Goal: Task Accomplishment & Management: Manage account settings

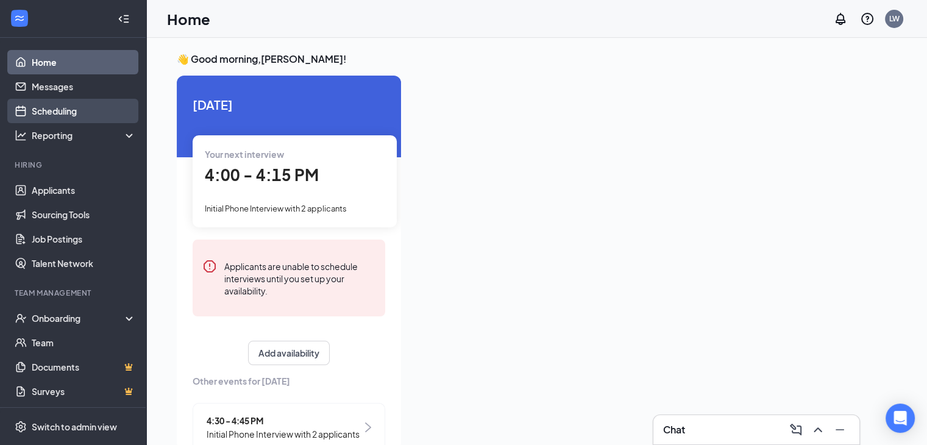
click at [72, 112] on link "Scheduling" at bounding box center [84, 111] width 104 height 24
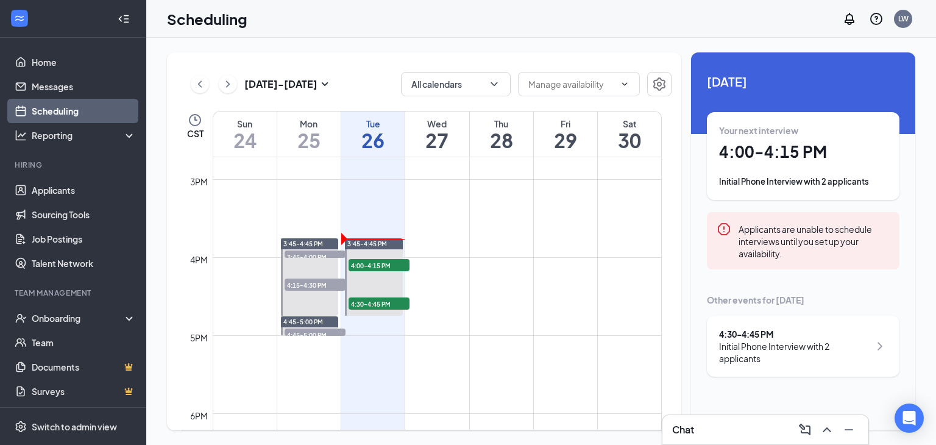
scroll to position [1148, 0]
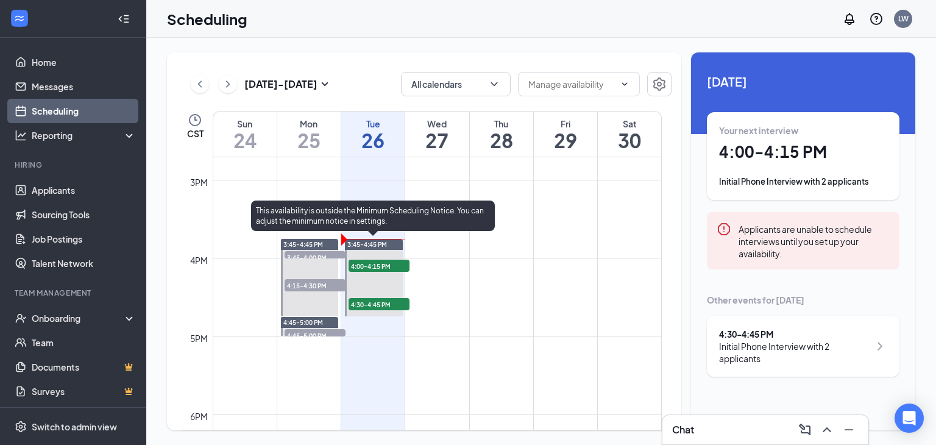
click at [376, 242] on span "3:45-4:45 PM" at bounding box center [367, 244] width 40 height 9
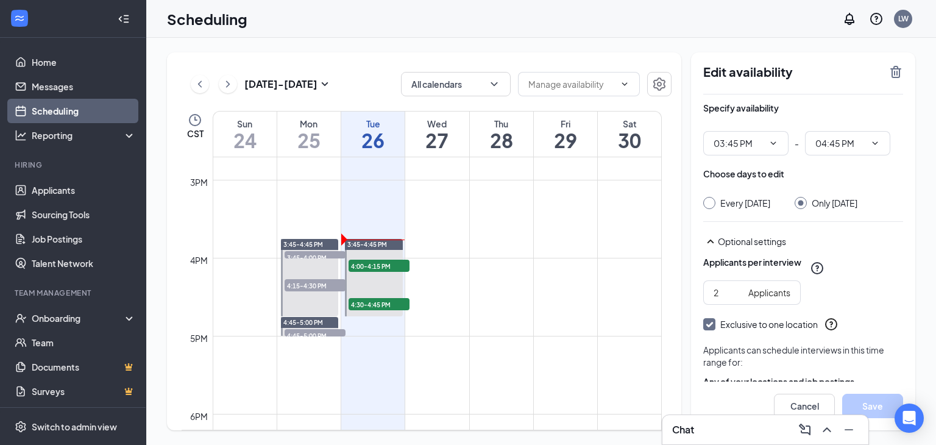
click at [382, 238] on div "3:45-4:45 PM 4:00-4:15 PM 2 4:30-4:45 PM 2" at bounding box center [373, 277] width 61 height 78
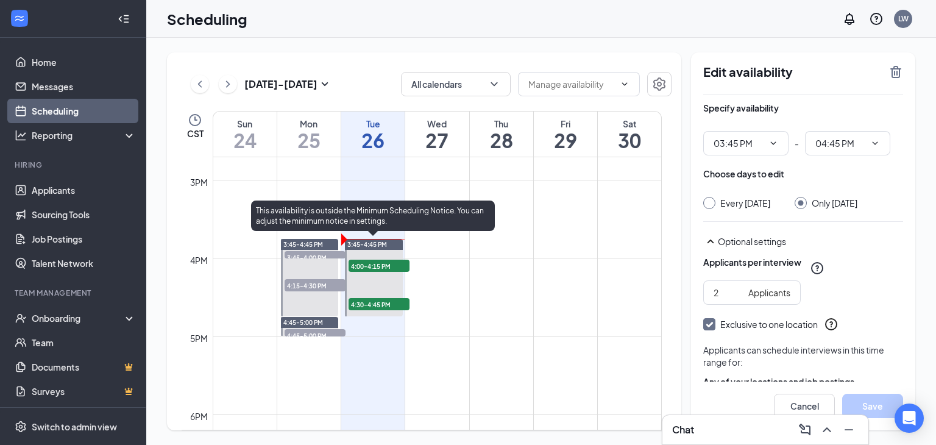
click at [379, 245] on span "3:45-4:45 PM" at bounding box center [367, 244] width 40 height 9
click at [381, 244] on span "3:45-4:45 PM" at bounding box center [367, 244] width 40 height 9
click at [380, 261] on span "4:00-4:15 PM" at bounding box center [379, 266] width 61 height 12
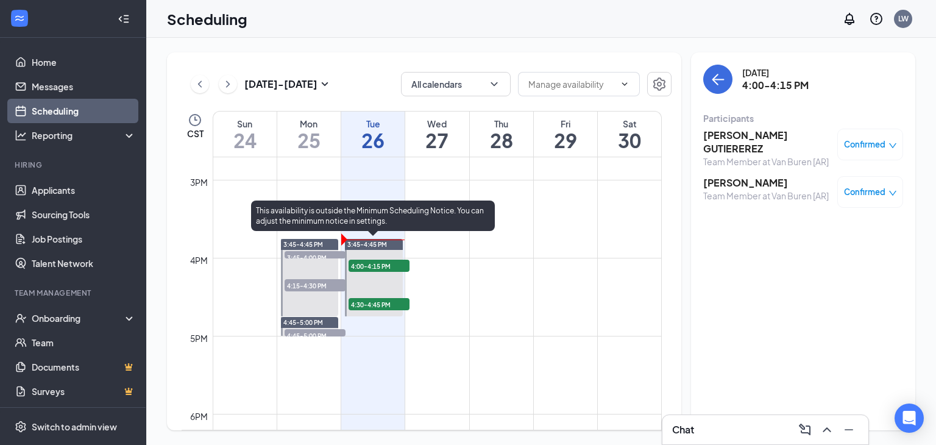
click at [390, 244] on div "3:45-4:45 PM" at bounding box center [374, 244] width 58 height 11
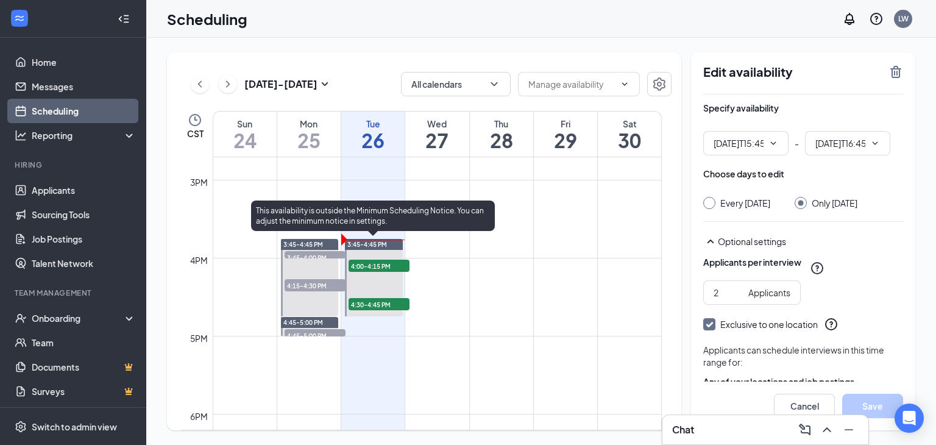
type input "03:45 PM"
type input "04:45 PM"
click at [401, 247] on div "3:45-4:45 PM" at bounding box center [374, 244] width 58 height 11
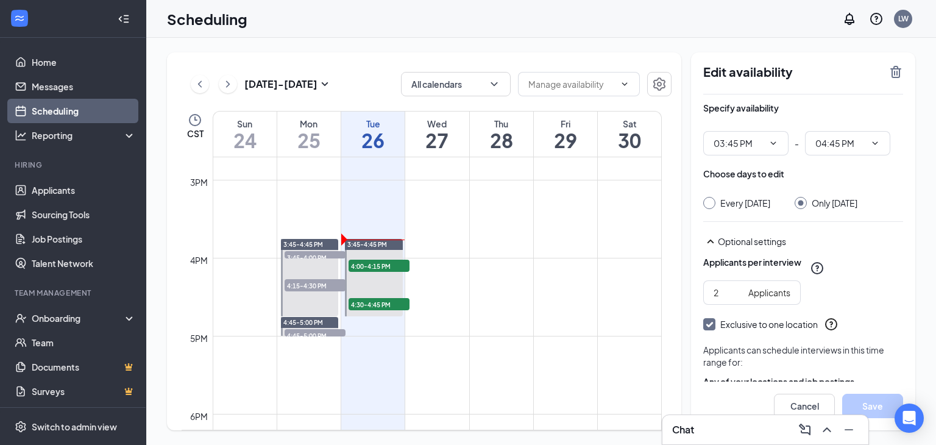
click at [735, 433] on div "Chat" at bounding box center [765, 430] width 187 height 20
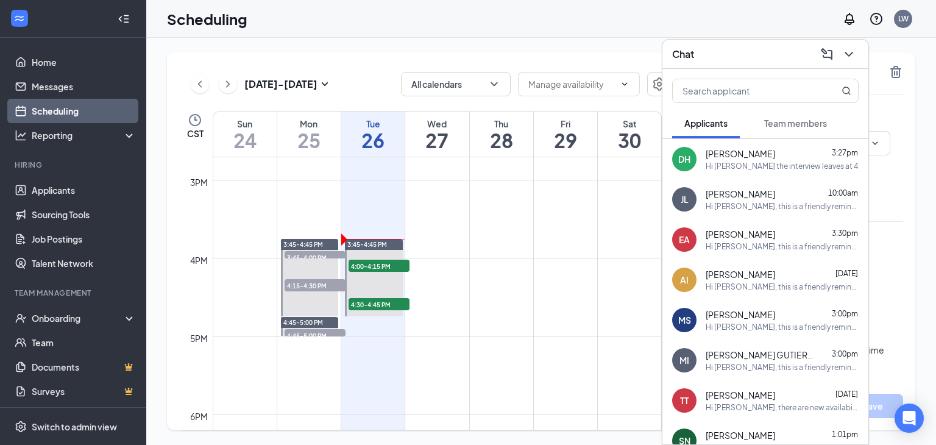
click at [565, 289] on td at bounding box center [437, 287] width 449 height 20
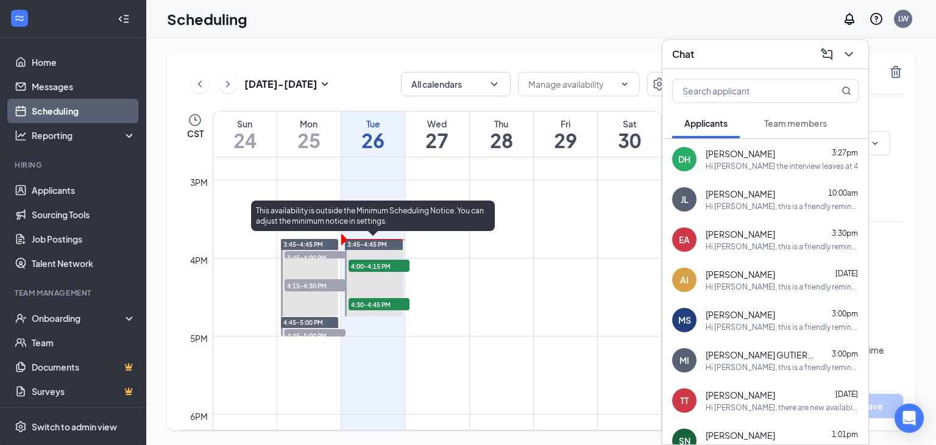
click at [378, 260] on span "4:00-4:15 PM" at bounding box center [379, 266] width 61 height 12
click at [377, 269] on span "4:00-4:15 PM" at bounding box center [379, 266] width 61 height 12
click at [377, 264] on span "4:00-4:15 PM" at bounding box center [379, 266] width 61 height 12
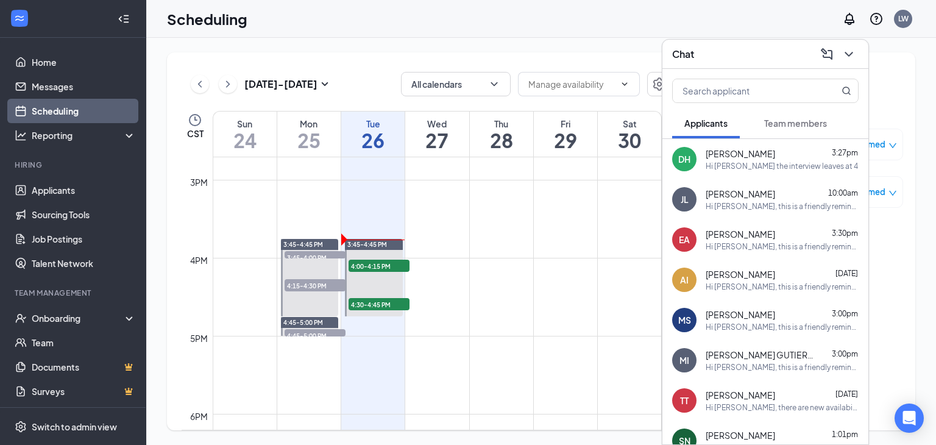
click at [486, 275] on td at bounding box center [437, 268] width 449 height 20
click at [853, 54] on icon "ChevronDown" at bounding box center [849, 54] width 15 height 15
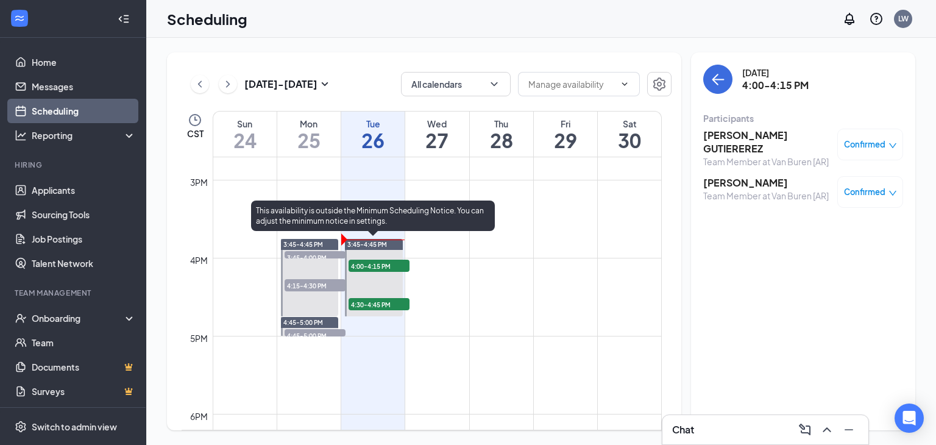
click at [370, 260] on span "4:00-4:15 PM" at bounding box center [379, 266] width 61 height 12
click at [383, 305] on span "4:30-4:45 PM" at bounding box center [379, 304] width 61 height 12
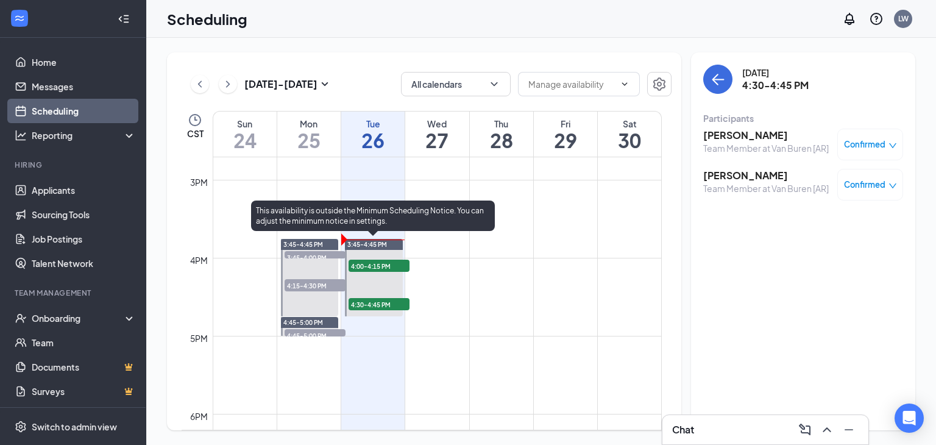
click at [391, 264] on span "4:00-4:15 PM" at bounding box center [379, 266] width 61 height 12
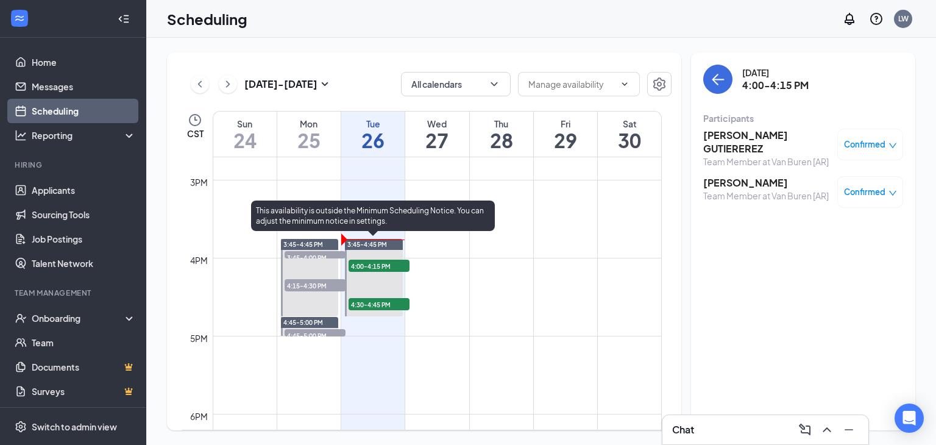
click at [393, 244] on div "3:45-4:45 PM" at bounding box center [374, 244] width 58 height 11
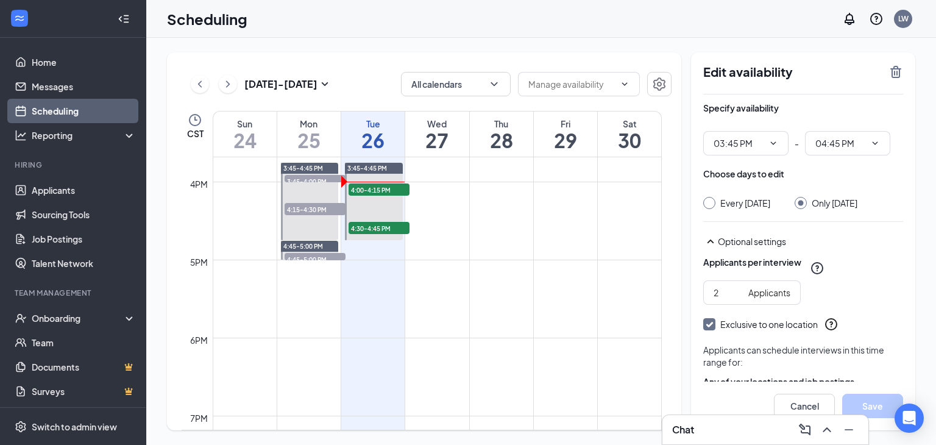
scroll to position [1148, 0]
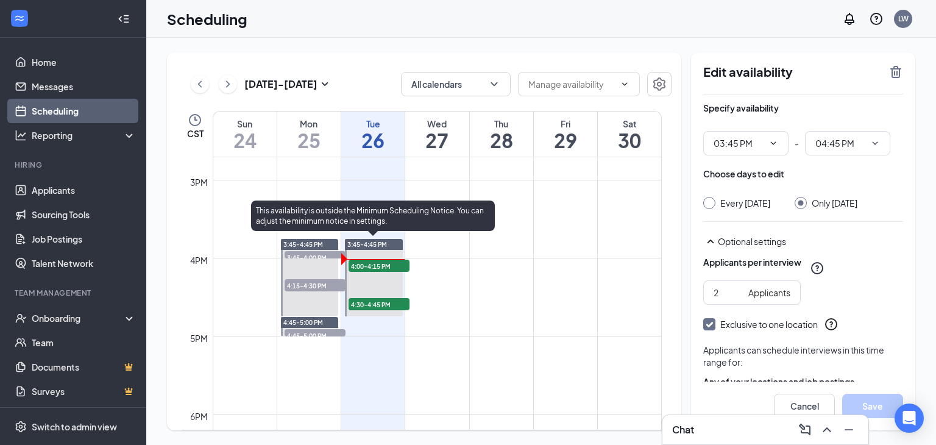
click at [376, 260] on span "4:00-4:15 PM" at bounding box center [379, 266] width 61 height 12
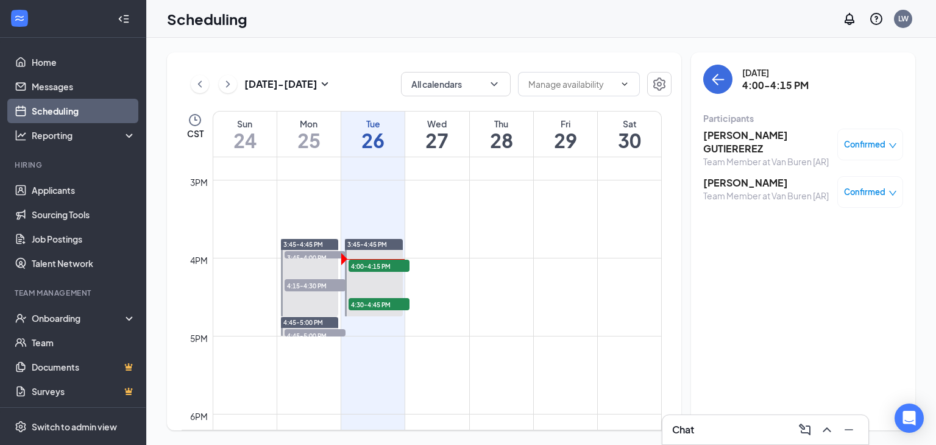
click at [562, 198] on td at bounding box center [437, 190] width 449 height 20
click at [489, 304] on td at bounding box center [437, 307] width 449 height 20
click at [723, 142] on h3 "[PERSON_NAME] GUTIEREREZ" at bounding box center [768, 142] width 128 height 27
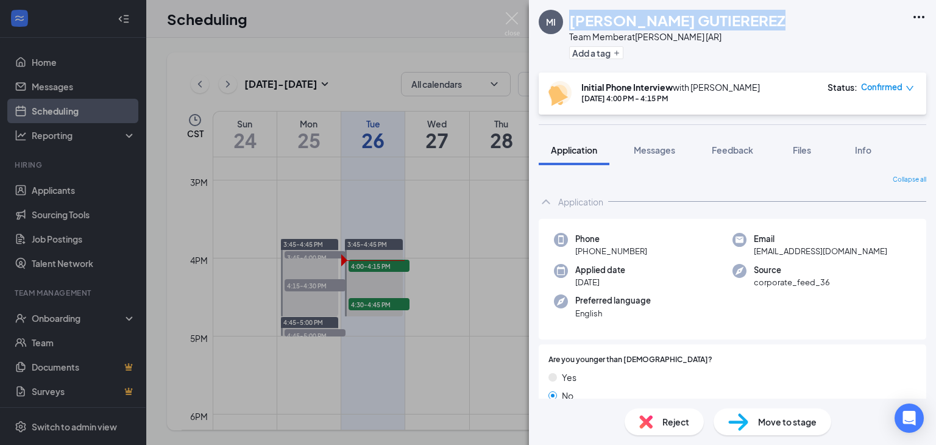
drag, startPoint x: 571, startPoint y: 20, endPoint x: 771, endPoint y: 23, distance: 200.0
click at [777, 26] on h1 "[PERSON_NAME] GUTIEREREZ" at bounding box center [677, 20] width 216 height 21
copy h1 "[PERSON_NAME] GUTIEREREZ"
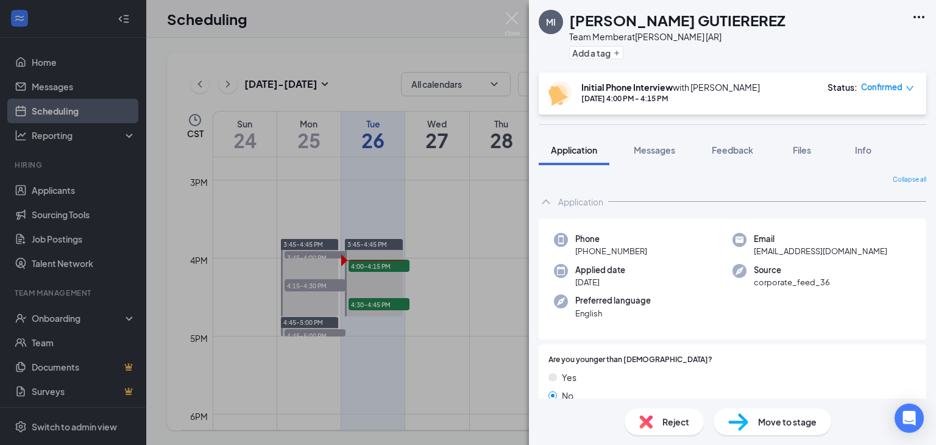
click at [379, 20] on div "MI [PERSON_NAME] GUTIEREREZ Team Member at [PERSON_NAME] [AR] Add a tag Initial…" at bounding box center [468, 222] width 936 height 445
click at [388, 13] on div "MI [PERSON_NAME] GUTIEREREZ Team Member at [PERSON_NAME] [AR] Add a tag Initial…" at bounding box center [468, 222] width 936 height 445
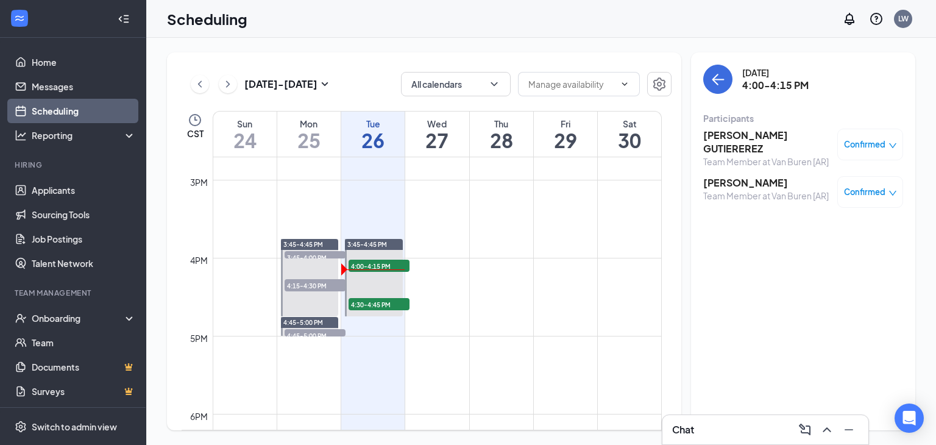
click at [726, 181] on h3 "[PERSON_NAME]" at bounding box center [767, 182] width 126 height 13
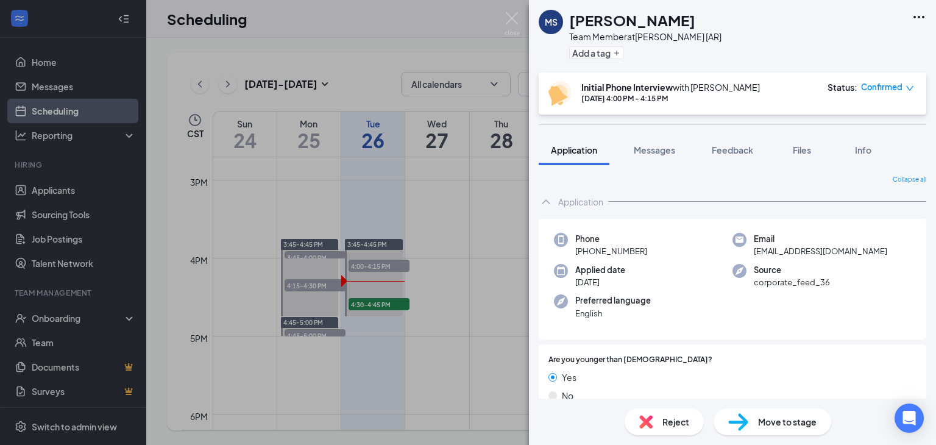
click at [466, 208] on div "[PERSON_NAME] Team Member at [PERSON_NAME] [AR] Add a tag Initial Phone Intervi…" at bounding box center [468, 222] width 936 height 445
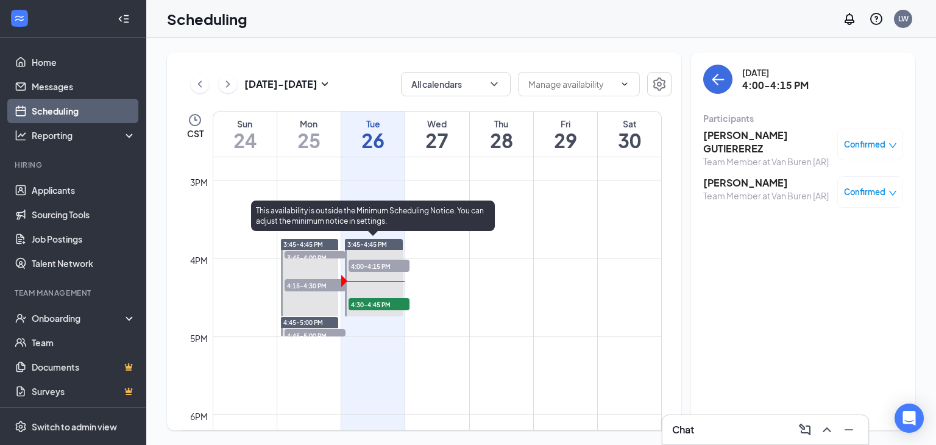
click at [373, 302] on span "4:30-4:45 PM" at bounding box center [379, 304] width 61 height 12
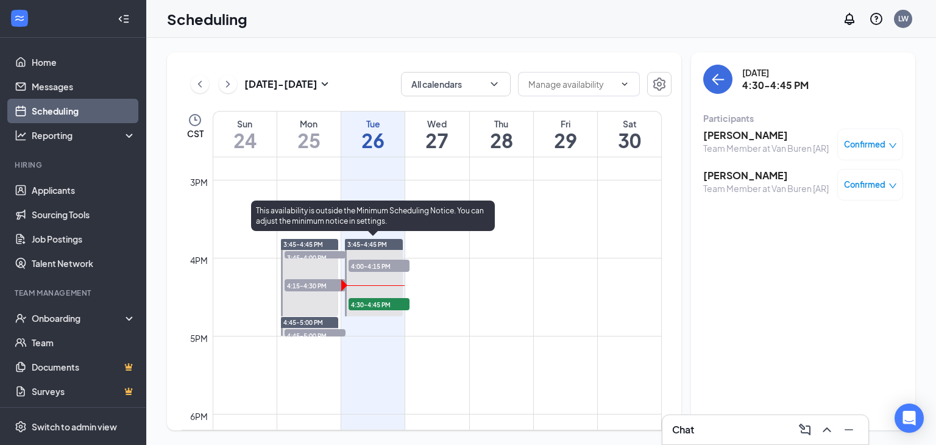
click at [380, 302] on span "4:30-4:45 PM" at bounding box center [379, 304] width 61 height 12
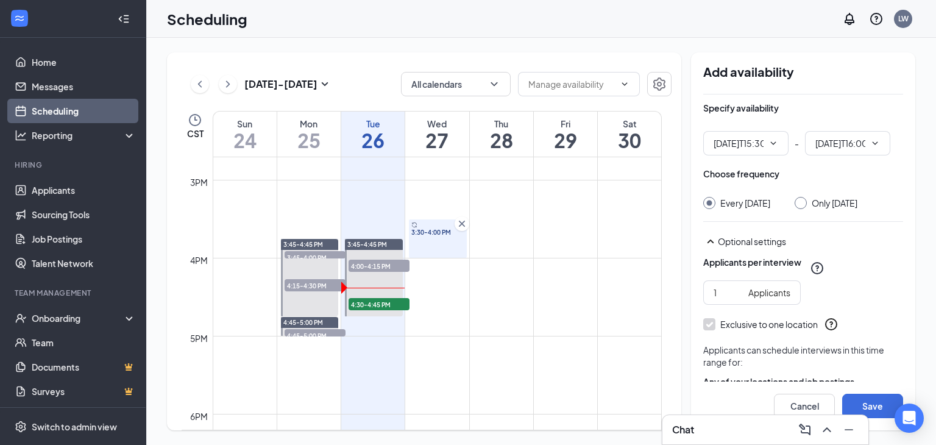
type input "03:30 PM"
type input "04:00 PM"
click at [568, 212] on td at bounding box center [437, 209] width 449 height 20
click at [69, 187] on link "Applicants" at bounding box center [84, 190] width 104 height 24
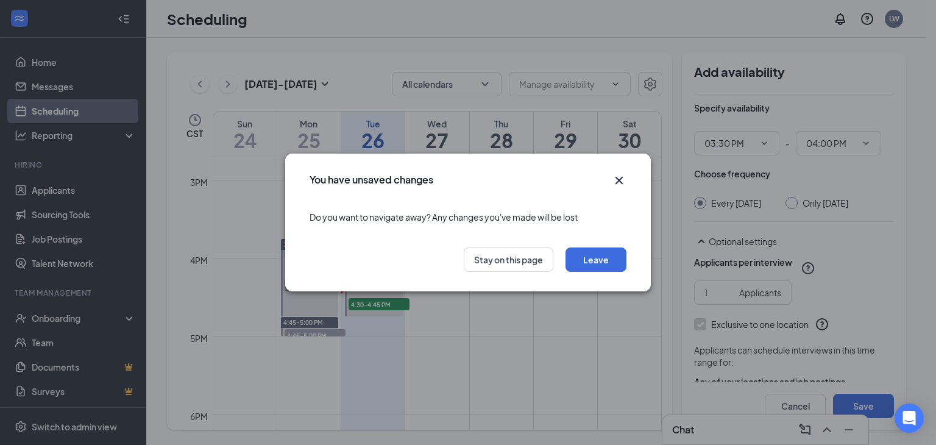
drag, startPoint x: 497, startPoint y: 337, endPoint x: 516, endPoint y: 318, distance: 27.2
click at [498, 333] on div "You have unsaved changes Do you want to navigate away? Any changes you've made …" at bounding box center [468, 222] width 936 height 445
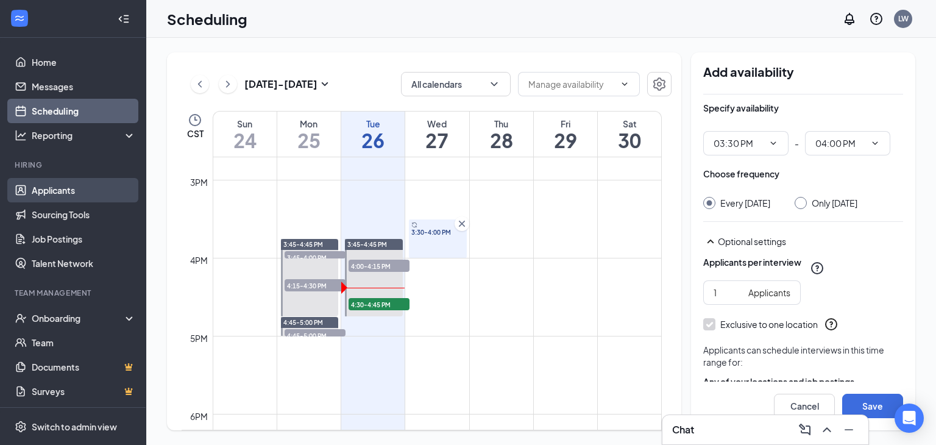
click at [57, 190] on link "Applicants" at bounding box center [84, 190] width 104 height 24
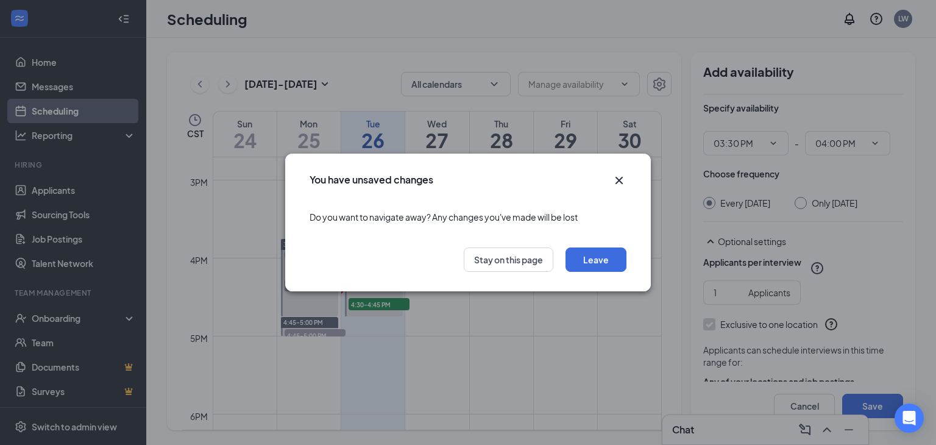
click at [508, 327] on div "You have unsaved changes Do you want to navigate away? Any changes you've made …" at bounding box center [468, 222] width 936 height 445
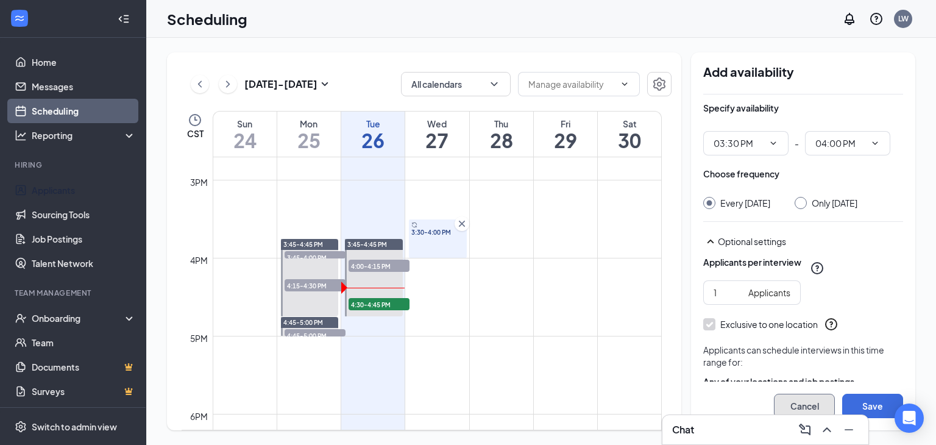
click at [807, 402] on button "Cancel" at bounding box center [804, 406] width 61 height 24
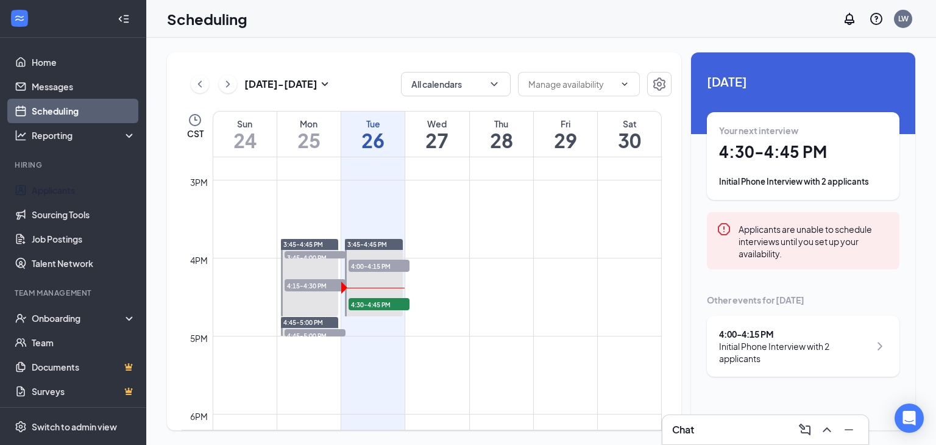
click at [468, 281] on td at bounding box center [437, 287] width 449 height 20
click at [54, 184] on link "Applicants" at bounding box center [84, 190] width 104 height 24
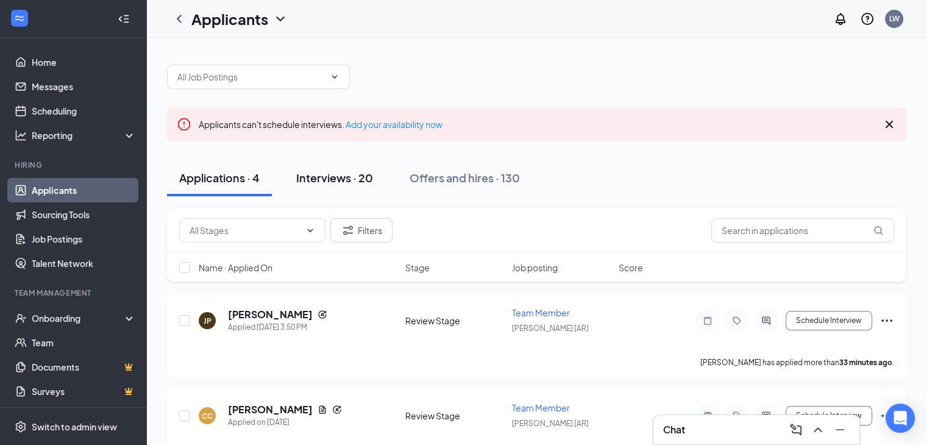
click at [324, 178] on div "Interviews · 20" at bounding box center [334, 177] width 77 height 15
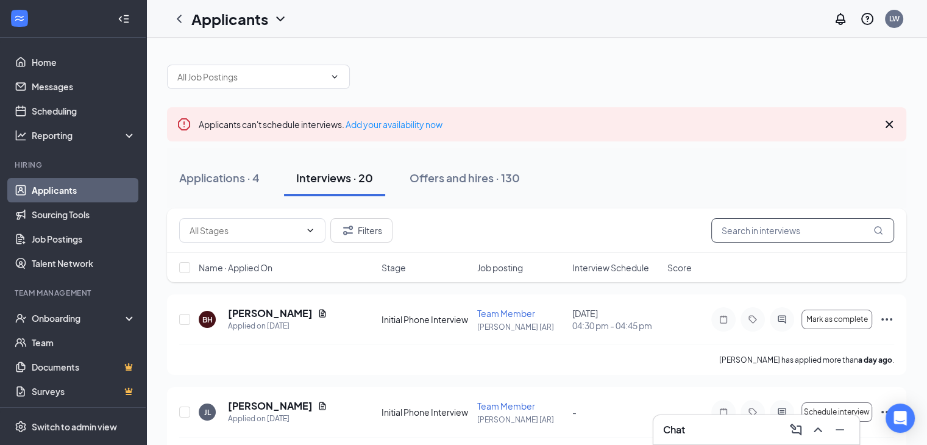
click at [752, 231] on input "text" at bounding box center [802, 230] width 183 height 24
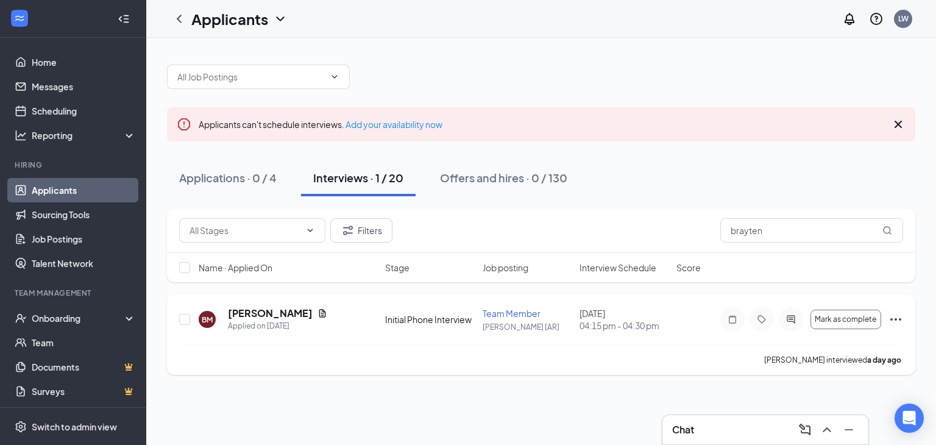
click at [898, 318] on icon "Ellipses" at bounding box center [896, 319] width 15 height 15
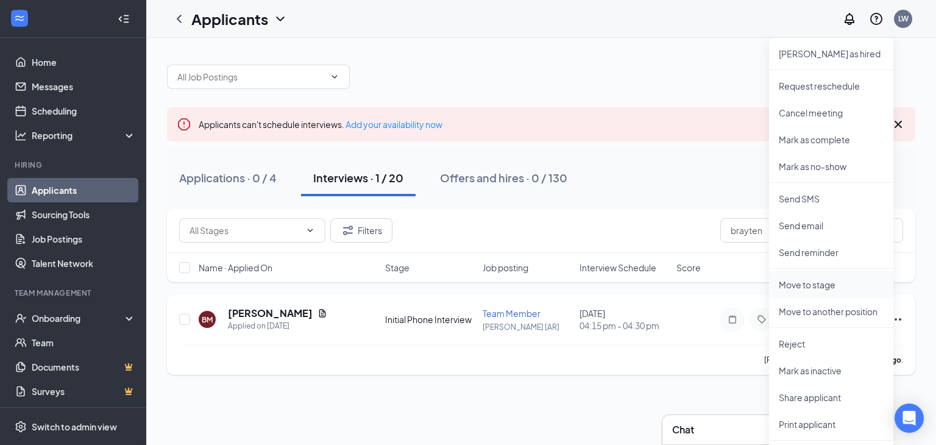
click at [858, 286] on p "Move to stage" at bounding box center [831, 285] width 105 height 12
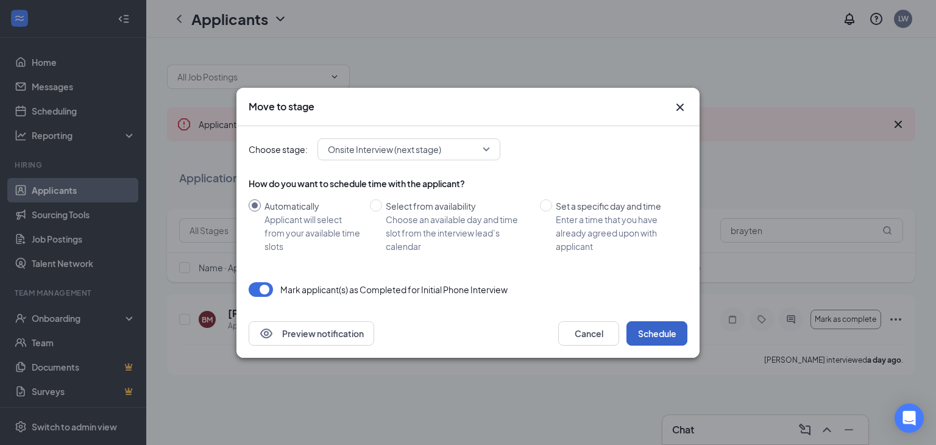
click at [654, 330] on button "Schedule" at bounding box center [657, 333] width 61 height 24
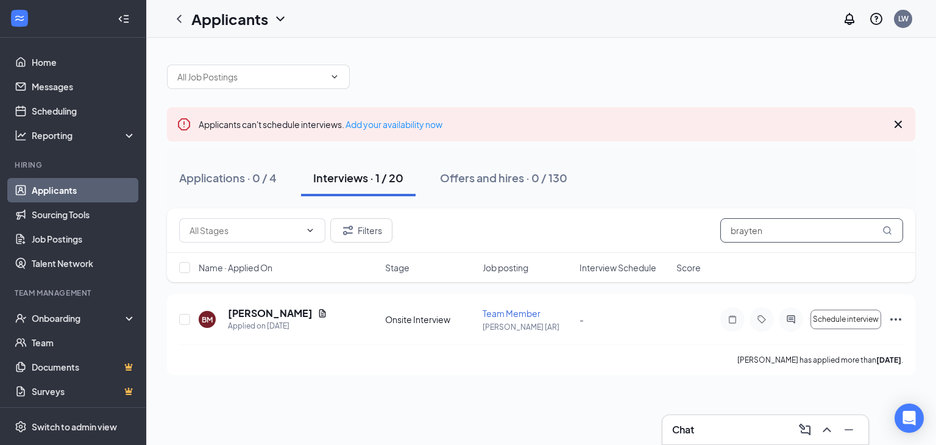
drag, startPoint x: 774, startPoint y: 233, endPoint x: 661, endPoint y: 232, distance: 112.8
click at [669, 246] on div "Filters brayten" at bounding box center [541, 230] width 749 height 45
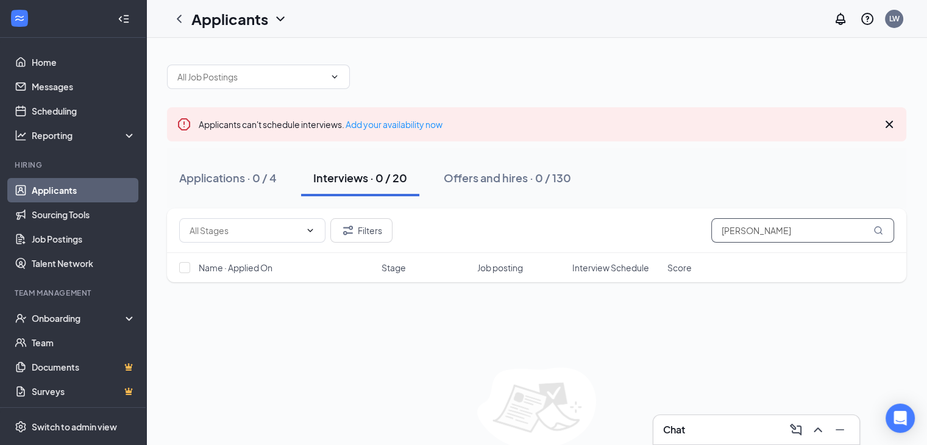
click at [734, 230] on input "[PERSON_NAME]" at bounding box center [802, 230] width 183 height 24
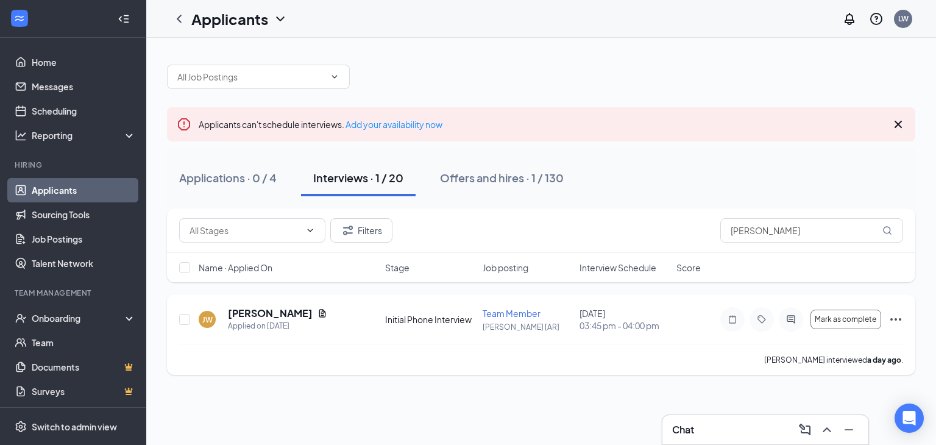
click at [897, 318] on icon "Ellipses" at bounding box center [896, 319] width 11 height 2
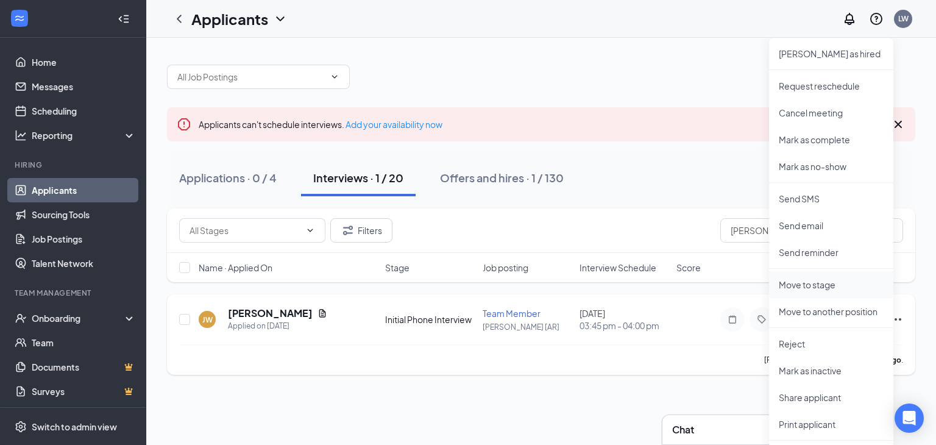
click at [828, 284] on p "Move to stage" at bounding box center [831, 285] width 105 height 12
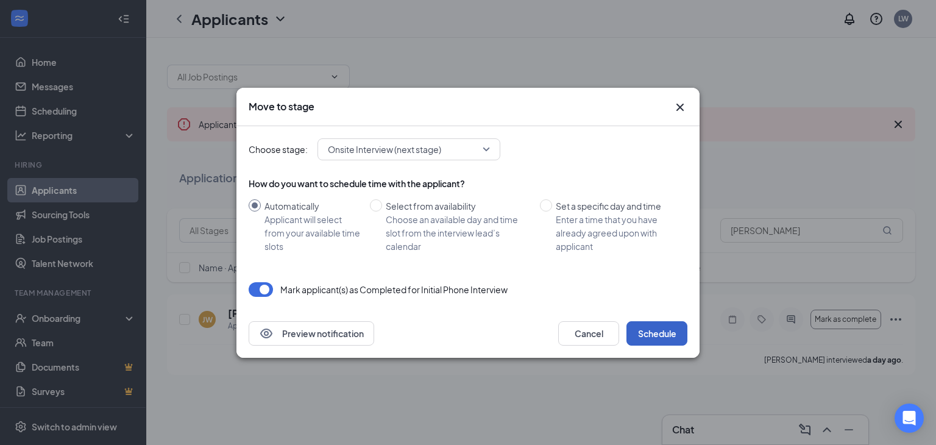
click at [661, 329] on button "Schedule" at bounding box center [657, 333] width 61 height 24
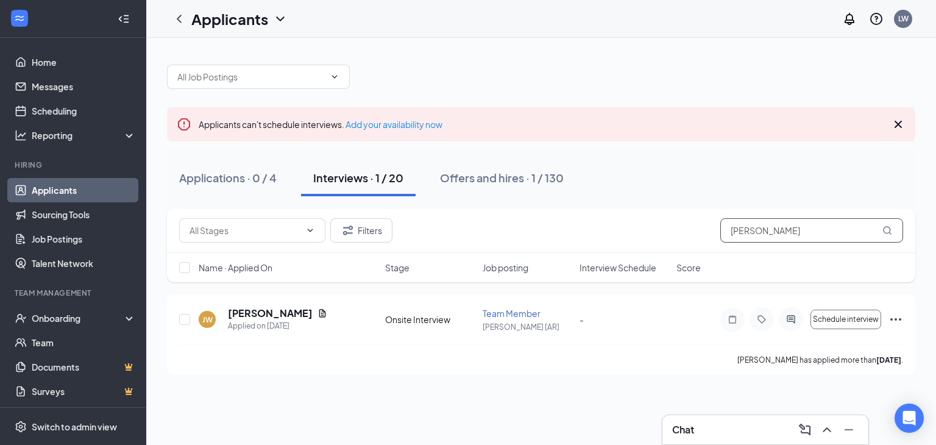
drag, startPoint x: 788, startPoint y: 222, endPoint x: 627, endPoint y: 257, distance: 164.1
click at [627, 257] on div "Filters [PERSON_NAME] Name · Applied On Stage Job posting Interview Schedule Sc…" at bounding box center [541, 245] width 749 height 74
click at [897, 319] on icon "Ellipses" at bounding box center [896, 319] width 15 height 15
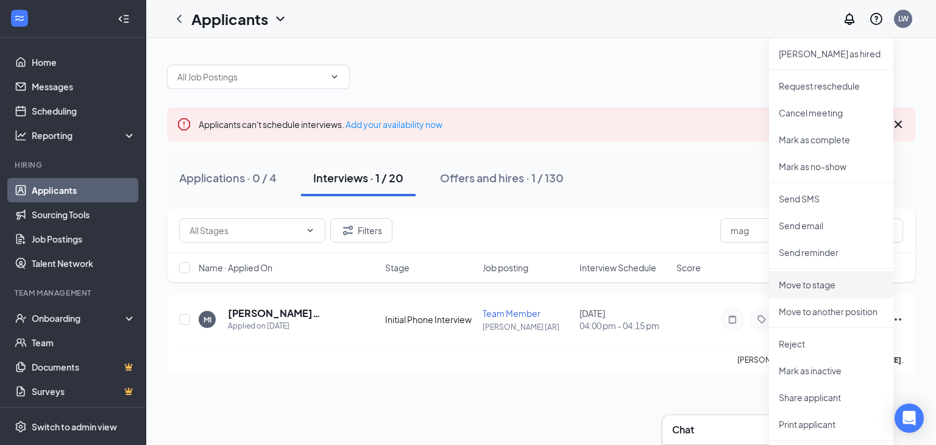
click at [826, 279] on li "Move to stage" at bounding box center [831, 284] width 124 height 27
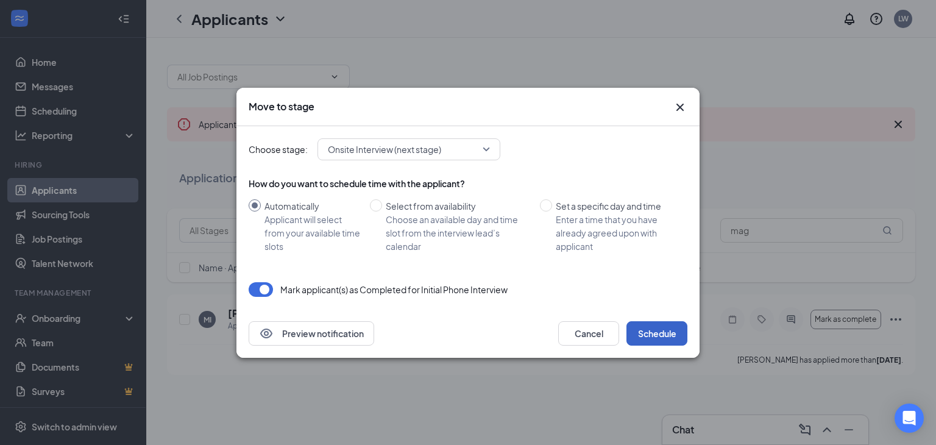
click at [654, 332] on button "Schedule" at bounding box center [657, 333] width 61 height 24
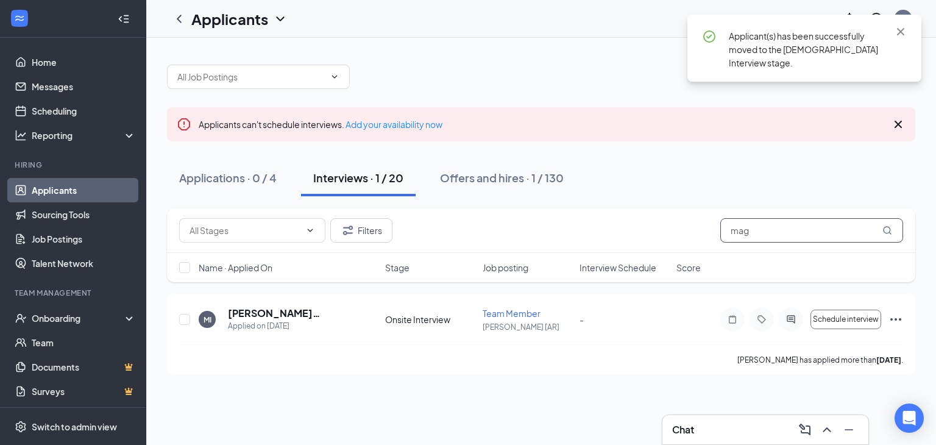
drag, startPoint x: 764, startPoint y: 232, endPoint x: 677, endPoint y: 241, distance: 88.3
click at [677, 241] on div "Filters mag" at bounding box center [541, 230] width 724 height 24
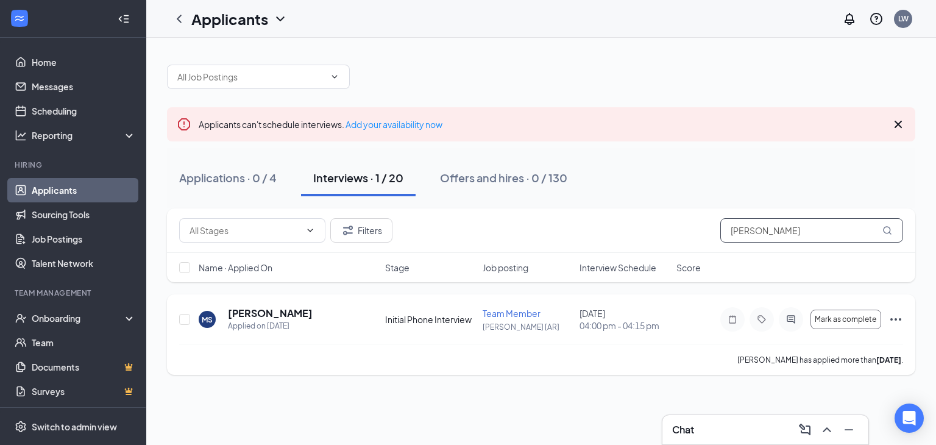
type input "[PERSON_NAME]"
click at [897, 318] on icon "Ellipses" at bounding box center [896, 319] width 15 height 15
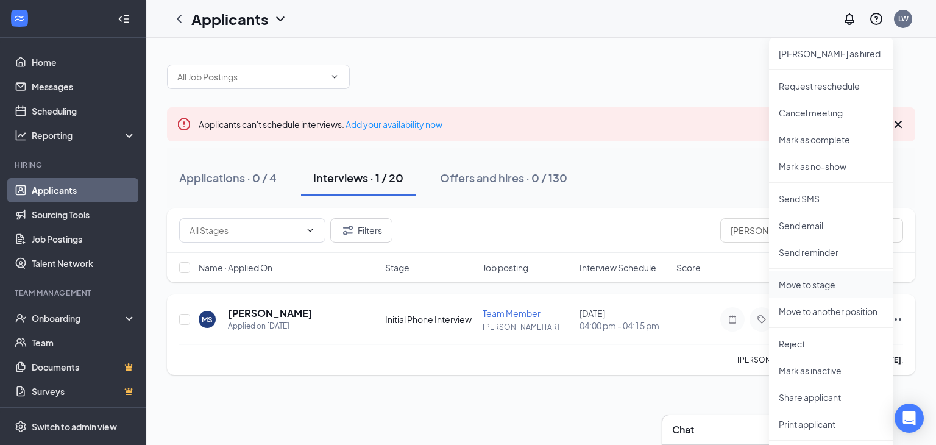
click at [835, 288] on p "Move to stage" at bounding box center [831, 285] width 105 height 12
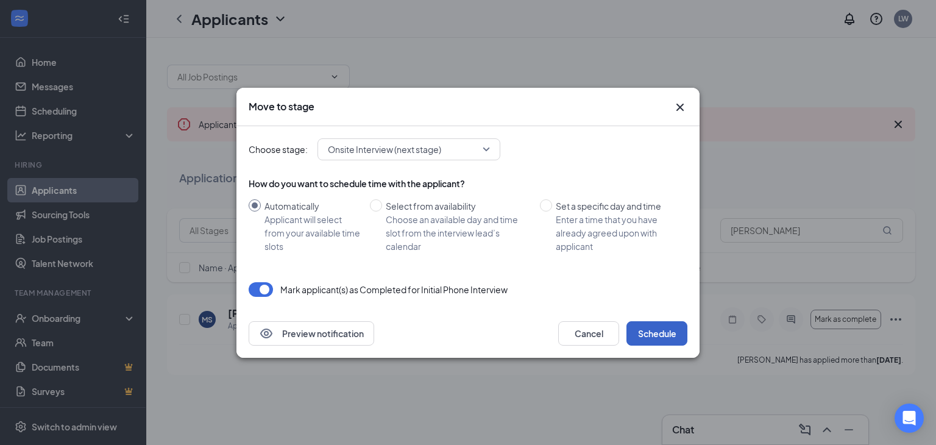
click at [655, 330] on button "Schedule" at bounding box center [657, 333] width 61 height 24
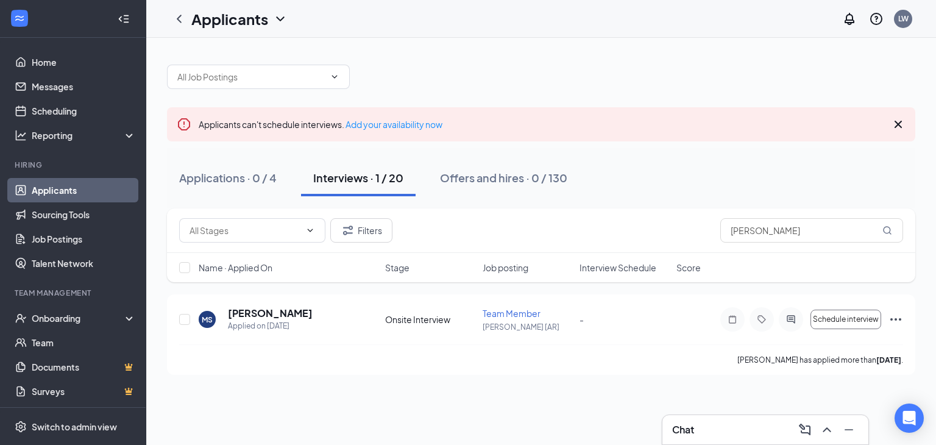
click at [515, 77] on div at bounding box center [541, 70] width 749 height 37
click at [59, 109] on link "Scheduling" at bounding box center [84, 111] width 104 height 24
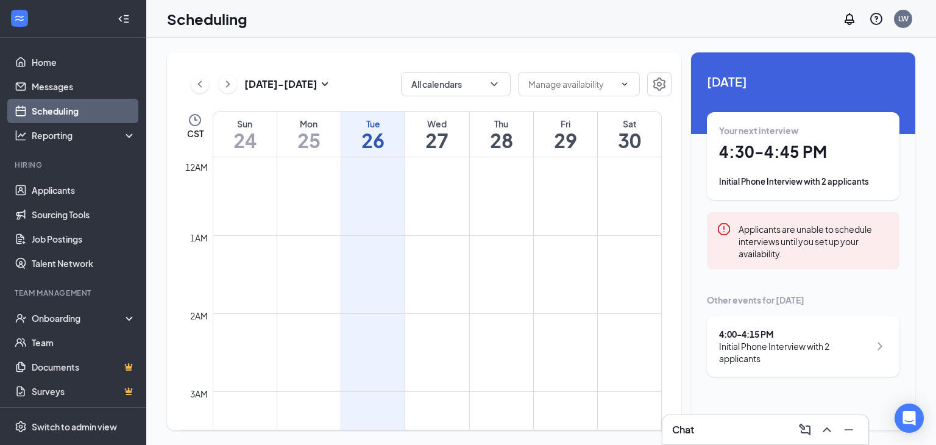
scroll to position [599, 0]
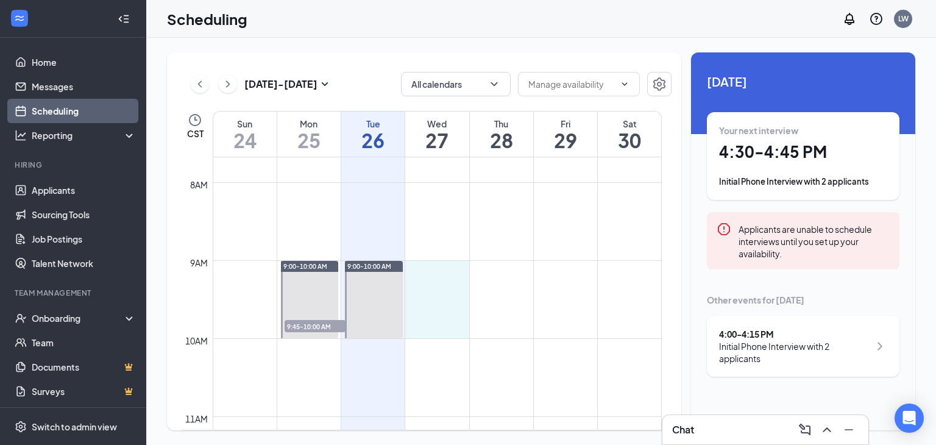
drag, startPoint x: 442, startPoint y: 264, endPoint x: 443, endPoint y: 319, distance: 54.9
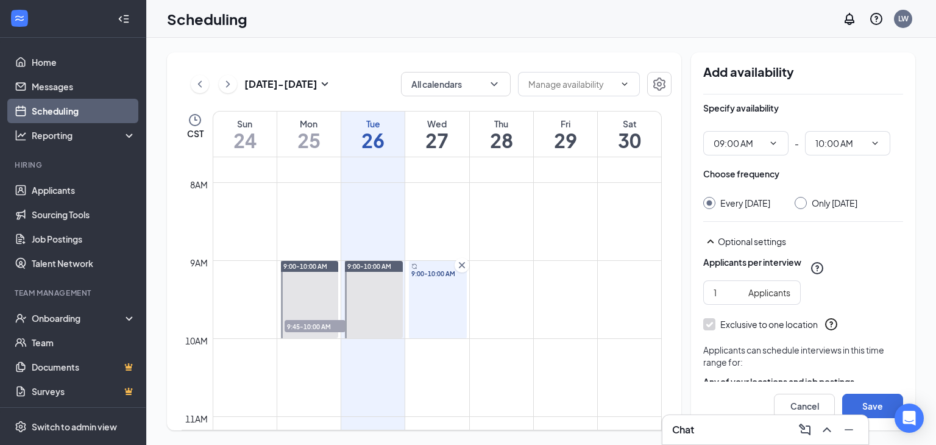
click at [803, 201] on input "Only [DATE]" at bounding box center [799, 201] width 9 height 9
radio input "true"
radio input "false"
type input "2"
click at [739, 299] on input "2" at bounding box center [729, 292] width 30 height 13
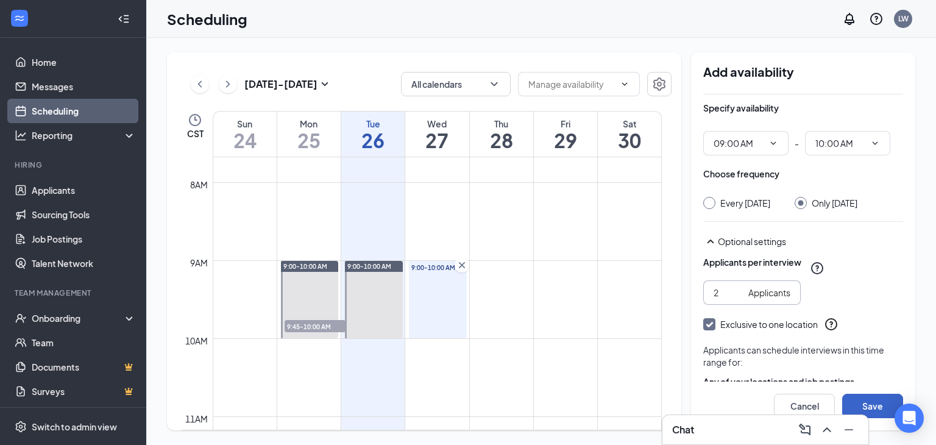
click at [875, 400] on button "Save" at bounding box center [872, 406] width 61 height 24
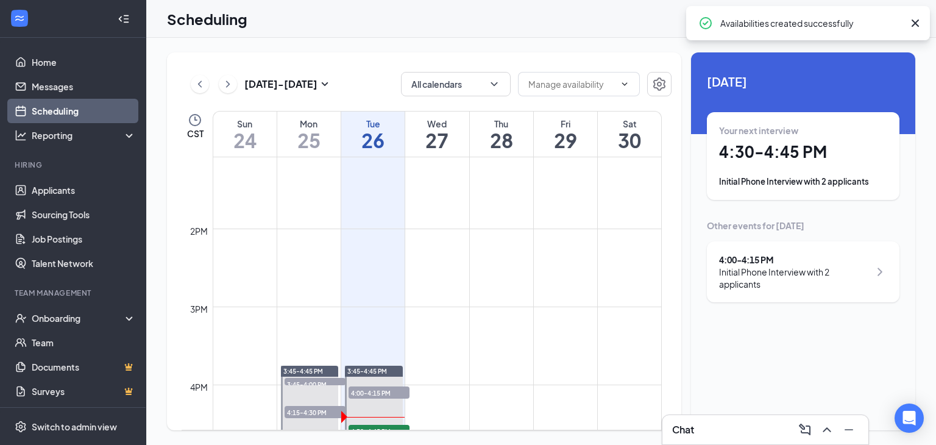
scroll to position [1087, 0]
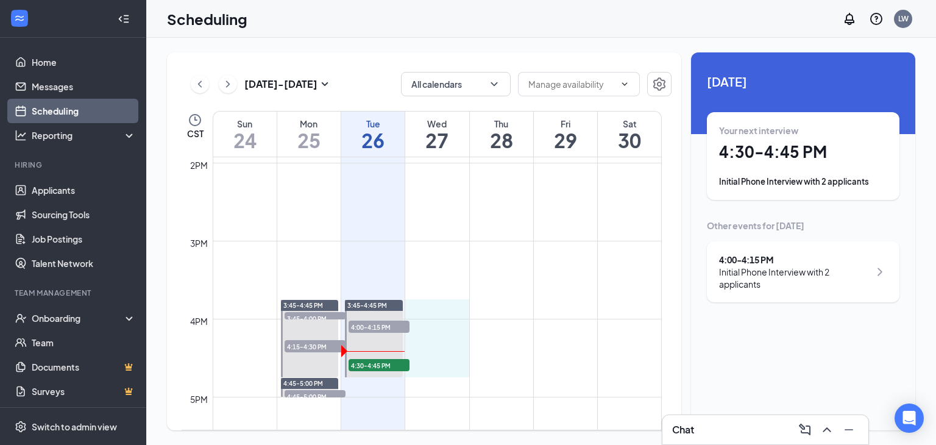
drag, startPoint x: 443, startPoint y: 301, endPoint x: 446, endPoint y: 365, distance: 64.7
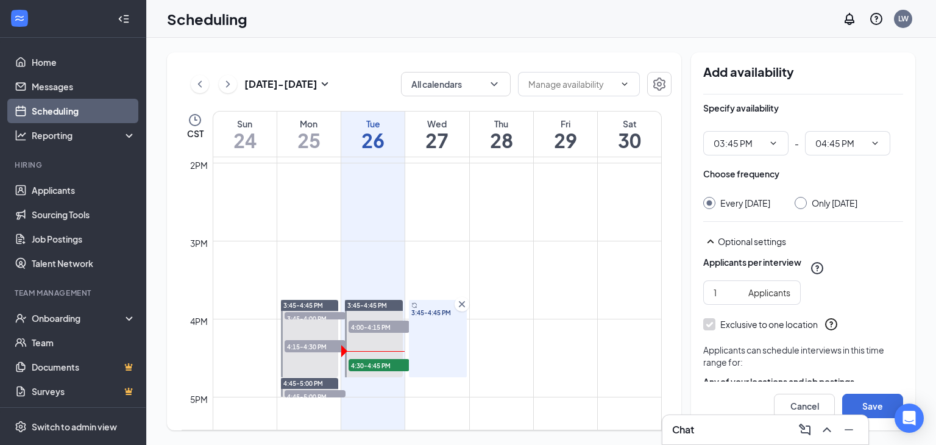
click at [803, 204] on input "Only [DATE]" at bounding box center [799, 201] width 9 height 9
radio input "true"
radio input "false"
type input "2"
click at [737, 299] on input "2" at bounding box center [729, 292] width 30 height 13
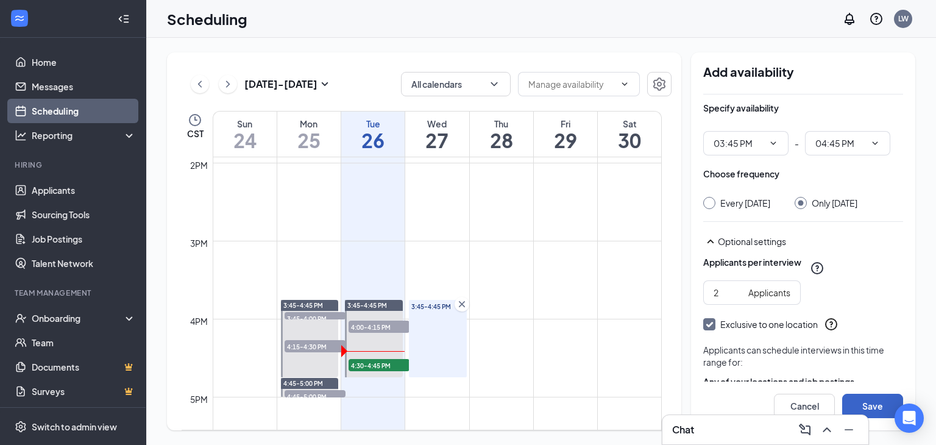
click at [880, 403] on button "Save" at bounding box center [872, 406] width 61 height 24
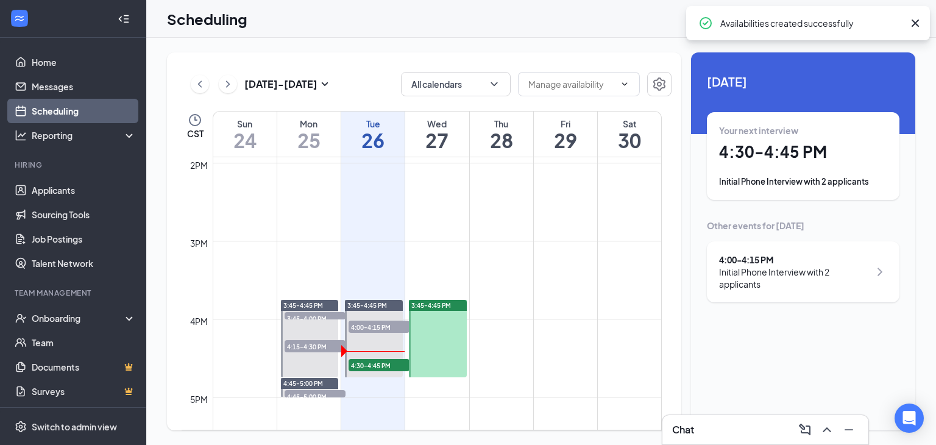
click at [524, 298] on td at bounding box center [437, 290] width 449 height 20
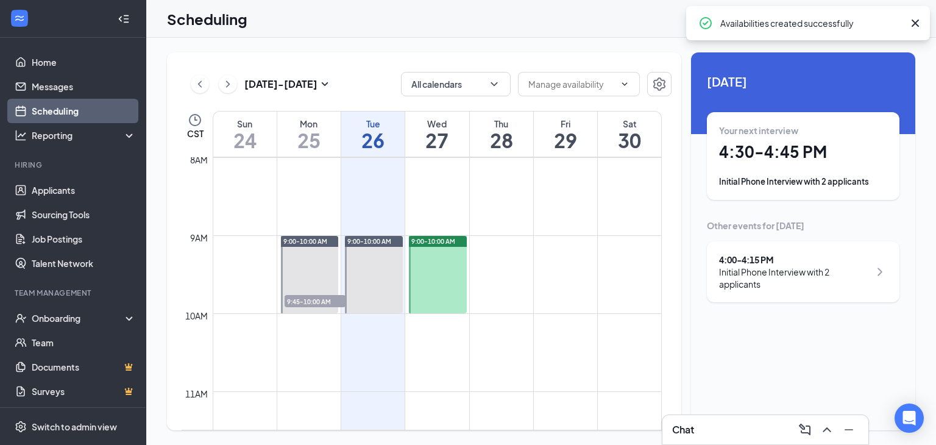
scroll to position [599, 0]
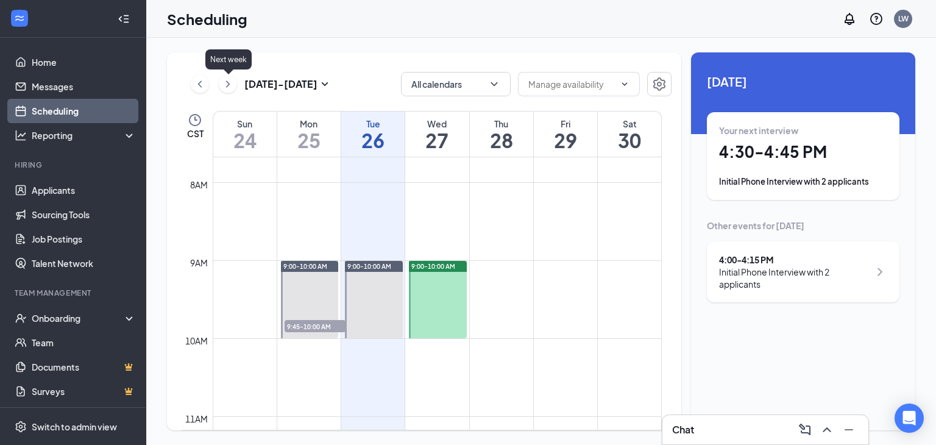
click at [224, 84] on icon "ChevronRight" at bounding box center [228, 84] width 12 height 15
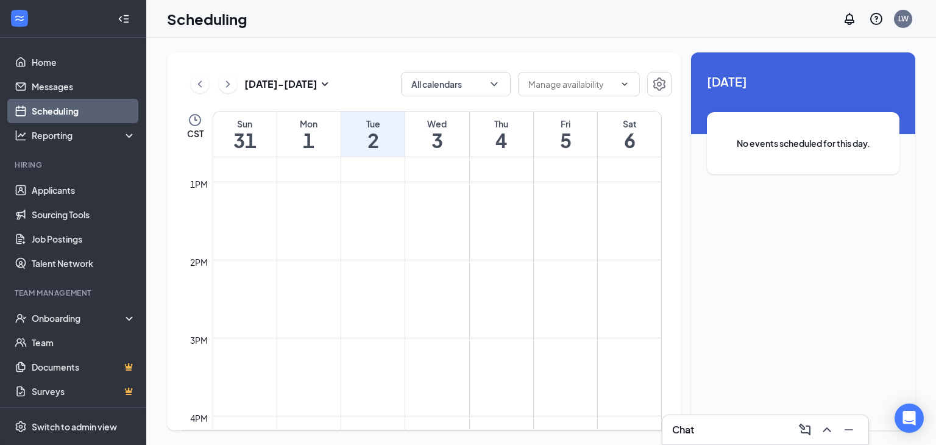
click at [193, 84] on button at bounding box center [200, 84] width 18 height 18
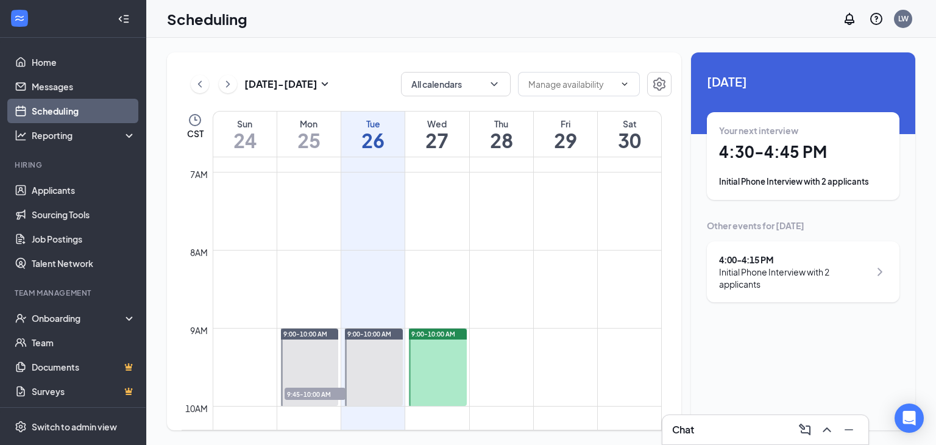
scroll to position [538, 0]
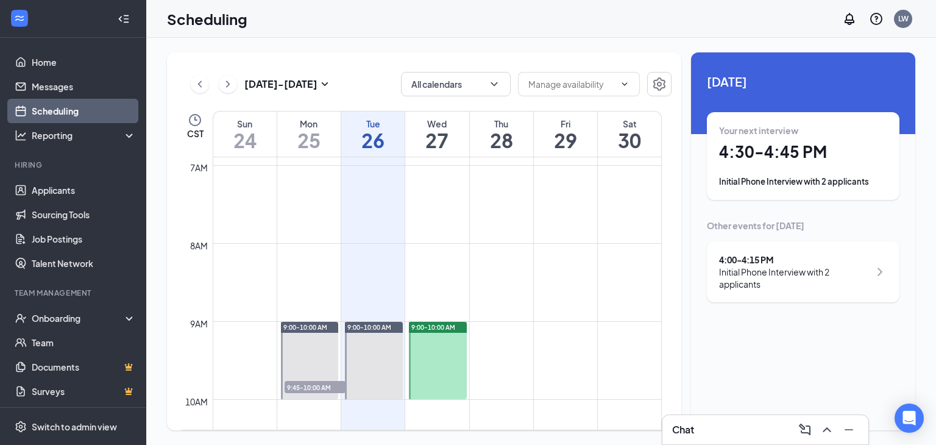
click at [485, 234] on td at bounding box center [437, 234] width 449 height 20
click at [61, 192] on link "Applicants" at bounding box center [84, 190] width 104 height 24
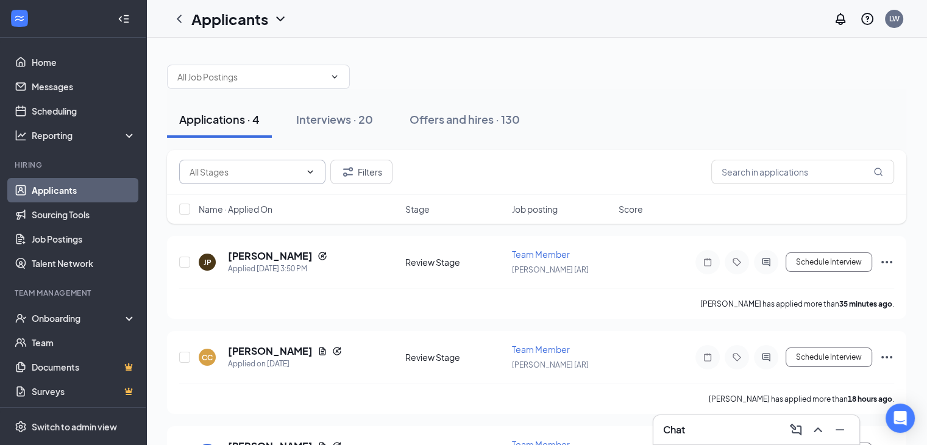
click at [308, 170] on icon "ChevronDown" at bounding box center [310, 171] width 5 height 3
click at [231, 225] on div "Review Stage (3)" at bounding box center [222, 227] width 66 height 13
type input "Review Stage (3)"
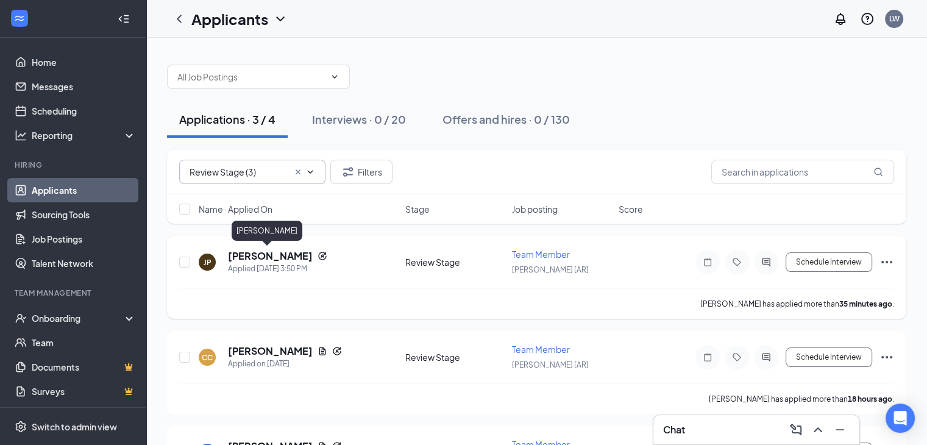
click at [248, 254] on h5 "[PERSON_NAME]" at bounding box center [270, 255] width 85 height 13
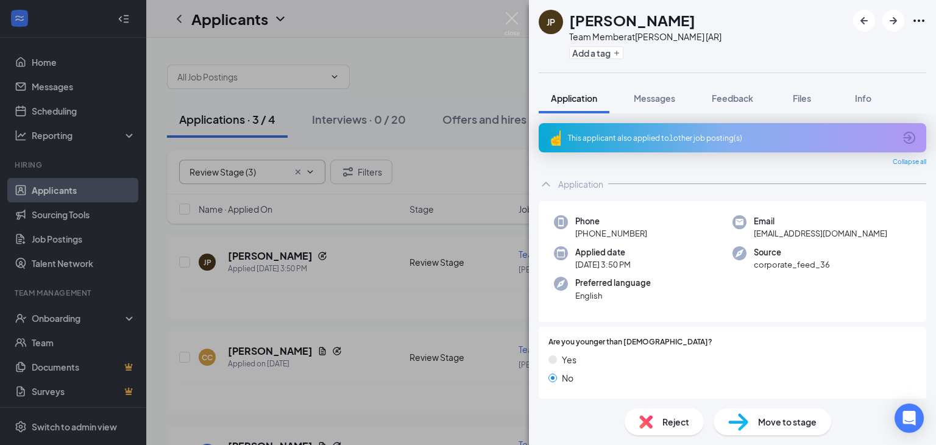
click at [902, 135] on icon "ArrowCircle" at bounding box center [909, 137] width 15 height 15
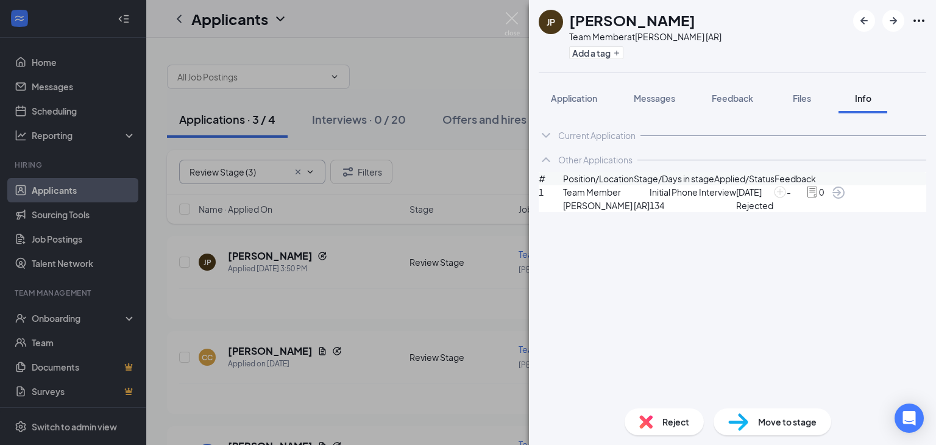
click at [397, 30] on div "[PERSON_NAME] Team Member at Van Buren [AR] Add a tag Application Messages Feed…" at bounding box center [468, 222] width 936 height 445
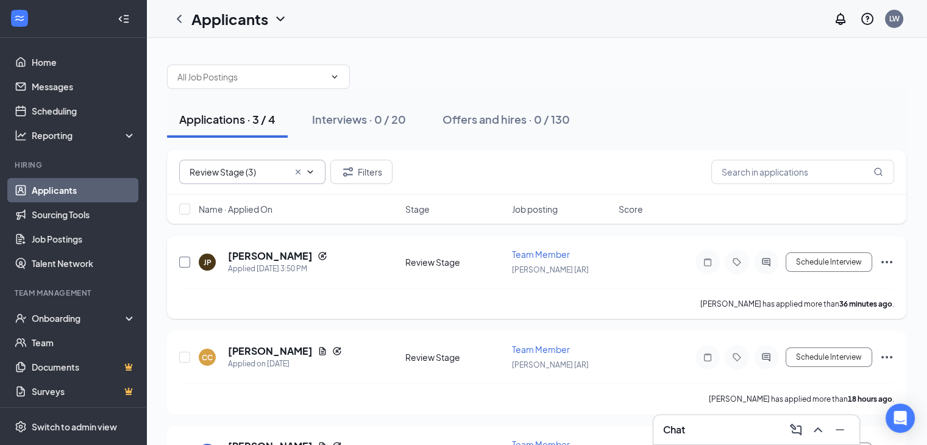
click at [188, 262] on input "checkbox" at bounding box center [184, 262] width 11 height 11
checkbox input "true"
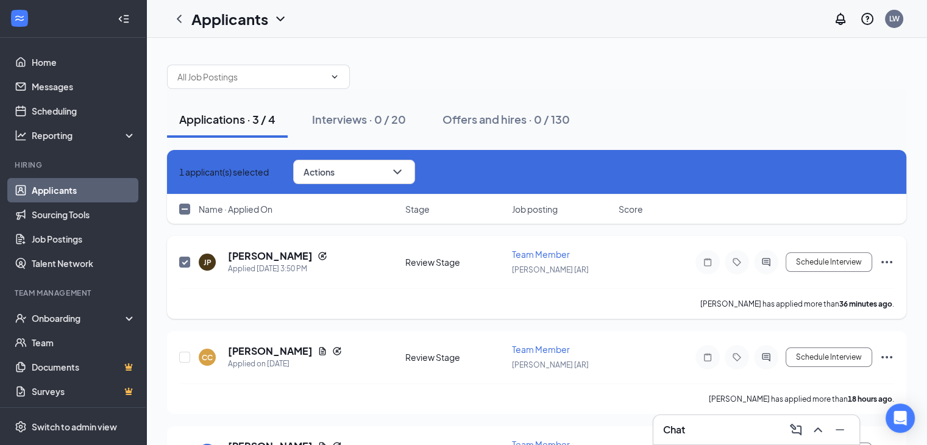
click at [180, 262] on input "checkbox" at bounding box center [184, 262] width 11 height 11
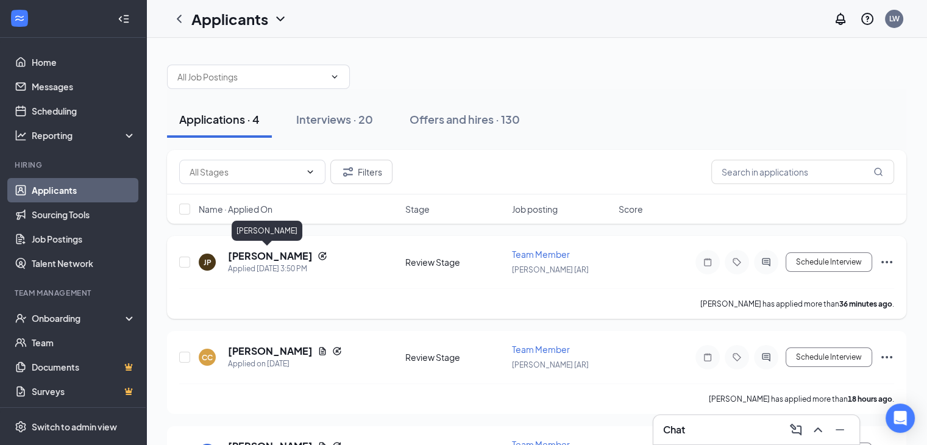
click at [243, 251] on h5 "[PERSON_NAME]" at bounding box center [270, 255] width 85 height 13
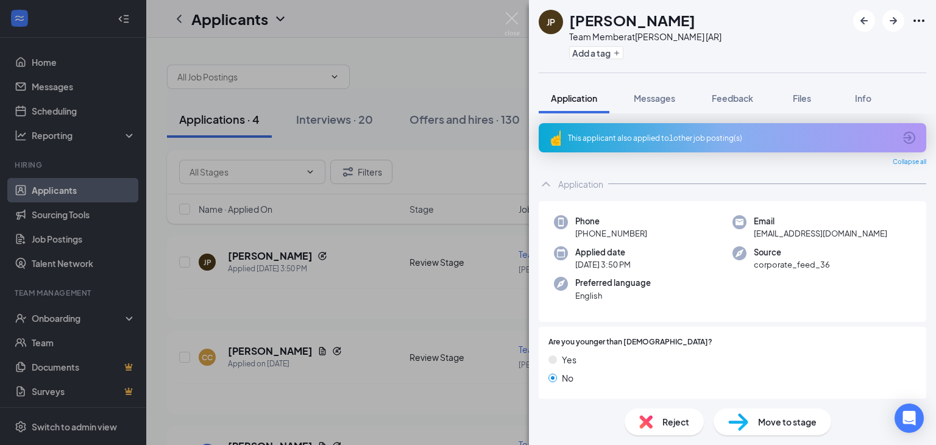
click at [678, 419] on span "Reject" at bounding box center [676, 421] width 27 height 13
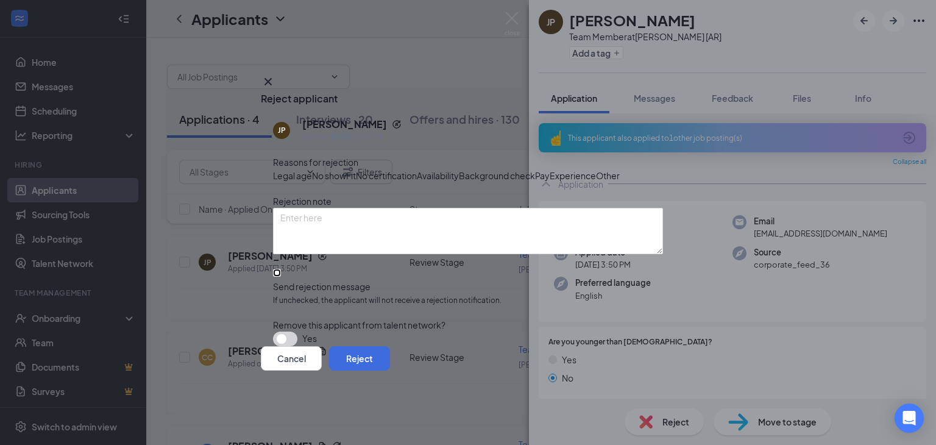
click at [279, 277] on input "Send rejection message If unchecked, the applicant will not receive a rejection…" at bounding box center [277, 273] width 8 height 8
checkbox input "true"
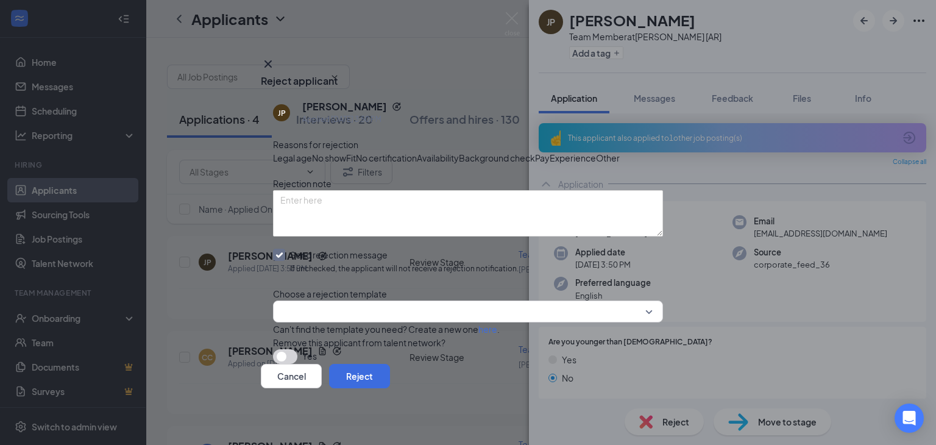
scroll to position [76, 0]
drag, startPoint x: 638, startPoint y: 269, endPoint x: 504, endPoint y: 269, distance: 134.1
click at [635, 301] on div at bounding box center [468, 312] width 390 height 22
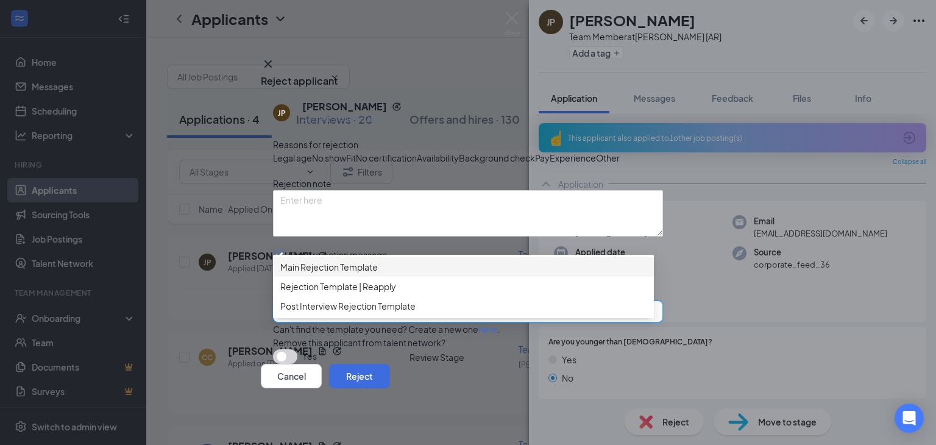
click at [342, 260] on span "Main Rejection Template" at bounding box center [329, 266] width 98 height 13
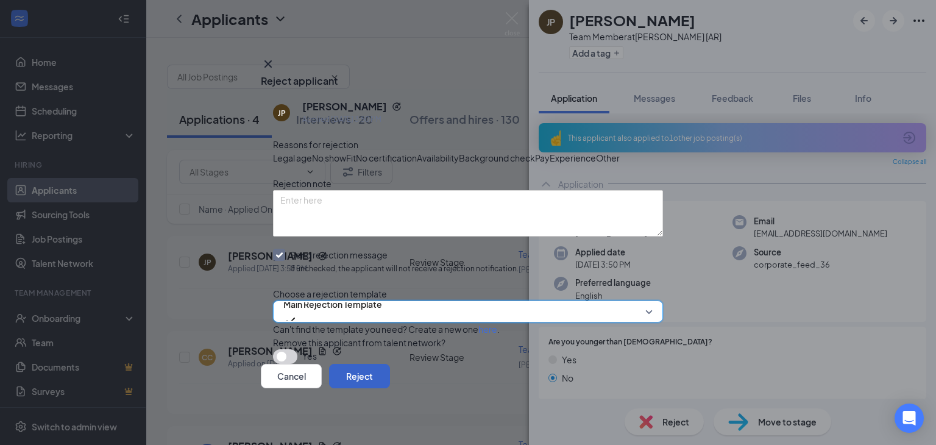
click at [390, 381] on button "Reject" at bounding box center [359, 376] width 61 height 24
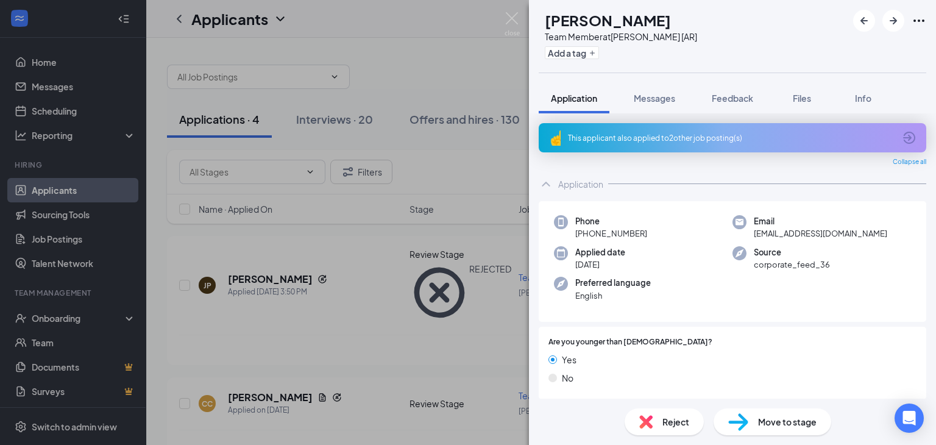
click at [903, 136] on icon "ArrowCircle" at bounding box center [909, 138] width 12 height 12
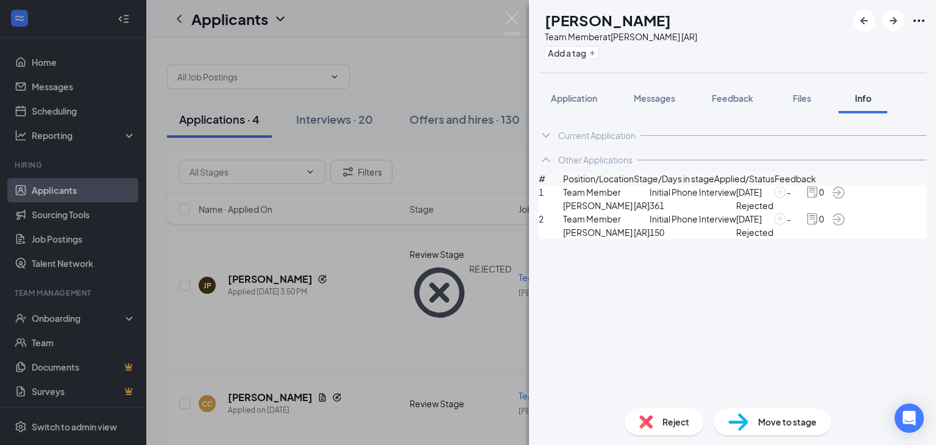
click at [415, 27] on div "CC [PERSON_NAME] Team Member at Van Buren [AR] Add a tag Application Messages F…" at bounding box center [468, 222] width 936 height 445
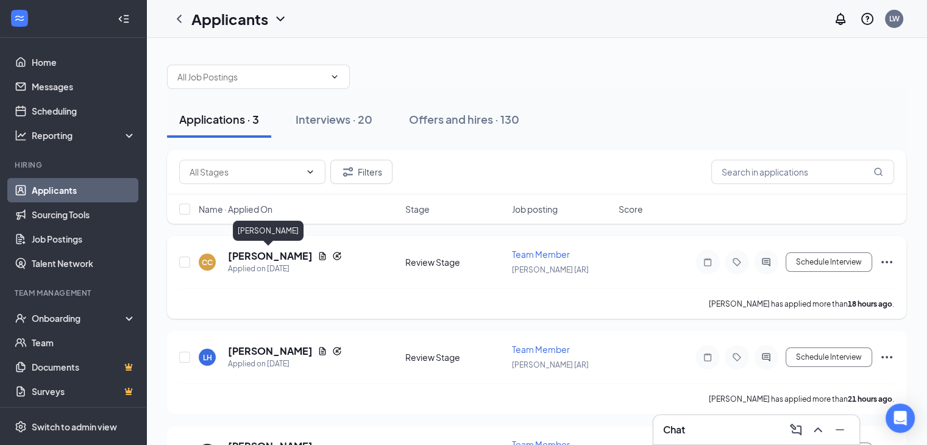
click at [268, 254] on h5 "[PERSON_NAME]" at bounding box center [270, 255] width 85 height 13
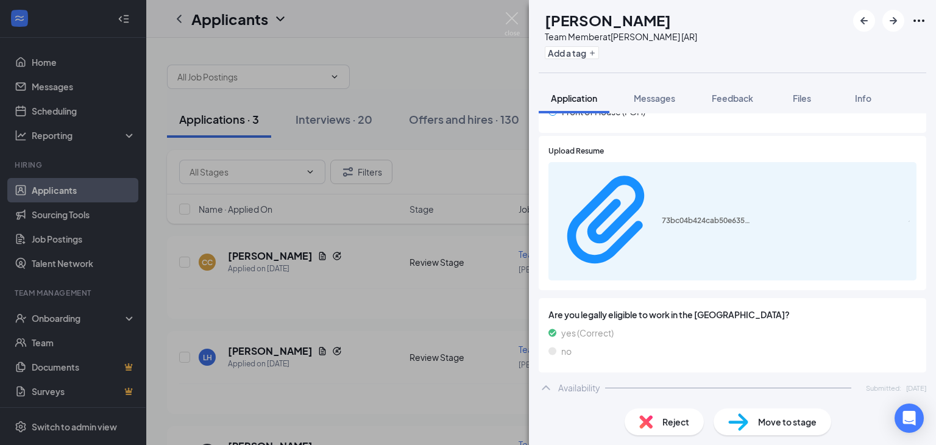
scroll to position [732, 0]
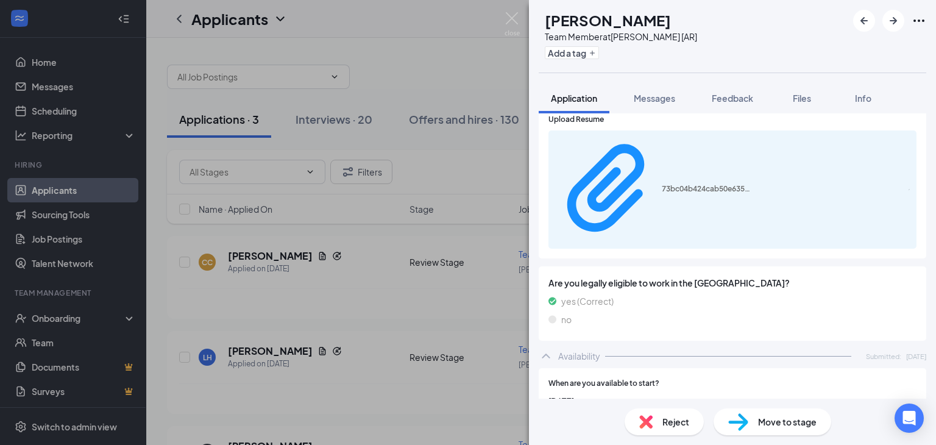
click at [671, 421] on span "Reject" at bounding box center [676, 421] width 27 height 13
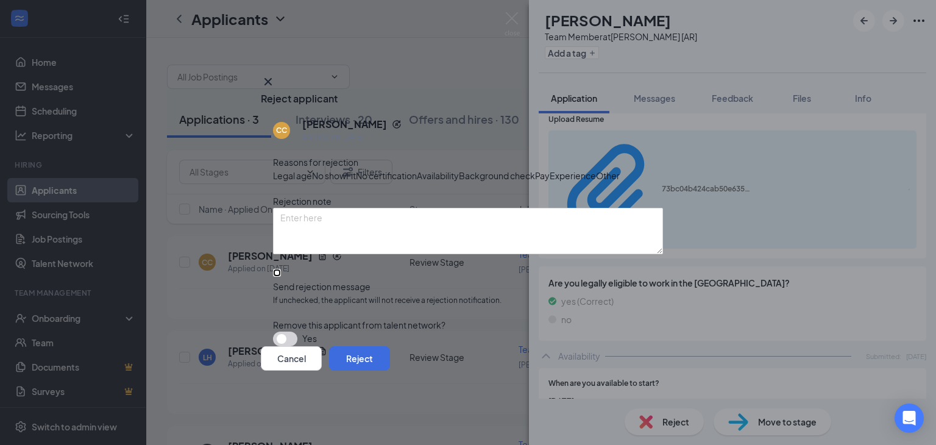
click at [279, 277] on input "Send rejection message If unchecked, the applicant will not receive a rejection…" at bounding box center [277, 273] width 8 height 8
checkbox input "true"
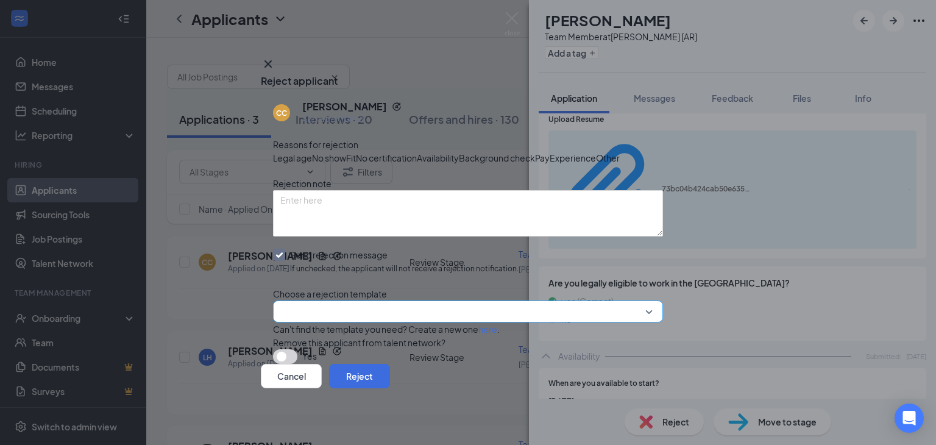
scroll to position [76, 0]
click at [630, 301] on input "search" at bounding box center [463, 311] width 367 height 21
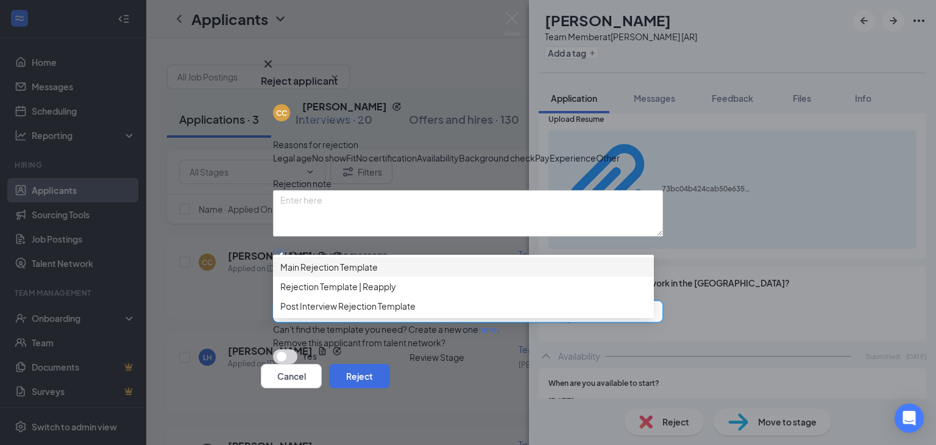
click at [351, 260] on span "Main Rejection Template" at bounding box center [329, 266] width 98 height 13
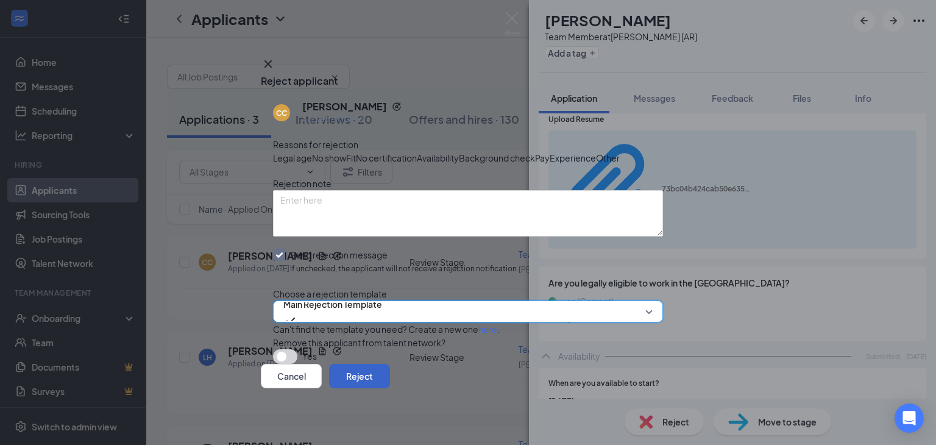
click at [390, 383] on button "Reject" at bounding box center [359, 376] width 61 height 24
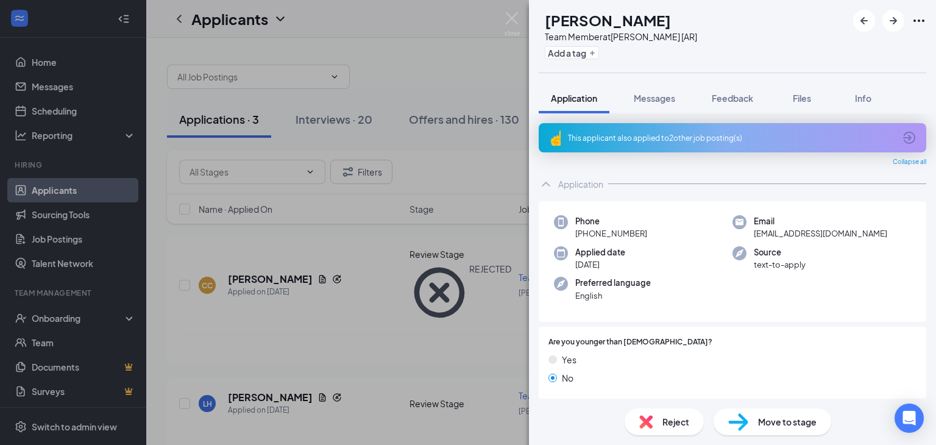
click at [338, 29] on div "[PERSON_NAME] Team Member at Van Buren [AR] Add a tag Application Messages Feed…" at bounding box center [468, 222] width 936 height 445
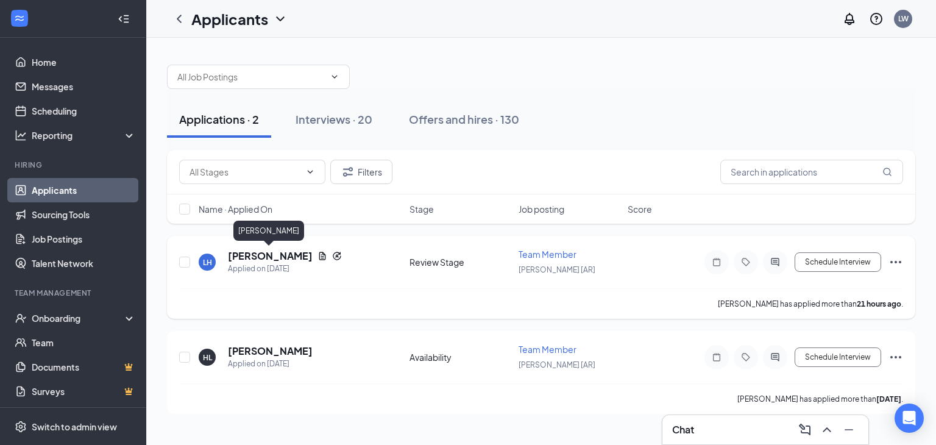
click at [276, 254] on h5 "[PERSON_NAME]" at bounding box center [270, 255] width 85 height 13
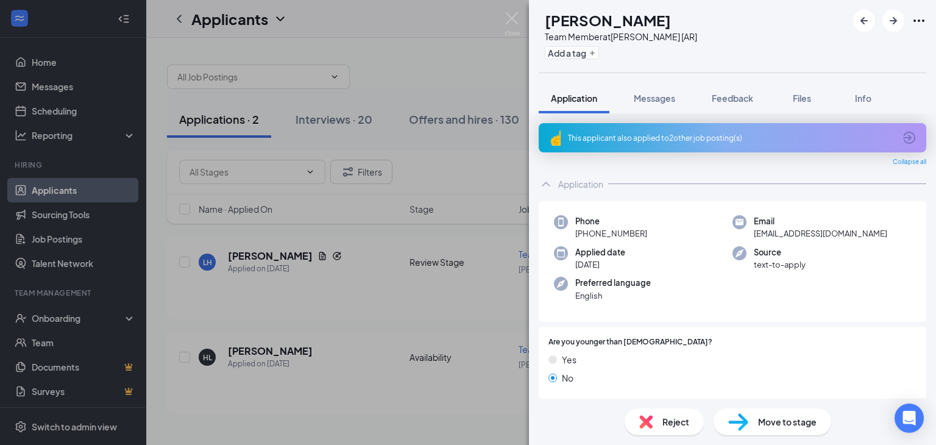
click at [902, 135] on icon "ArrowCircle" at bounding box center [909, 137] width 15 height 15
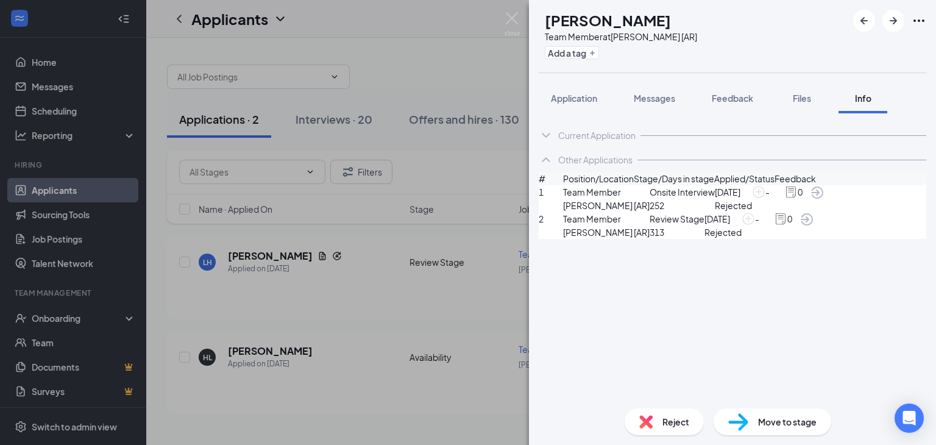
click at [387, 30] on div "[PERSON_NAME] Team Member at Van Buren [AR] Add a tag Application Messages Feed…" at bounding box center [468, 222] width 936 height 445
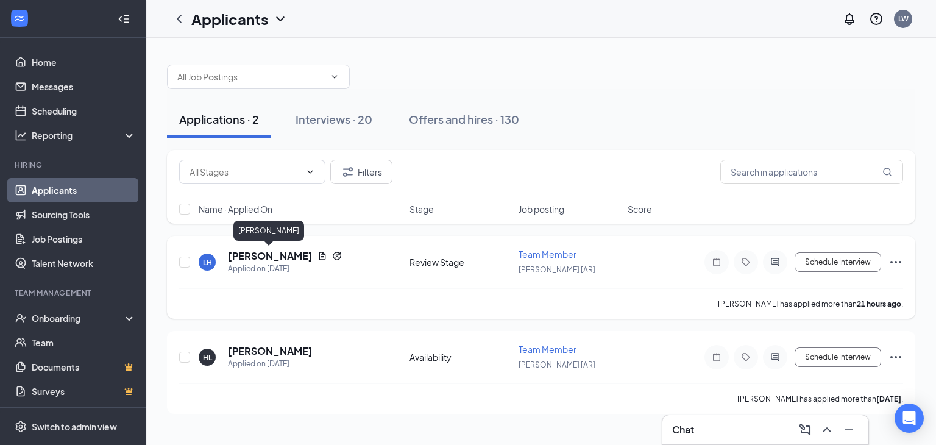
click at [241, 252] on h5 "[PERSON_NAME]" at bounding box center [270, 255] width 85 height 13
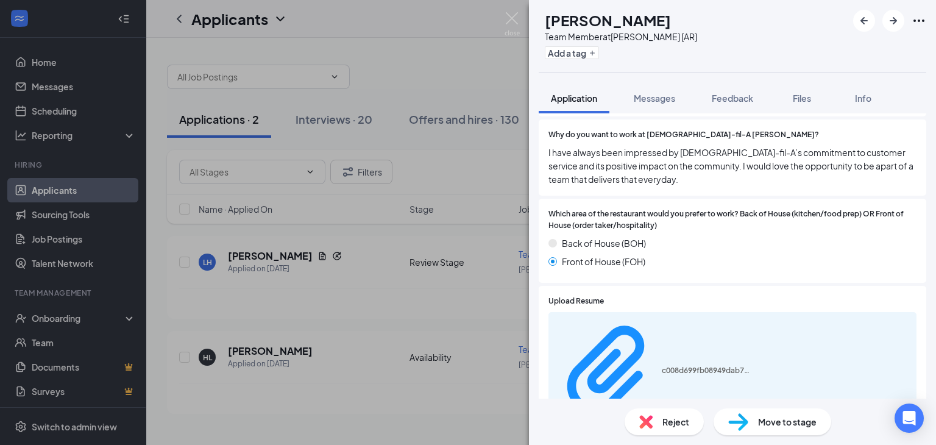
scroll to position [549, 0]
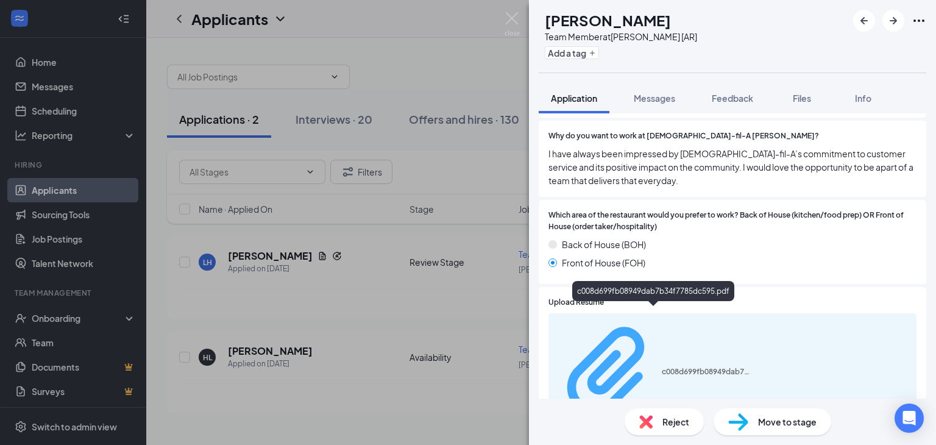
click at [679, 367] on div "c008d699fb08949dab7b34f7785dc595.pdf" at bounding box center [707, 372] width 91 height 10
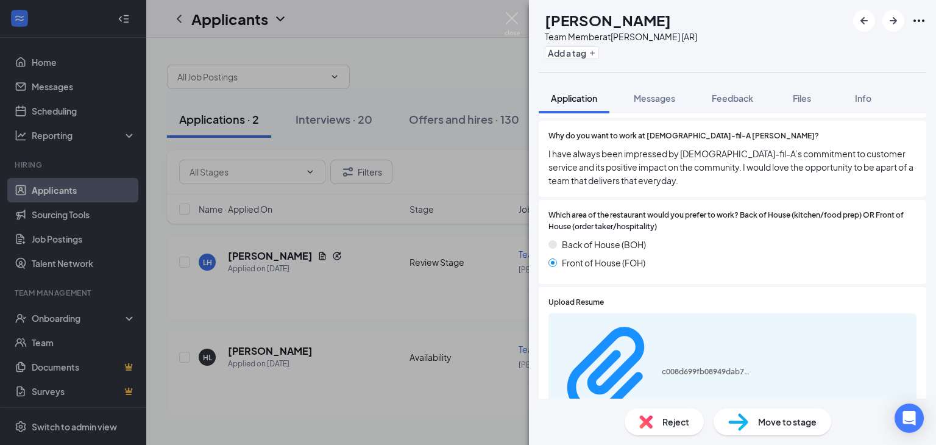
click at [670, 424] on span "Reject" at bounding box center [676, 421] width 27 height 13
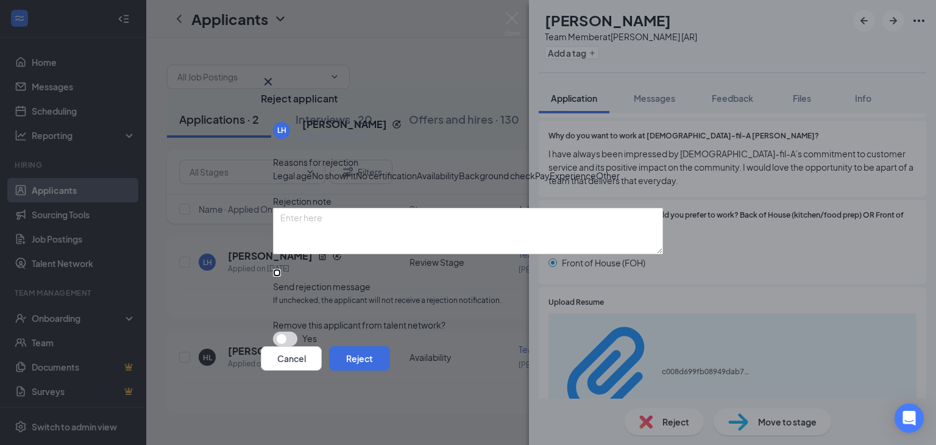
click at [278, 277] on input "Send rejection message If unchecked, the applicant will not receive a rejection…" at bounding box center [277, 273] width 8 height 8
checkbox input "true"
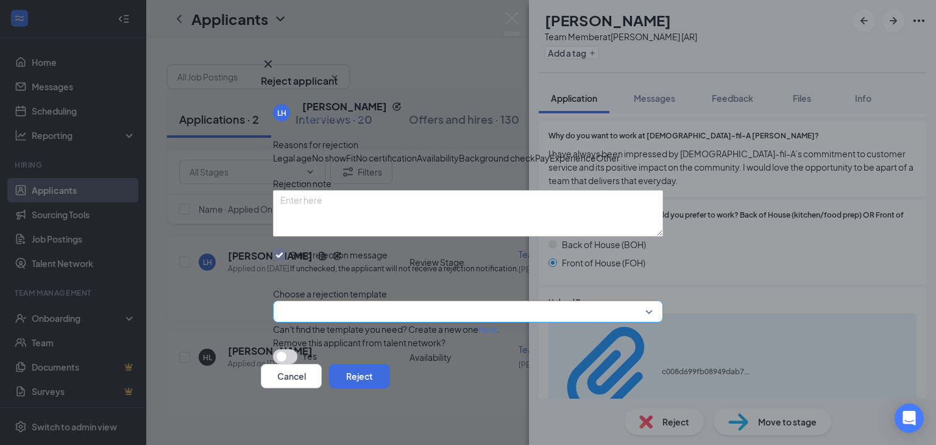
scroll to position [76, 0]
click at [633, 301] on input "search" at bounding box center [463, 311] width 367 height 21
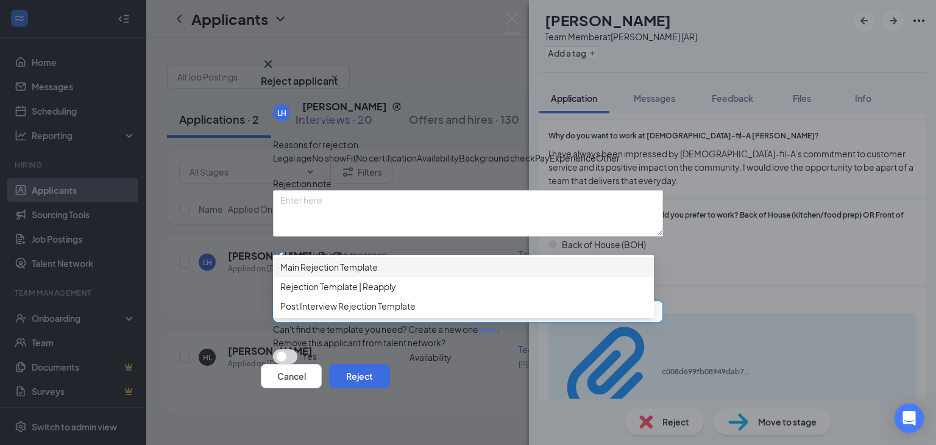
click at [329, 260] on span "Main Rejection Template" at bounding box center [329, 266] width 98 height 13
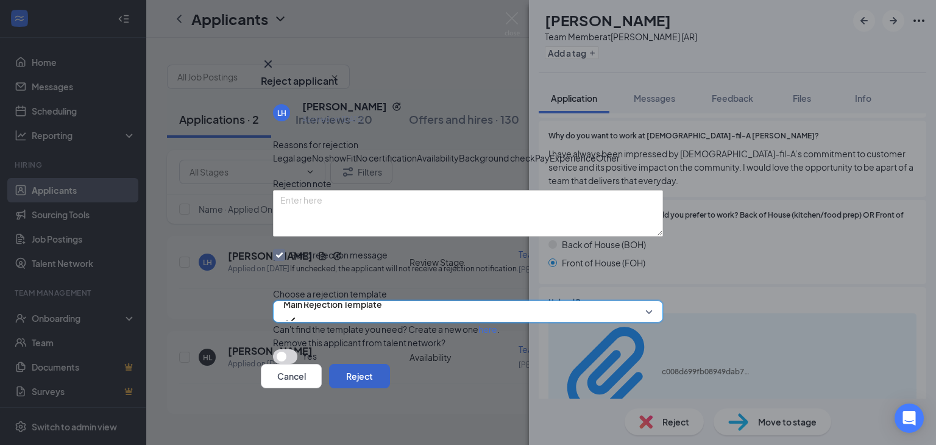
click at [390, 382] on button "Reject" at bounding box center [359, 376] width 61 height 24
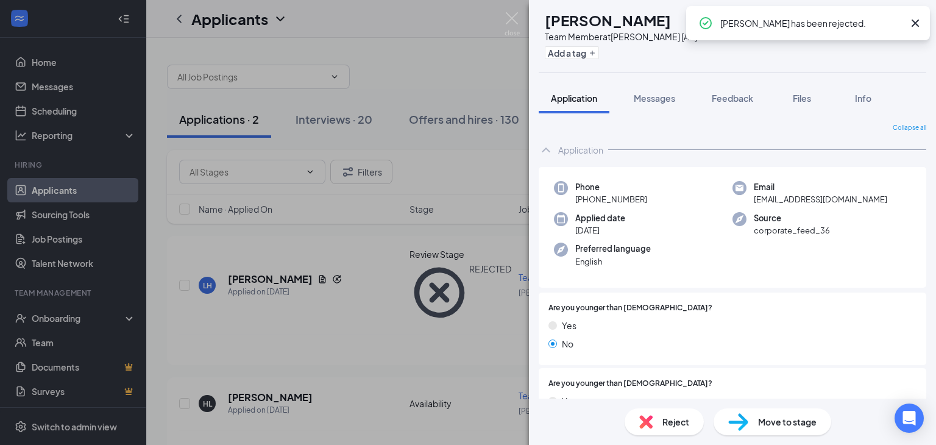
click at [375, 23] on div "[PERSON_NAME] [PERSON_NAME] Team Member at [PERSON_NAME] [AR] Add a tag Applica…" at bounding box center [468, 222] width 936 height 445
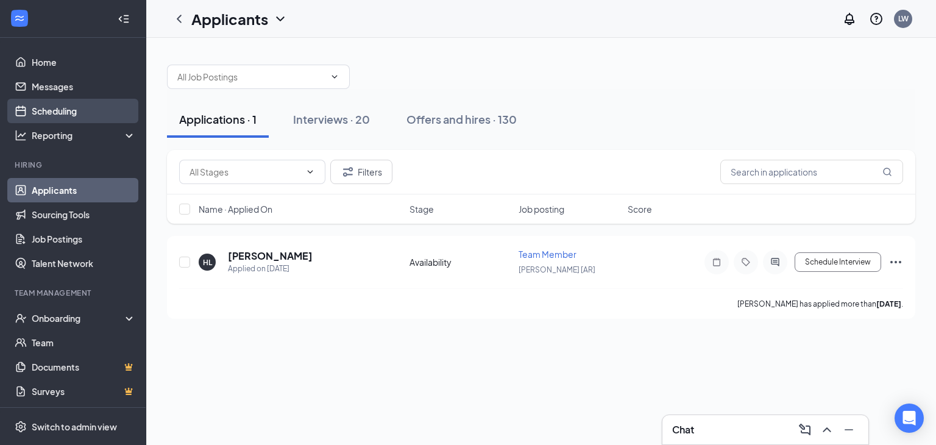
click at [62, 114] on link "Scheduling" at bounding box center [84, 111] width 104 height 24
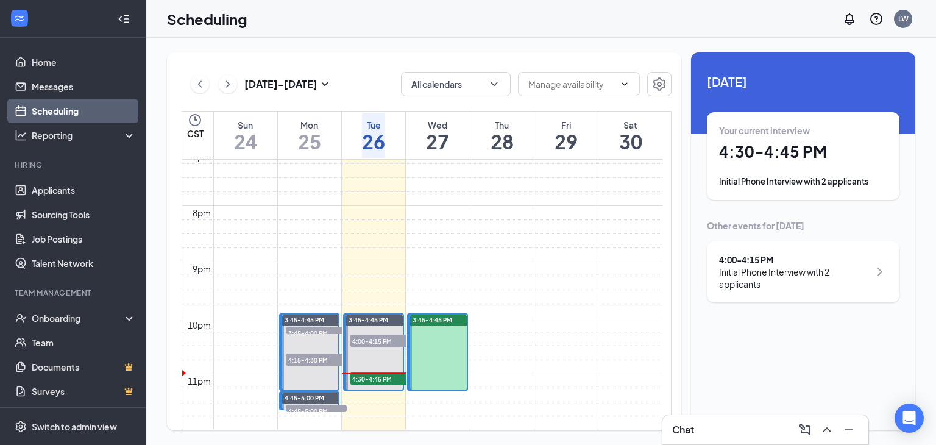
scroll to position [1148, 0]
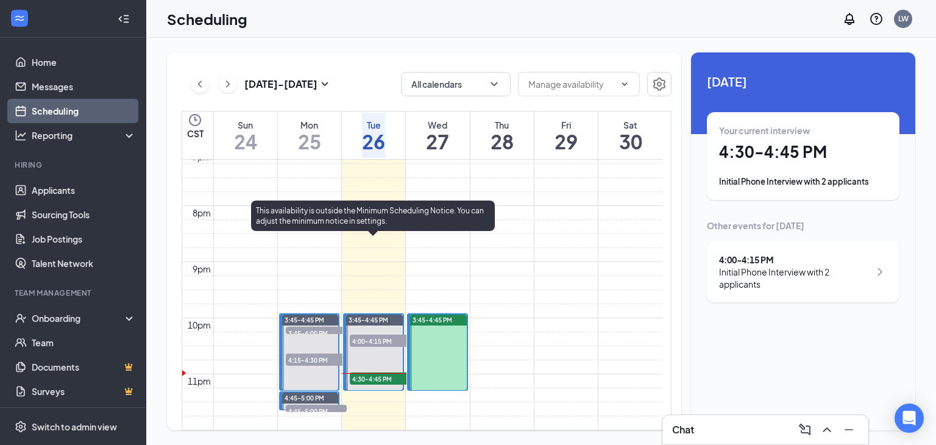
click at [375, 372] on span "4:30-4:45 PM" at bounding box center [380, 378] width 61 height 12
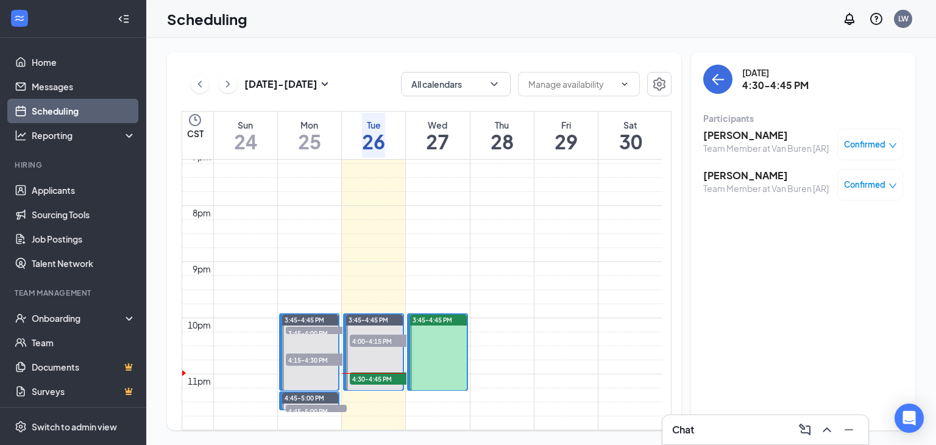
click at [719, 133] on h3 "[PERSON_NAME]" at bounding box center [767, 135] width 126 height 13
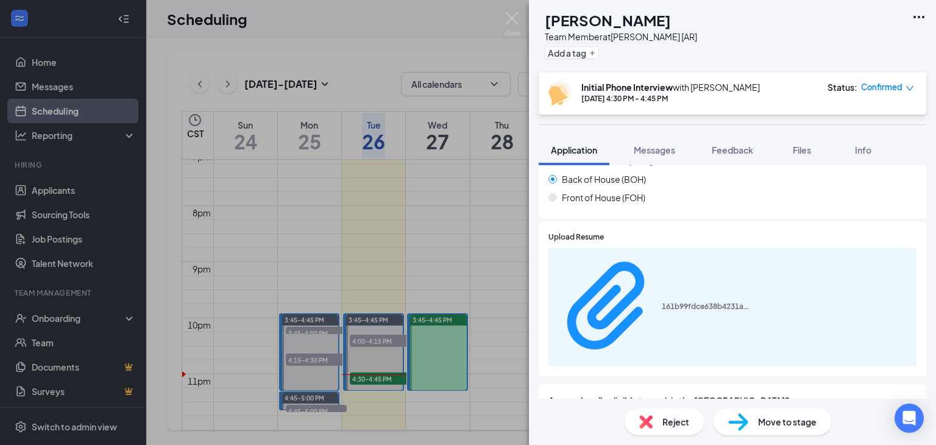
scroll to position [671, 0]
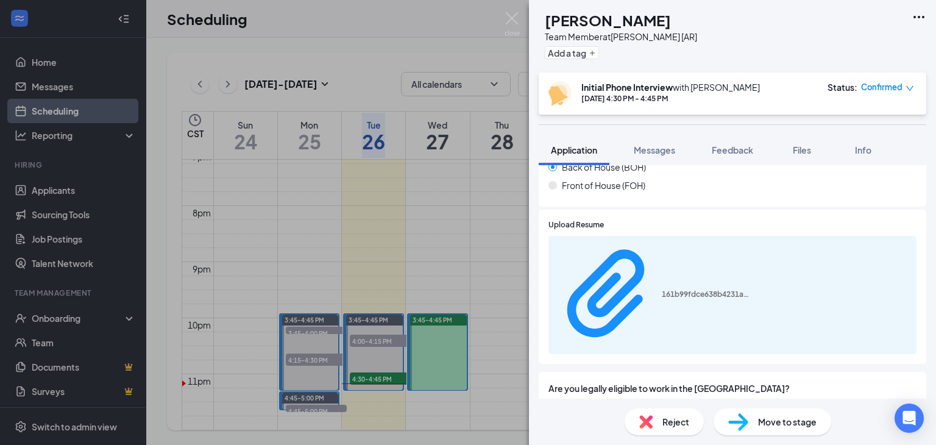
click at [451, 13] on div "EA [PERSON_NAME] Team Member at [PERSON_NAME] [AR] Add a tag Initial Phone Inte…" at bounding box center [468, 222] width 936 height 445
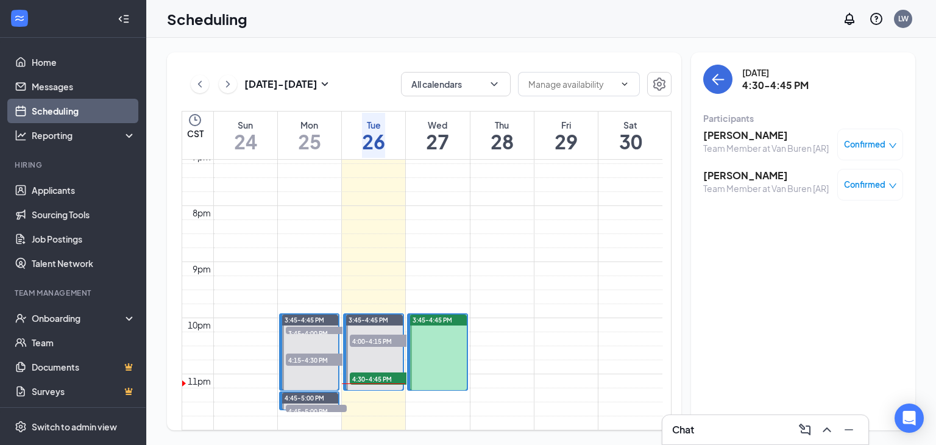
click at [747, 174] on h3 "[PERSON_NAME]" at bounding box center [767, 175] width 126 height 13
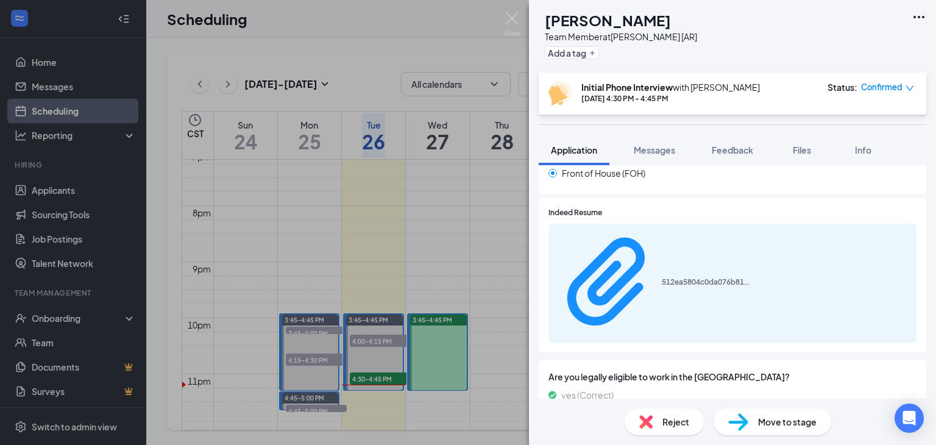
scroll to position [671, 0]
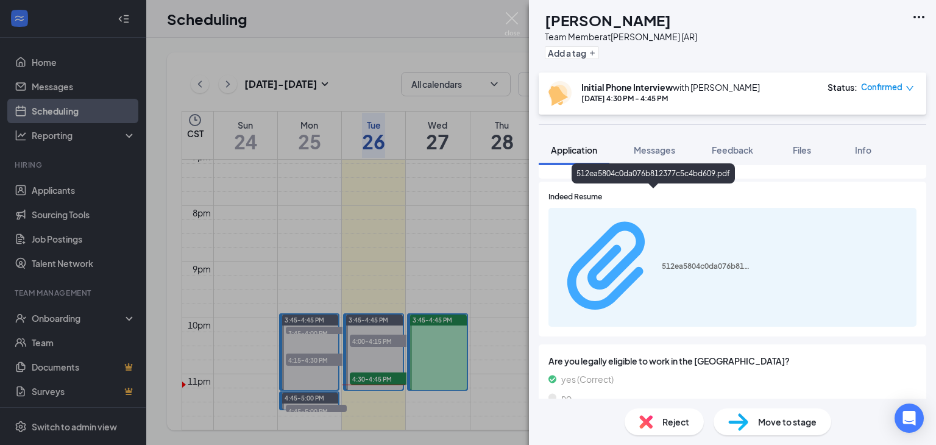
click at [691, 262] on div "512ea5804c0da076b812377c5c4bd609.pdf" at bounding box center [707, 267] width 91 height 10
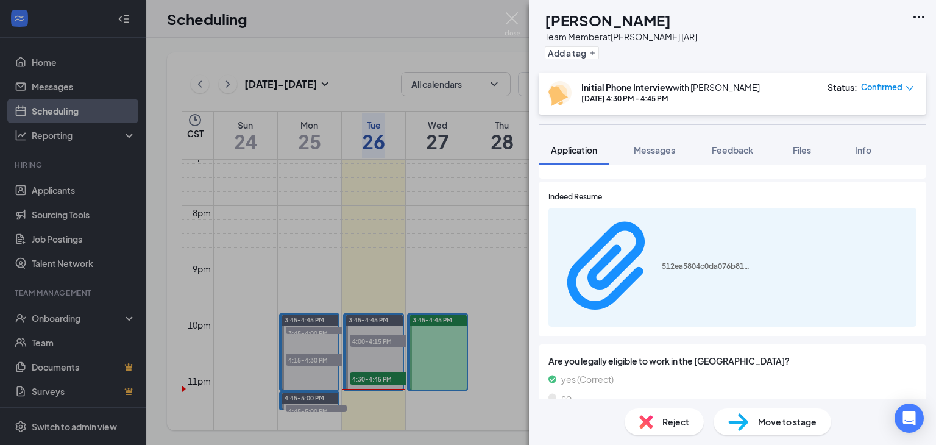
click at [371, 34] on div "BH [PERSON_NAME] Team Member at [PERSON_NAME] [AR] Add a tag Initial Phone Inte…" at bounding box center [468, 222] width 936 height 445
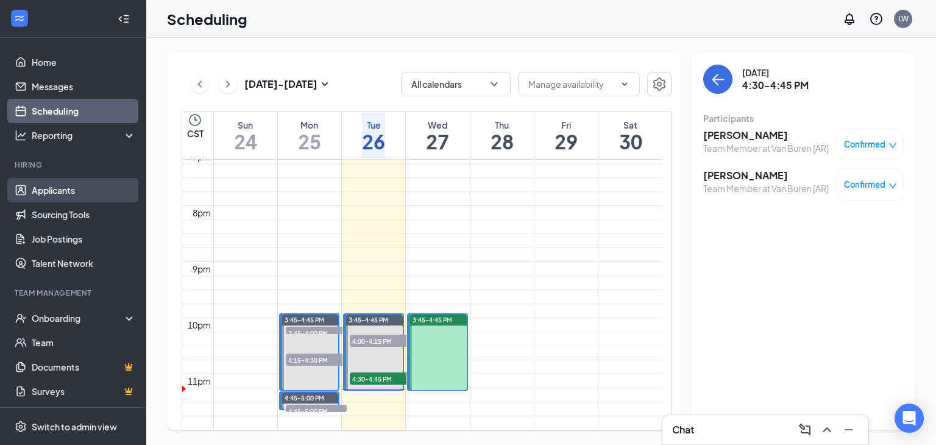
click at [63, 187] on link "Applicants" at bounding box center [84, 190] width 104 height 24
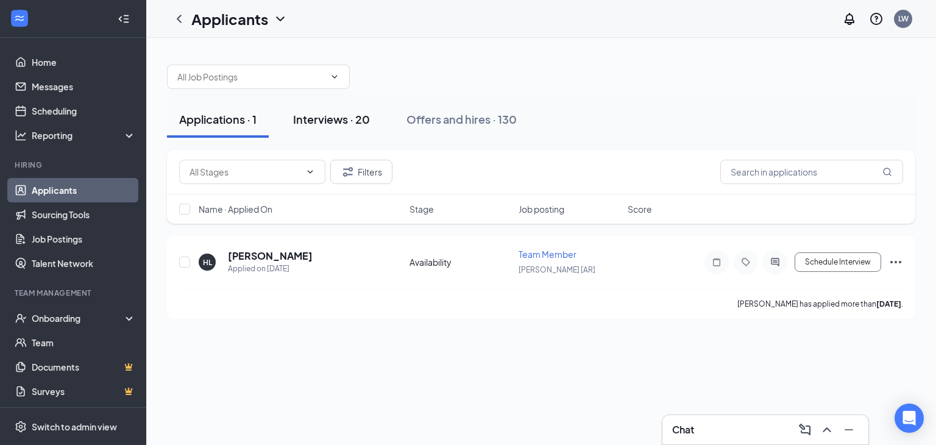
click at [315, 115] on div "Interviews · 20" at bounding box center [331, 119] width 77 height 15
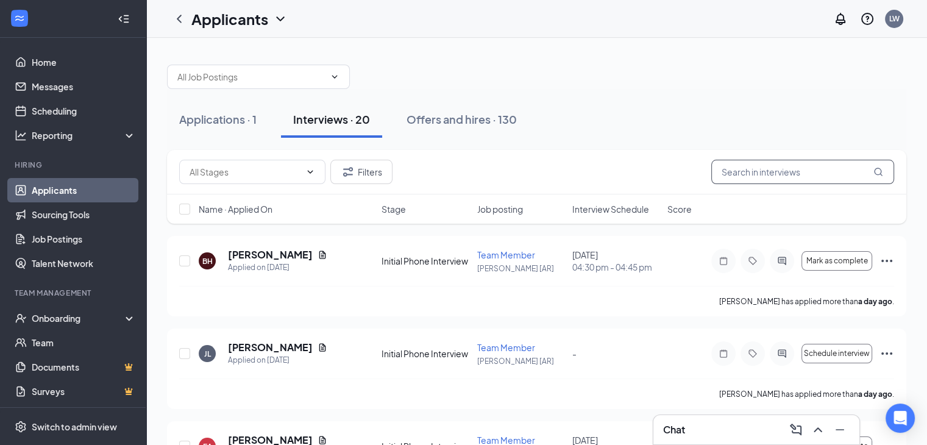
click at [736, 174] on input "text" at bounding box center [802, 172] width 183 height 24
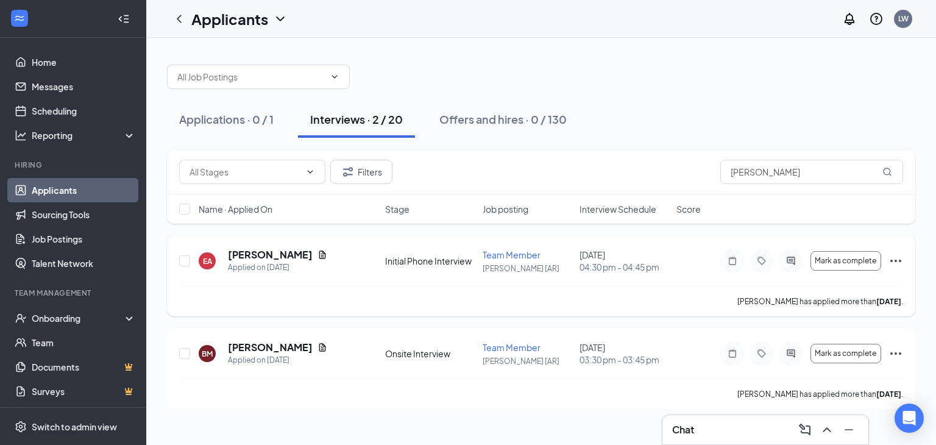
click at [897, 259] on icon "Ellipses" at bounding box center [896, 261] width 15 height 15
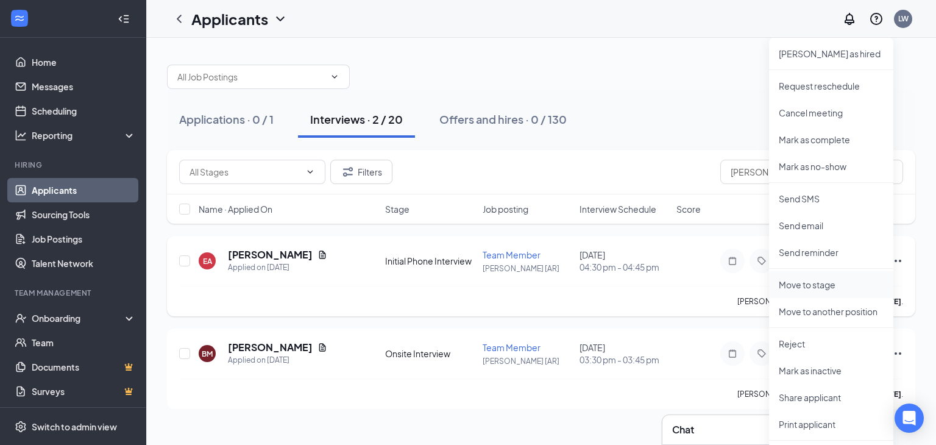
click at [838, 280] on p "Move to stage" at bounding box center [831, 285] width 105 height 12
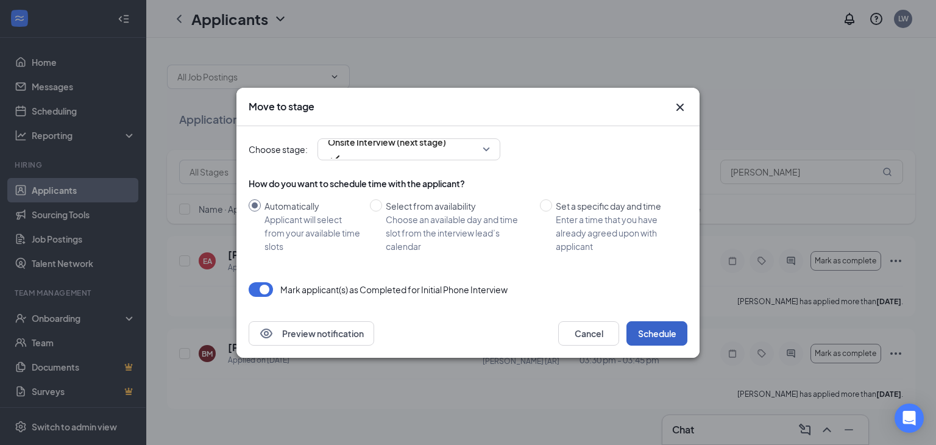
click at [657, 334] on button "Schedule" at bounding box center [657, 333] width 61 height 24
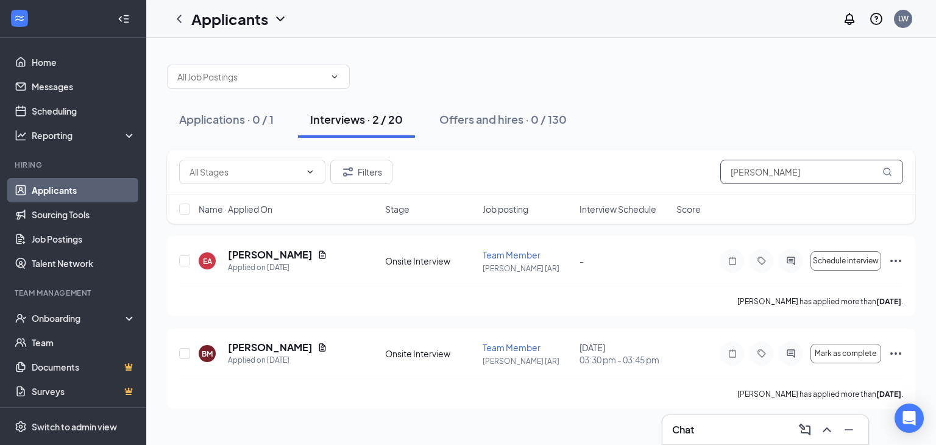
drag, startPoint x: 755, startPoint y: 173, endPoint x: 685, endPoint y: 188, distance: 72.3
click at [685, 188] on div "Filters [PERSON_NAME]" at bounding box center [541, 172] width 749 height 45
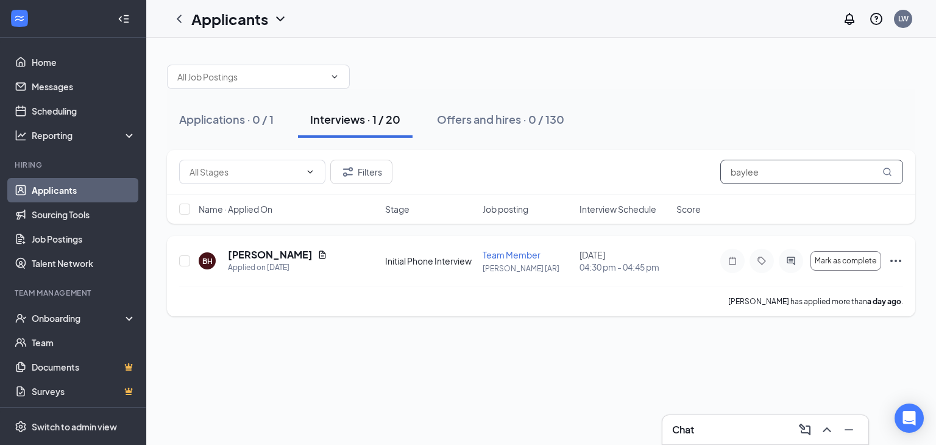
type input "baylee"
click at [898, 258] on icon "Ellipses" at bounding box center [896, 261] width 15 height 15
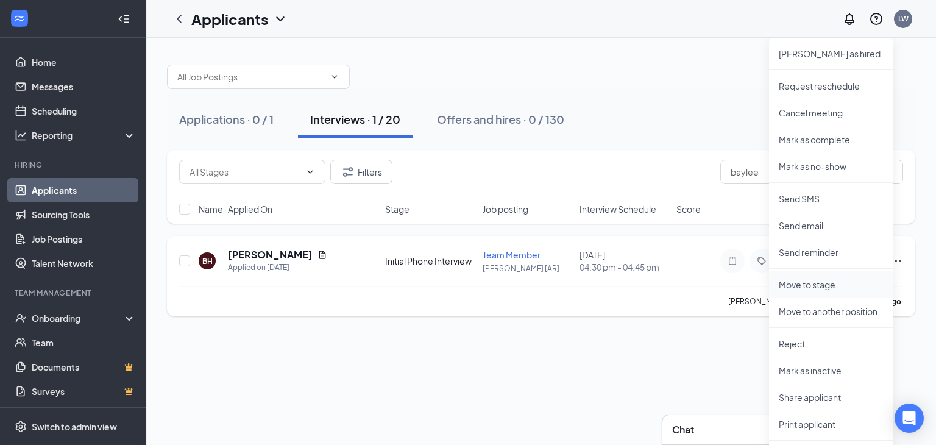
click at [824, 282] on p "Move to stage" at bounding box center [831, 285] width 105 height 12
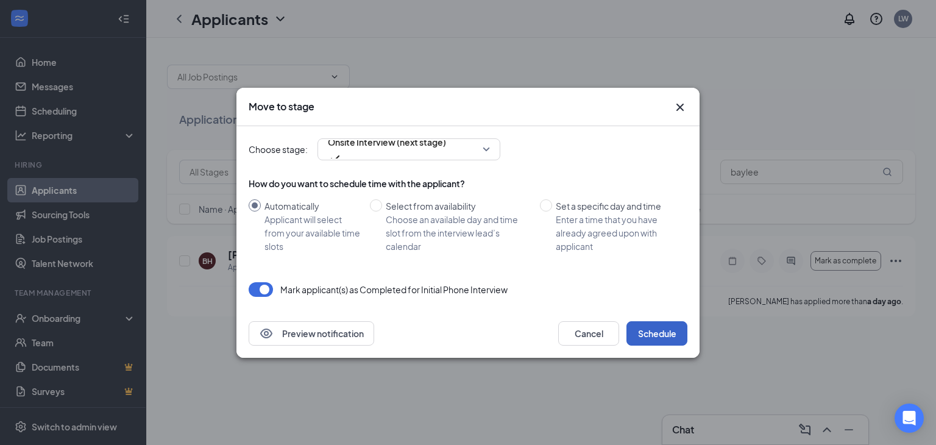
click at [654, 329] on button "Schedule" at bounding box center [657, 333] width 61 height 24
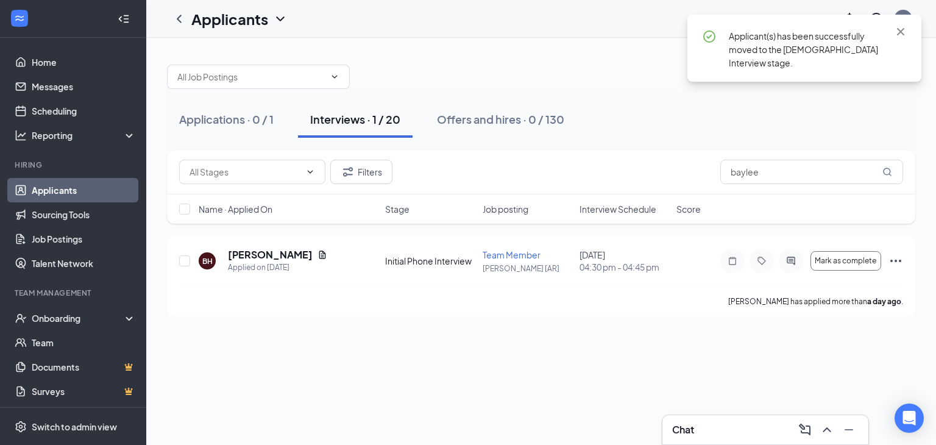
drag, startPoint x: 421, startPoint y: 65, endPoint x: 318, endPoint y: 1, distance: 121.0
click at [420, 65] on div at bounding box center [541, 70] width 749 height 37
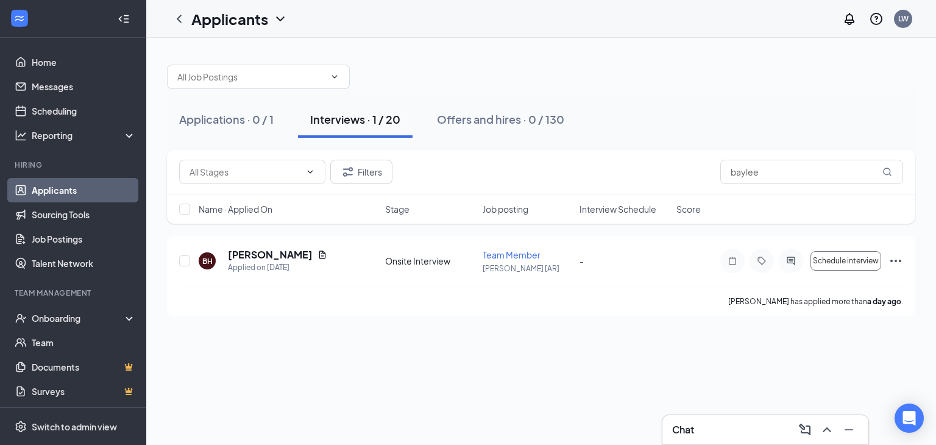
click at [507, 55] on div at bounding box center [541, 70] width 749 height 37
click at [310, 170] on icon "ChevronDown" at bounding box center [310, 172] width 10 height 10
drag, startPoint x: 635, startPoint y: 137, endPoint x: 344, endPoint y: 140, distance: 290.8
click at [625, 137] on div "Applications · 0 / 1 Interviews · 1 / 20 Offers and hires · 0 / 130" at bounding box center [541, 119] width 749 height 61
click at [221, 121] on div "Applications · 0 / 1" at bounding box center [226, 119] width 94 height 15
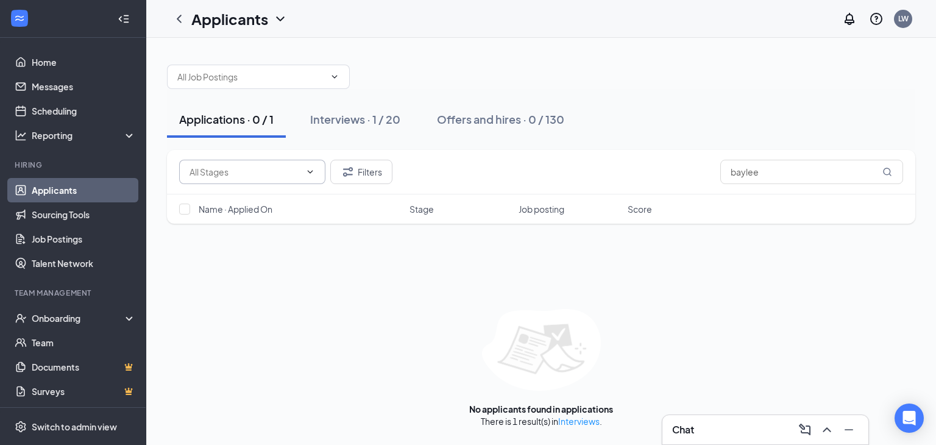
click at [312, 173] on icon "ChevronDown" at bounding box center [310, 172] width 10 height 10
click at [307, 173] on icon "ChevronUp" at bounding box center [310, 172] width 10 height 10
click at [468, 86] on div at bounding box center [541, 70] width 749 height 37
click at [336, 118] on div "Interviews · 1 / 20" at bounding box center [355, 119] width 90 height 15
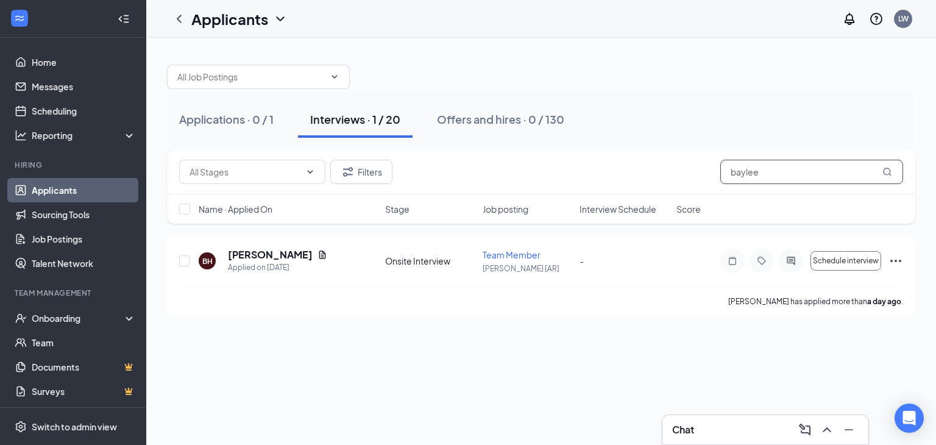
drag, startPoint x: 764, startPoint y: 159, endPoint x: 664, endPoint y: 198, distance: 106.8
click at [664, 198] on div "Filters baylee Name · Applied On Stage Job posting Interview Schedule Score" at bounding box center [541, 187] width 749 height 74
click at [635, 106] on div "Applications · 0 / 1 Interviews · 1 / 20 Offers and hires · 0 / 130" at bounding box center [541, 119] width 749 height 37
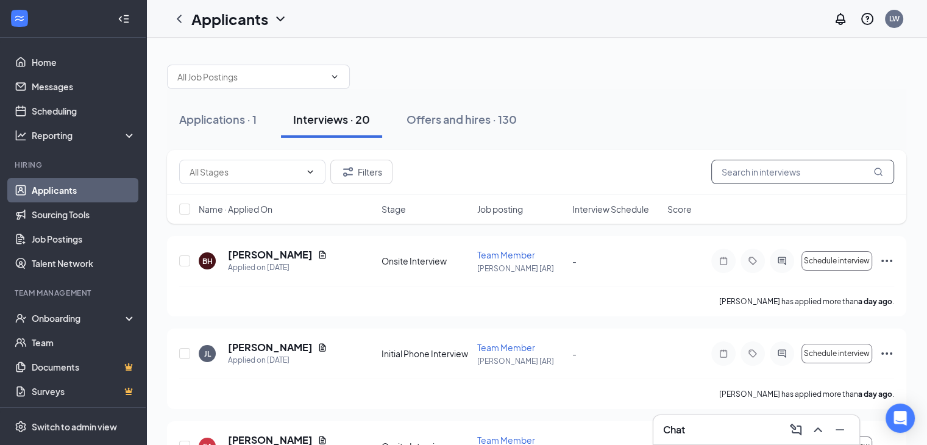
click at [729, 172] on input "text" at bounding box center [802, 172] width 183 height 24
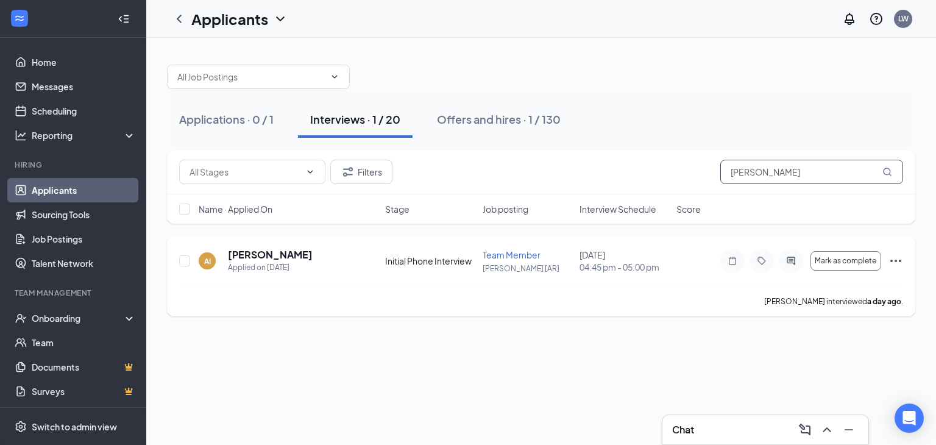
type input "[PERSON_NAME]"
click at [898, 256] on icon "Ellipses" at bounding box center [896, 261] width 15 height 15
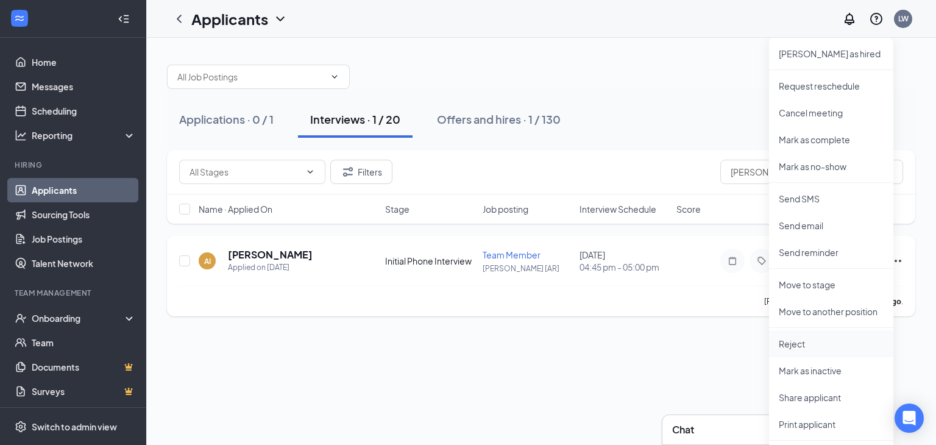
click at [816, 343] on p "Reject" at bounding box center [831, 344] width 105 height 12
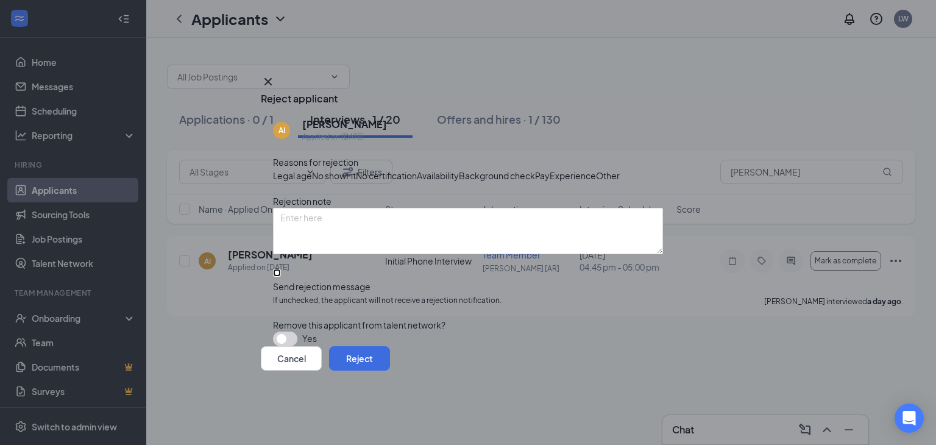
click at [280, 277] on input "Send rejection message If unchecked, the applicant will not receive a rejection…" at bounding box center [277, 273] width 8 height 8
checkbox input "true"
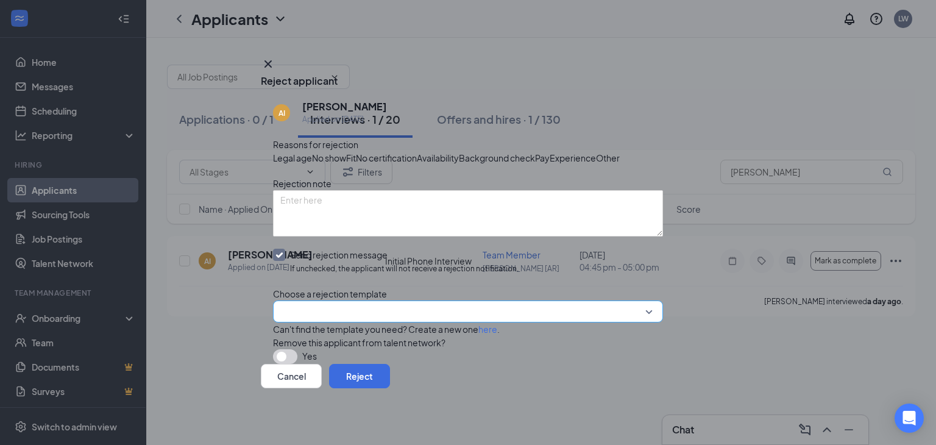
scroll to position [76, 0]
click at [634, 301] on input "search" at bounding box center [463, 311] width 367 height 21
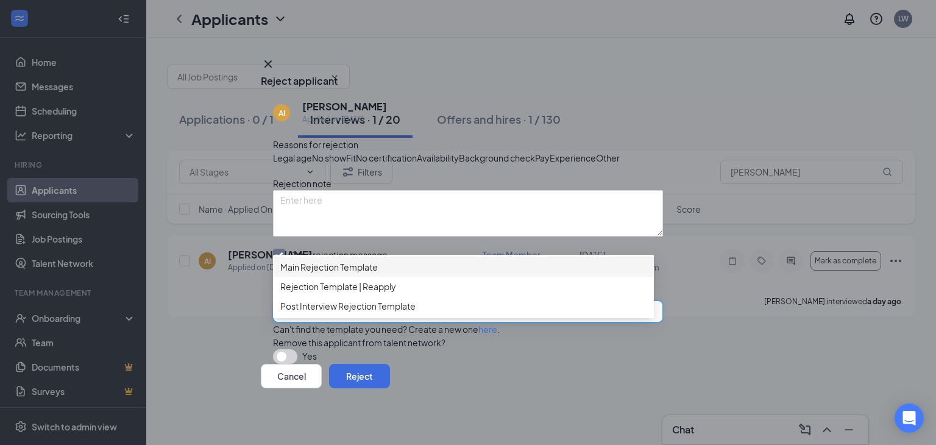
click at [339, 260] on span "Main Rejection Template" at bounding box center [329, 266] width 98 height 13
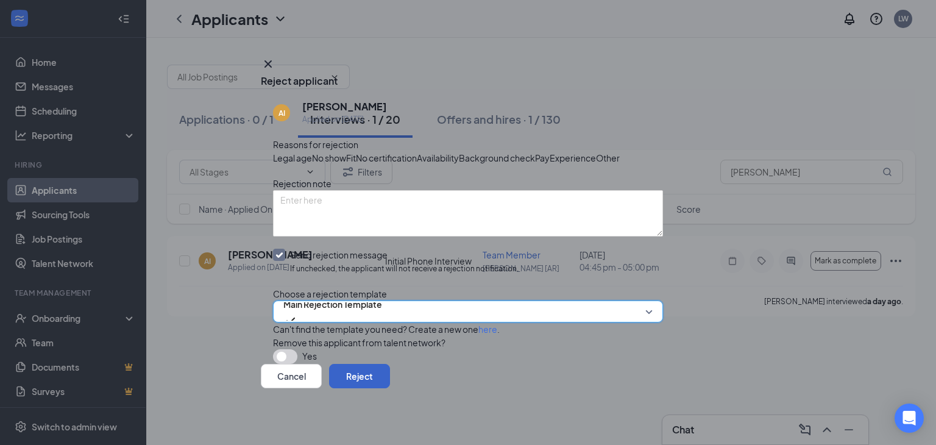
click at [390, 383] on button "Reject" at bounding box center [359, 376] width 61 height 24
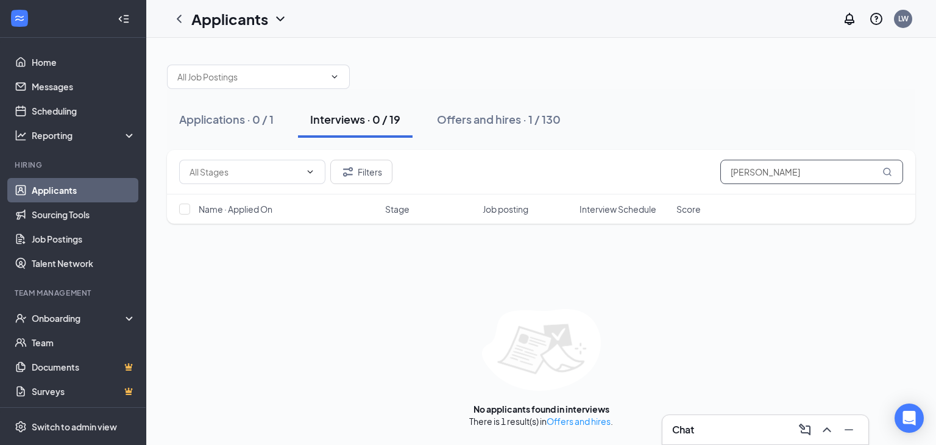
drag, startPoint x: 756, startPoint y: 174, endPoint x: 675, endPoint y: 184, distance: 81.7
click at [674, 184] on div "Filters [PERSON_NAME]" at bounding box center [541, 172] width 749 height 45
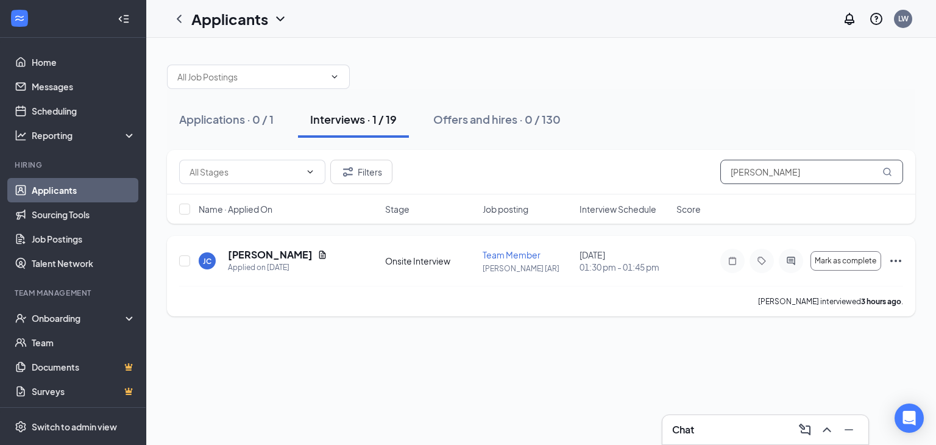
type input "[PERSON_NAME]"
click at [900, 257] on icon "Ellipses" at bounding box center [896, 261] width 15 height 15
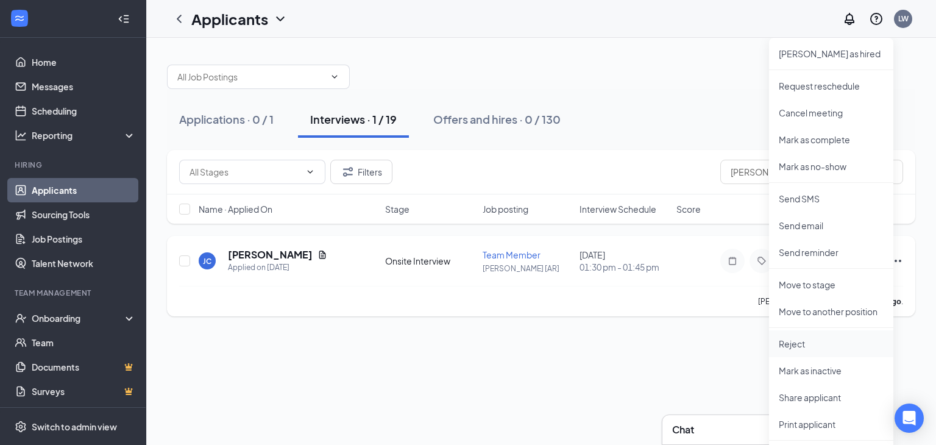
click at [814, 345] on p "Reject" at bounding box center [831, 344] width 105 height 12
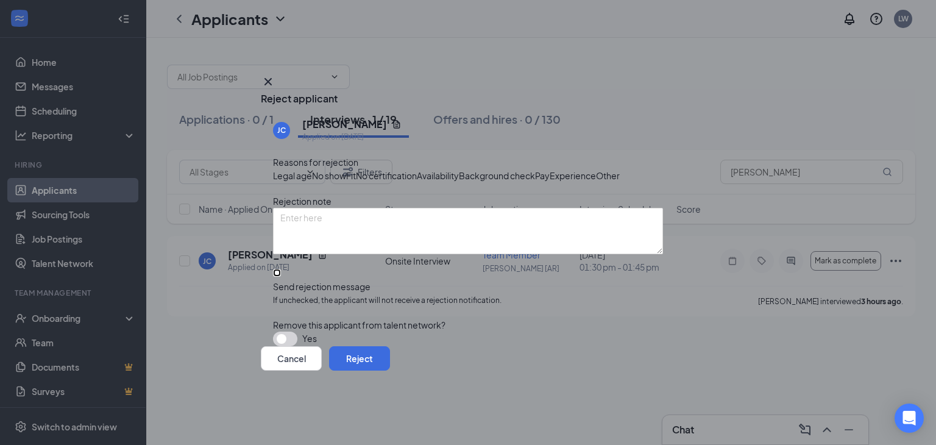
drag, startPoint x: 282, startPoint y: 287, endPoint x: 293, endPoint y: 287, distance: 11.0
click at [281, 277] on input "Send rejection message If unchecked, the applicant will not receive a rejection…" at bounding box center [277, 273] width 8 height 8
checkbox input "true"
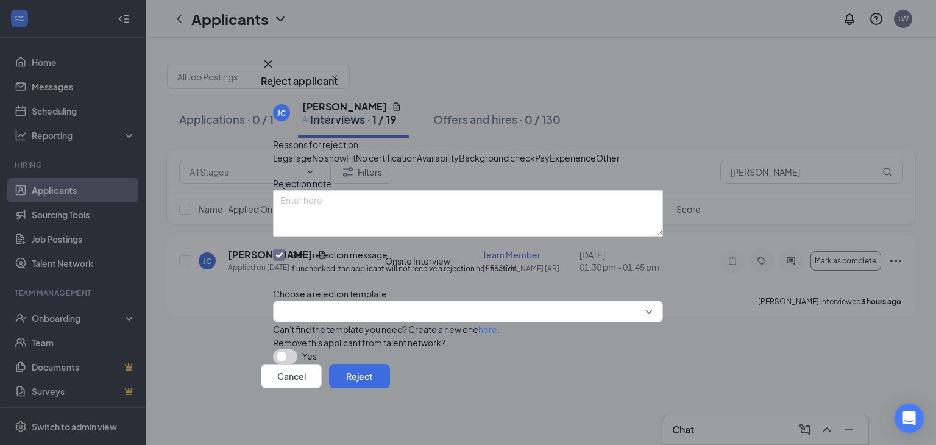
scroll to position [76, 0]
click at [642, 301] on div at bounding box center [468, 312] width 390 height 22
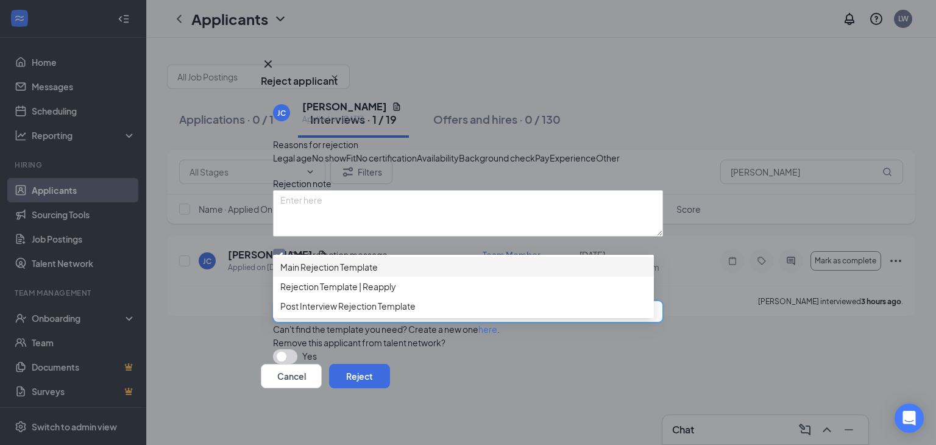
click at [305, 260] on span "Main Rejection Template" at bounding box center [329, 266] width 98 height 13
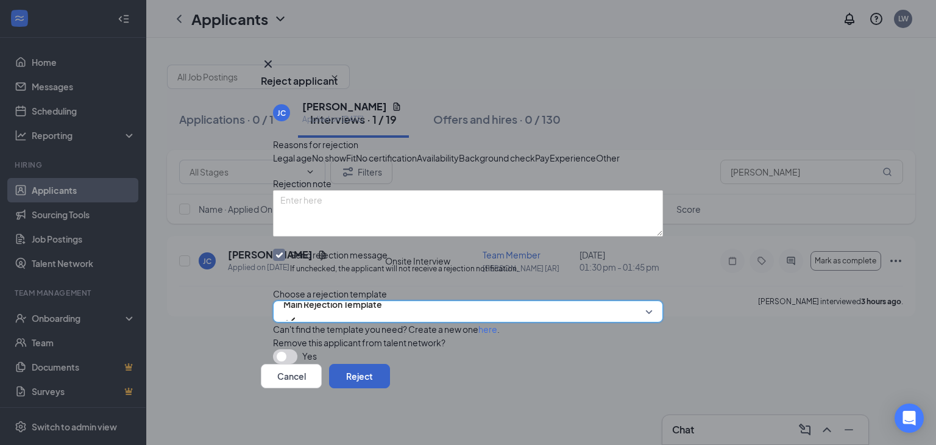
click at [390, 379] on button "Reject" at bounding box center [359, 376] width 61 height 24
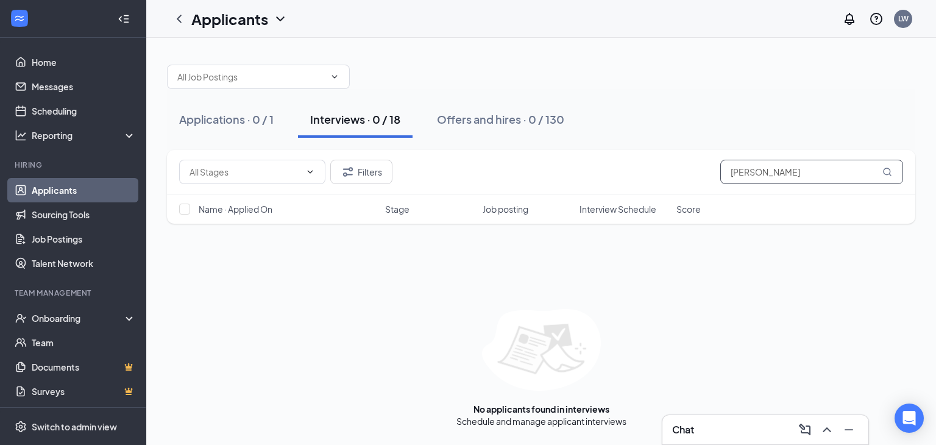
drag, startPoint x: 777, startPoint y: 174, endPoint x: 645, endPoint y: 196, distance: 134.1
click at [647, 198] on div "Filters [PERSON_NAME] Name · Applied On Stage Job posting Interview Schedule Sc…" at bounding box center [541, 187] width 749 height 74
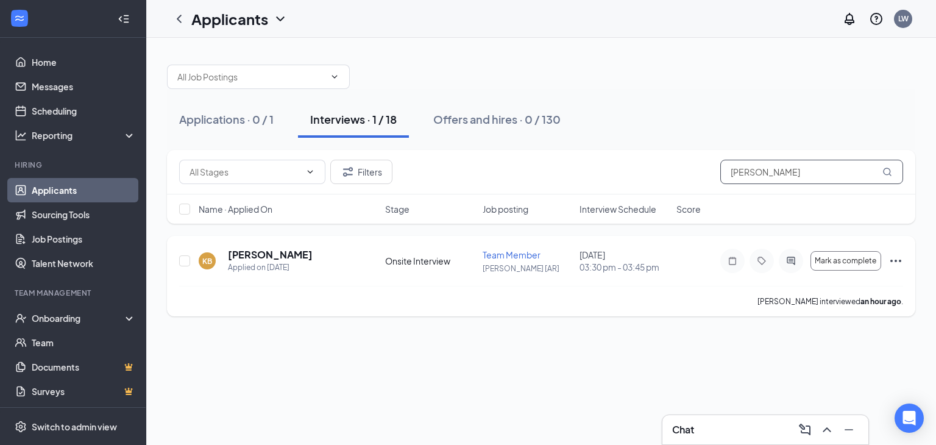
type input "[PERSON_NAME]"
click at [896, 256] on icon "Ellipses" at bounding box center [896, 261] width 15 height 15
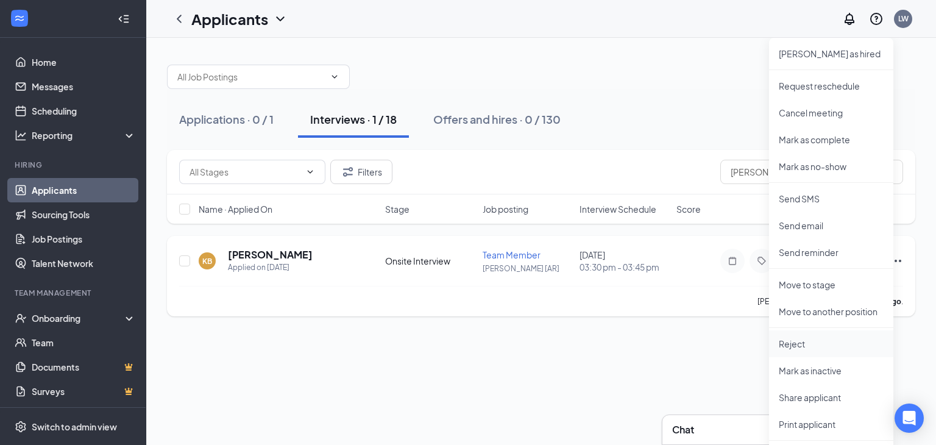
click at [804, 338] on p "Reject" at bounding box center [831, 344] width 105 height 12
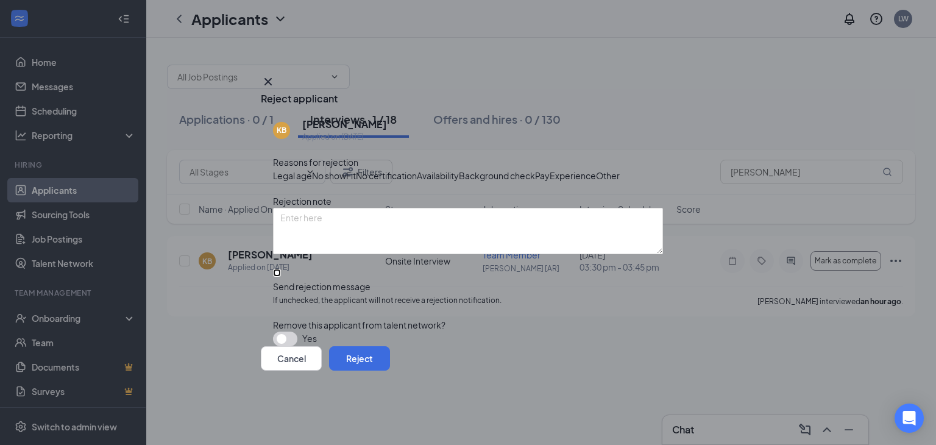
click at [277, 277] on input "Send rejection message If unchecked, the applicant will not receive a rejection…" at bounding box center [277, 273] width 8 height 8
checkbox input "true"
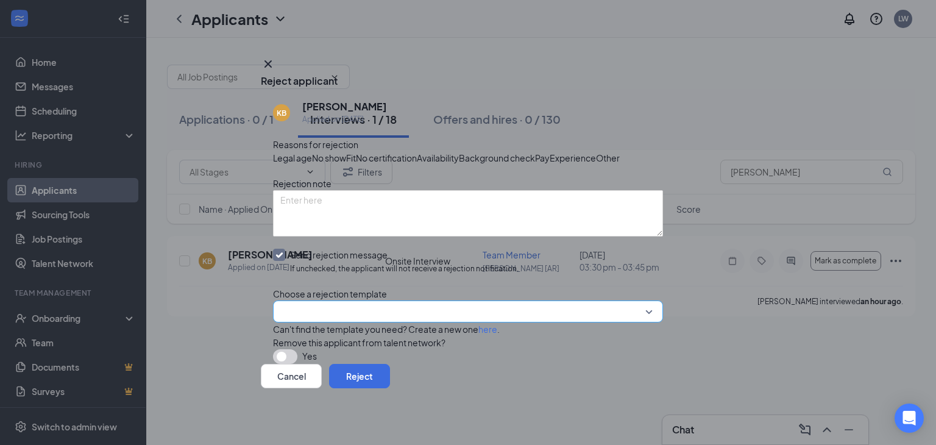
scroll to position [76, 0]
click at [632, 301] on input "search" at bounding box center [463, 311] width 367 height 21
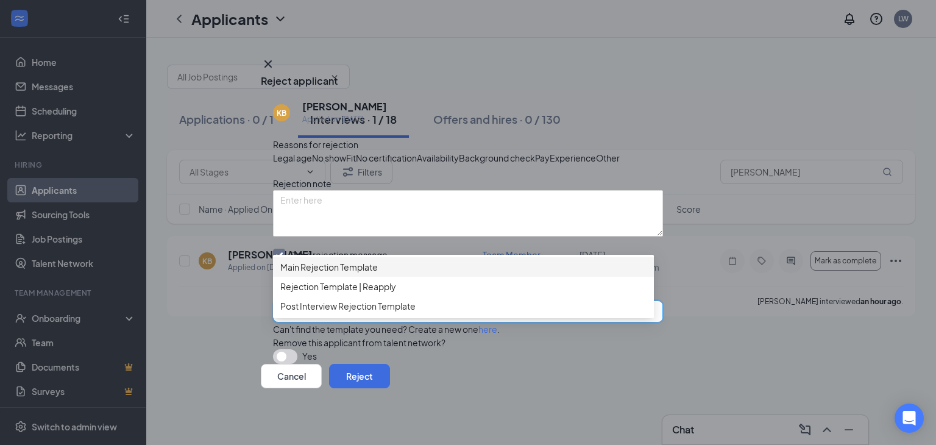
click at [323, 260] on span "Main Rejection Template" at bounding box center [329, 266] width 98 height 13
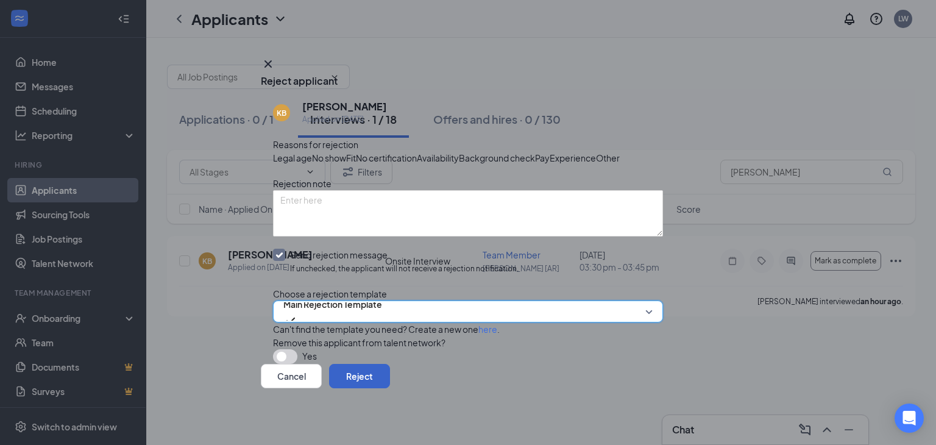
click at [390, 383] on button "Reject" at bounding box center [359, 376] width 61 height 24
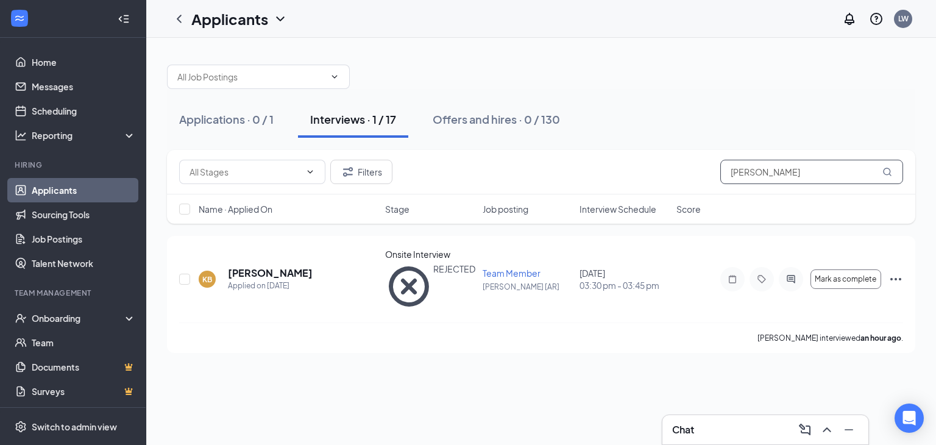
drag, startPoint x: 771, startPoint y: 174, endPoint x: 661, endPoint y: 197, distance: 111.6
click at [661, 197] on div "Filters [PERSON_NAME] Name · Applied On Stage Job posting Interview Schedule Sc…" at bounding box center [541, 187] width 749 height 74
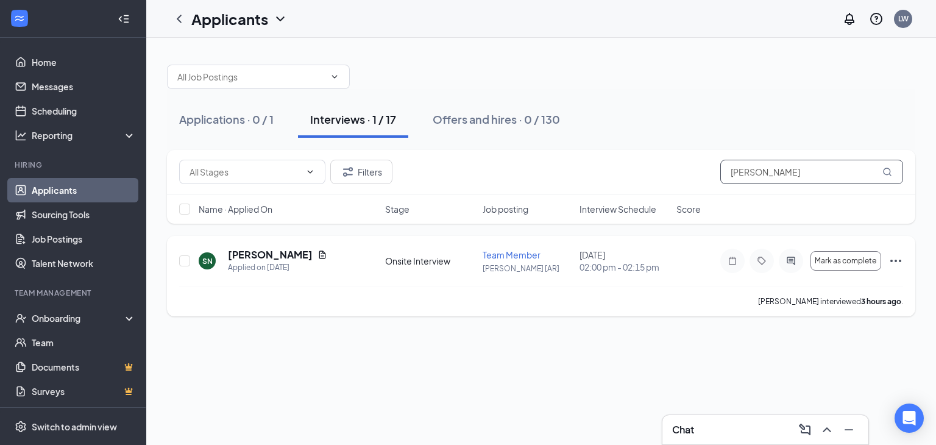
type input "[PERSON_NAME]"
click at [897, 259] on icon "Ellipses" at bounding box center [896, 261] width 15 height 15
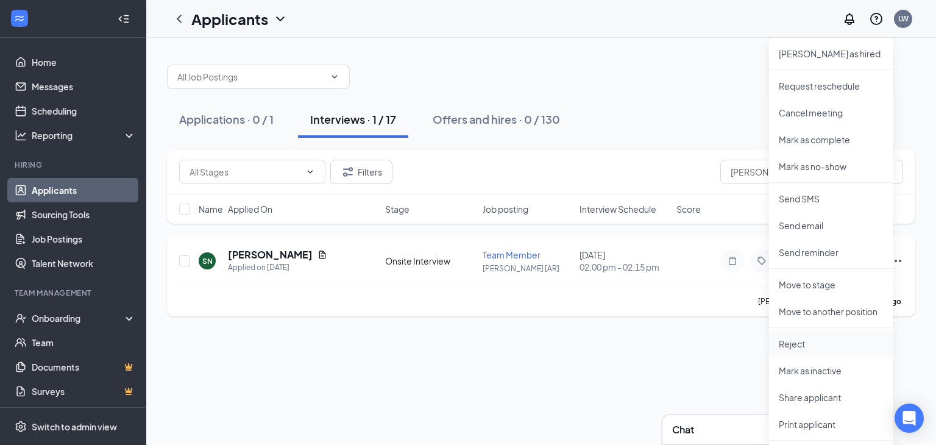
click at [816, 344] on p "Reject" at bounding box center [831, 344] width 105 height 12
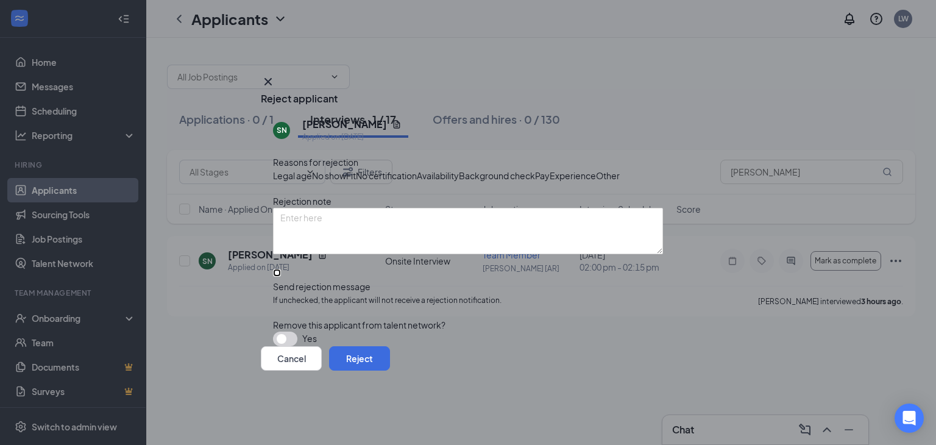
click at [281, 277] on input "Send rejection message If unchecked, the applicant will not receive a rejection…" at bounding box center [277, 273] width 8 height 8
checkbox input "true"
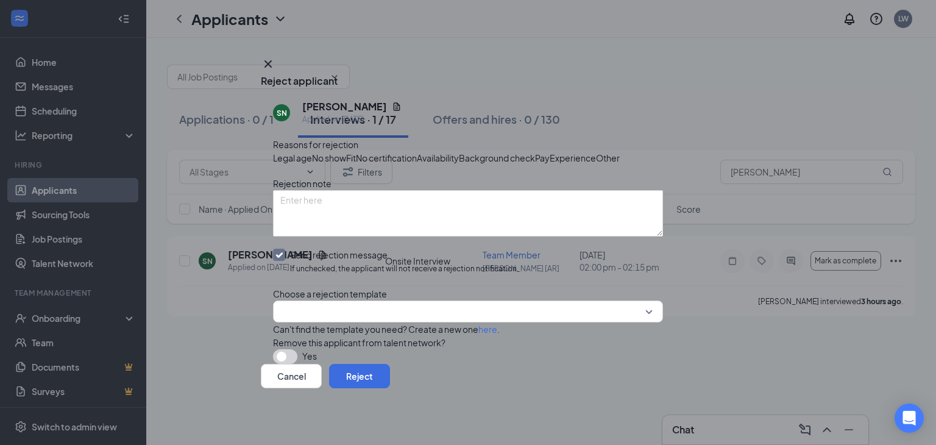
scroll to position [76, 0]
drag, startPoint x: 632, startPoint y: 274, endPoint x: 455, endPoint y: 274, distance: 176.8
click at [629, 301] on input "search" at bounding box center [463, 311] width 367 height 21
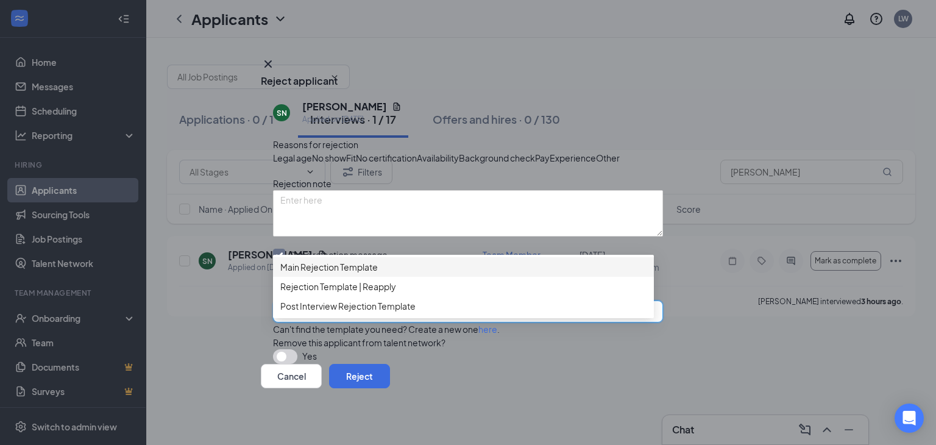
click at [324, 260] on span "Main Rejection Template" at bounding box center [329, 266] width 98 height 13
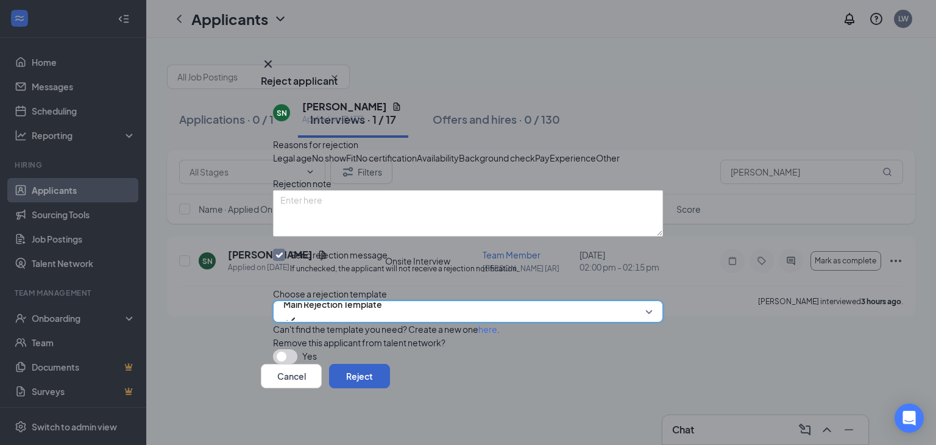
click at [390, 384] on button "Reject" at bounding box center [359, 376] width 61 height 24
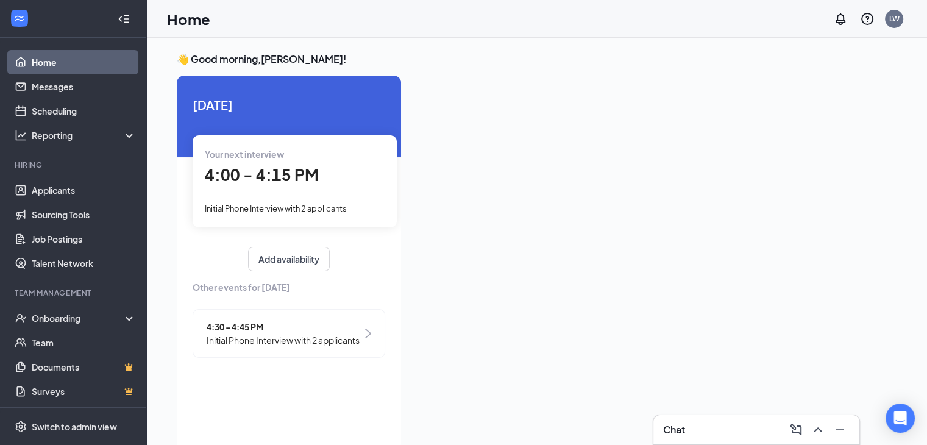
click at [741, 424] on div "Chat" at bounding box center [756, 430] width 187 height 20
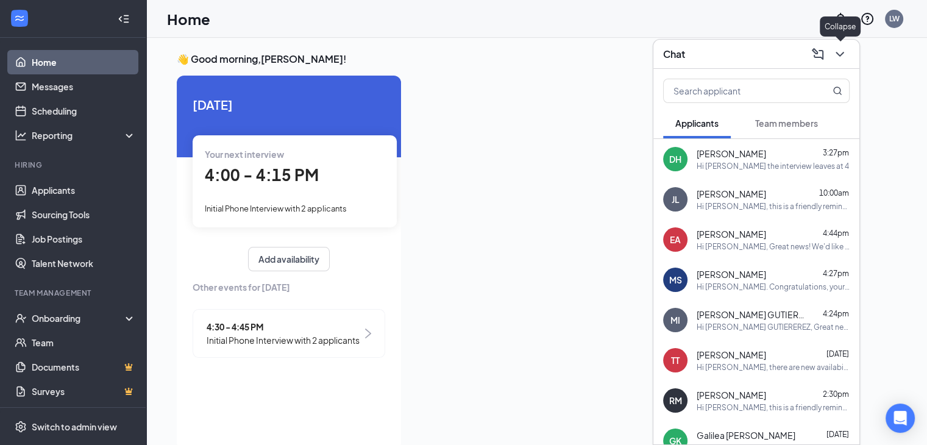
click at [839, 54] on icon "ChevronDown" at bounding box center [840, 54] width 15 height 15
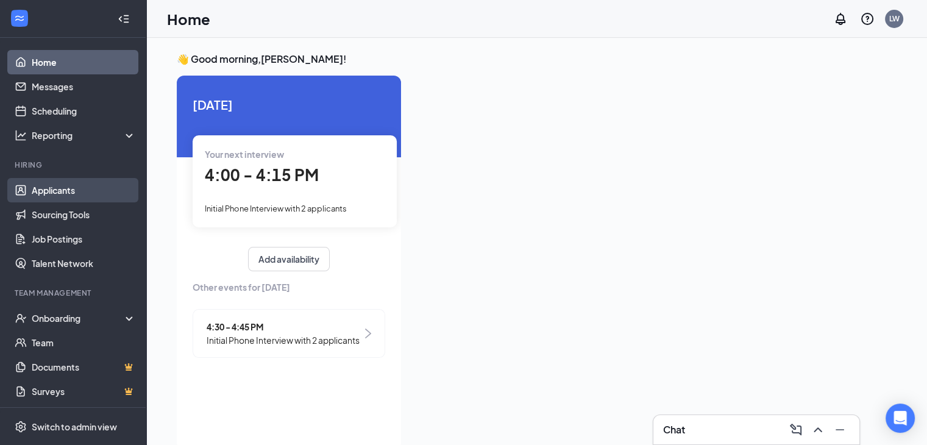
click at [57, 191] on link "Applicants" at bounding box center [84, 190] width 104 height 24
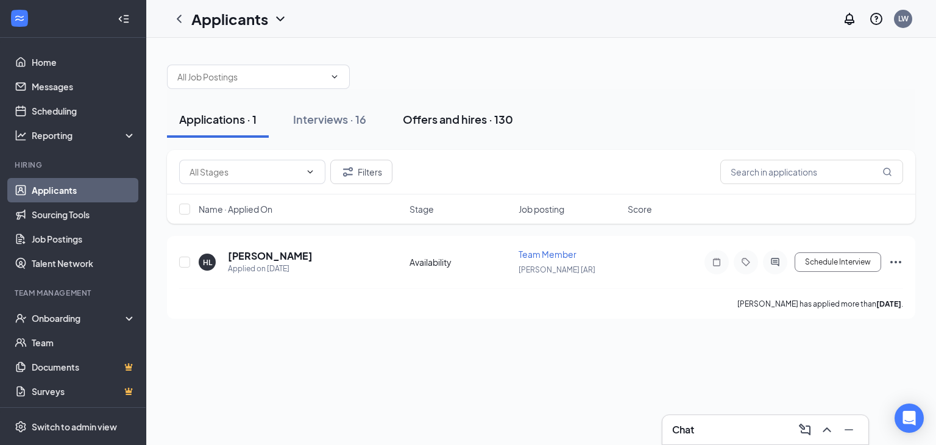
click at [445, 119] on div "Offers and hires · 130" at bounding box center [458, 119] width 110 height 15
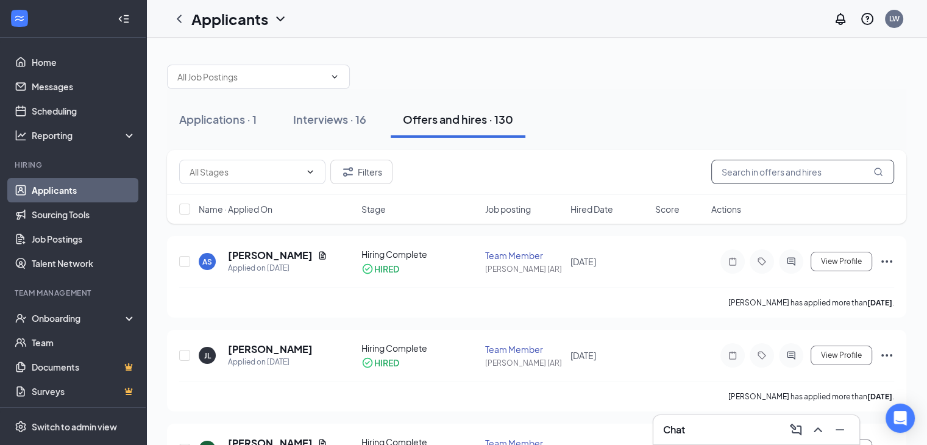
click at [752, 173] on input "text" at bounding box center [802, 172] width 183 height 24
click at [763, 176] on input "text" at bounding box center [802, 172] width 183 height 24
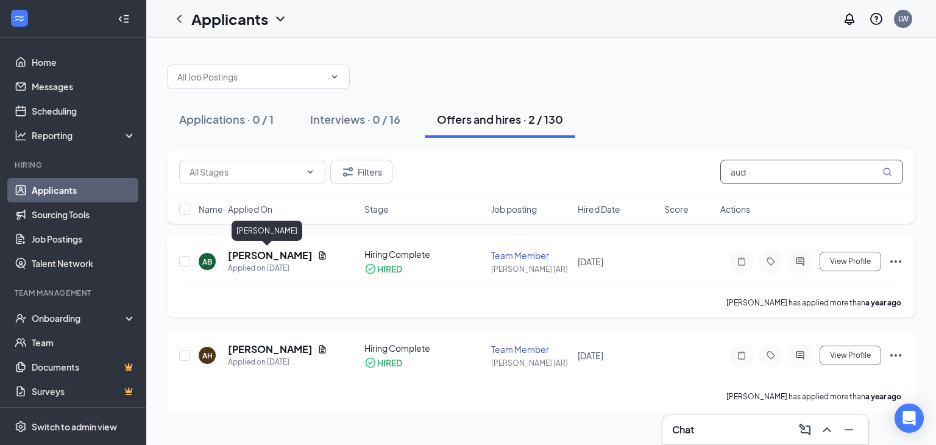
type input "aud"
click at [241, 254] on h5 "Audra Boggs" at bounding box center [270, 255] width 85 height 13
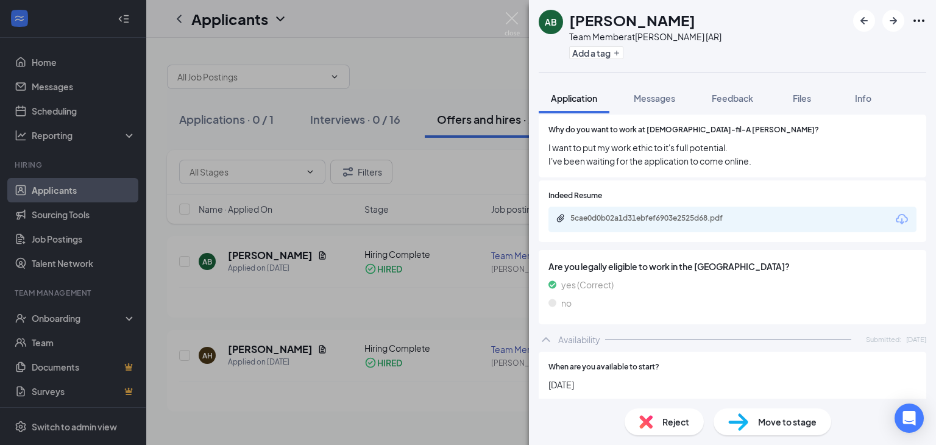
scroll to position [549, 0]
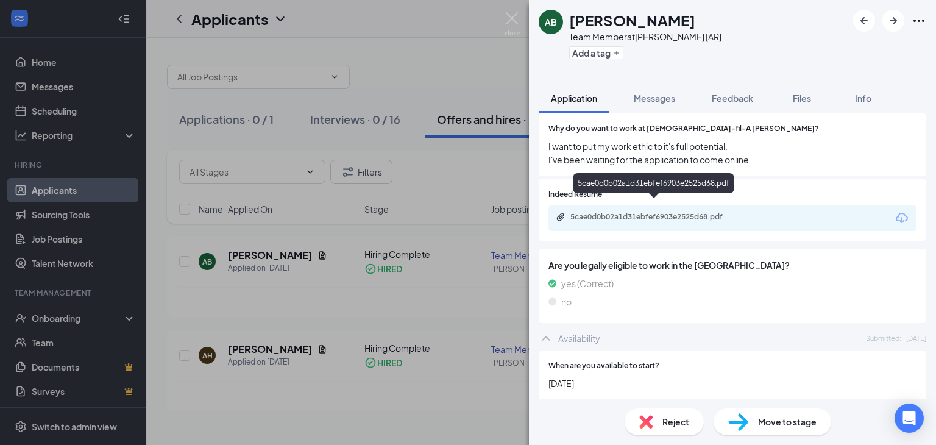
click at [700, 212] on div "5cae0d0b02a1d31ebfef6903e2525d68.pdf" at bounding box center [656, 217] width 171 height 10
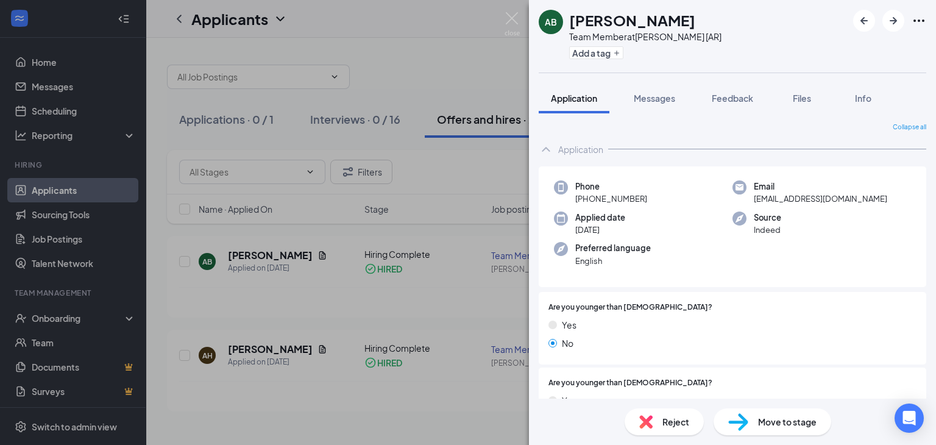
scroll to position [0, 0]
click at [408, 26] on div "AB Audra Boggs Team Member at Van Buren [AR] Add a tag Application Messages Fee…" at bounding box center [468, 222] width 936 height 445
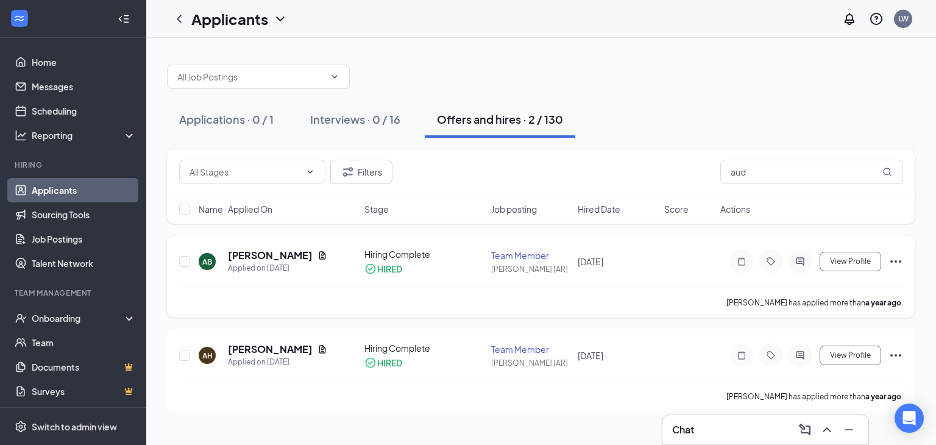
click at [897, 260] on icon "Ellipses" at bounding box center [896, 261] width 15 height 15
click at [644, 77] on div at bounding box center [541, 70] width 749 height 37
click at [848, 261] on span "View Profile" at bounding box center [850, 261] width 41 height 9
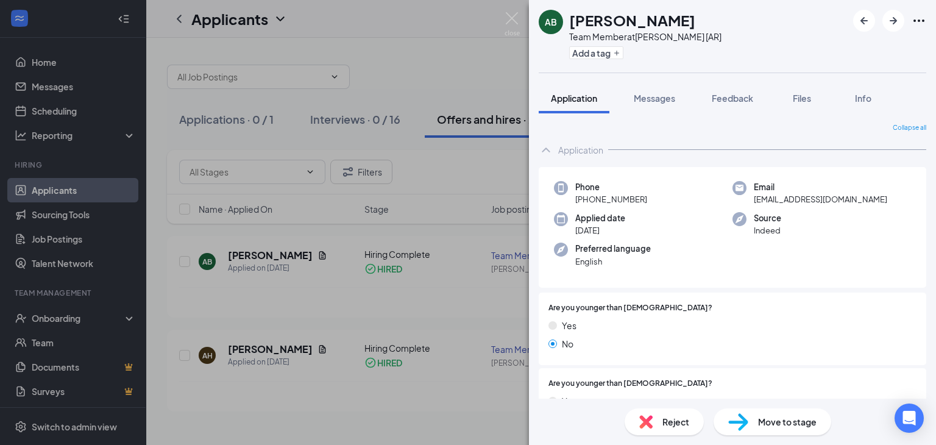
click at [405, 23] on div "AB Audra Boggs Team Member at Van Buren [AR] Add a tag Application Messages Fee…" at bounding box center [468, 222] width 936 height 445
